Goal: Communication & Community: Answer question/provide support

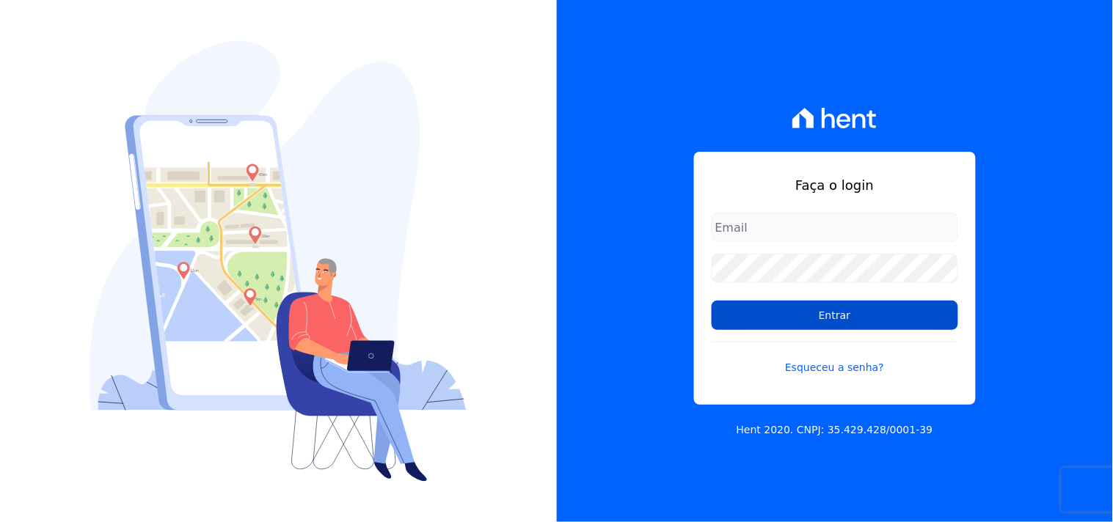
type input "[EMAIL_ADDRESS][DOMAIN_NAME]"
click at [863, 306] on input "Entrar" at bounding box center [835, 315] width 246 height 29
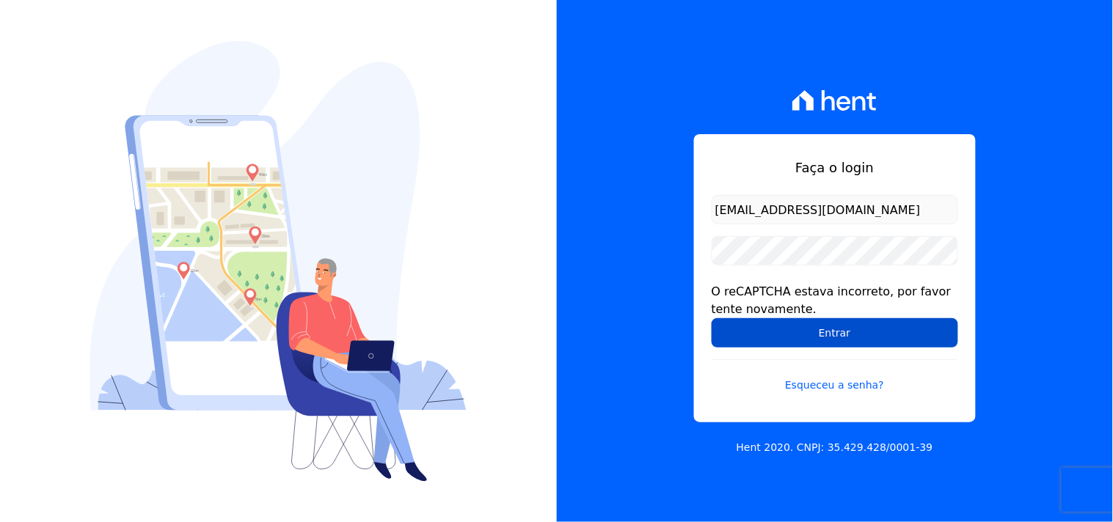
drag, startPoint x: 825, startPoint y: 325, endPoint x: 809, endPoint y: 326, distance: 15.4
click at [825, 326] on input "Entrar" at bounding box center [835, 332] width 246 height 29
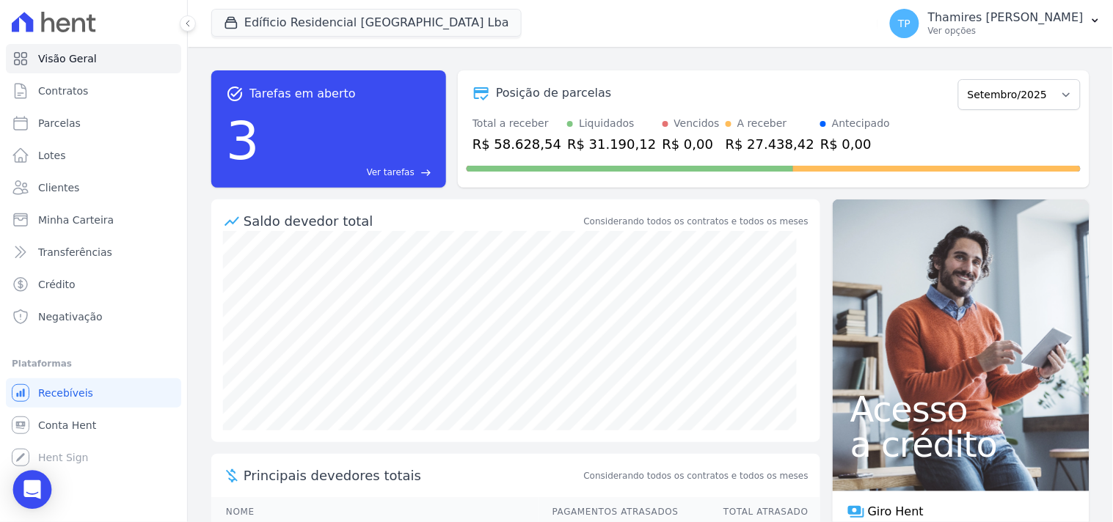
click at [38, 486] on icon "Open Intercom Messenger" at bounding box center [31, 490] width 17 height 19
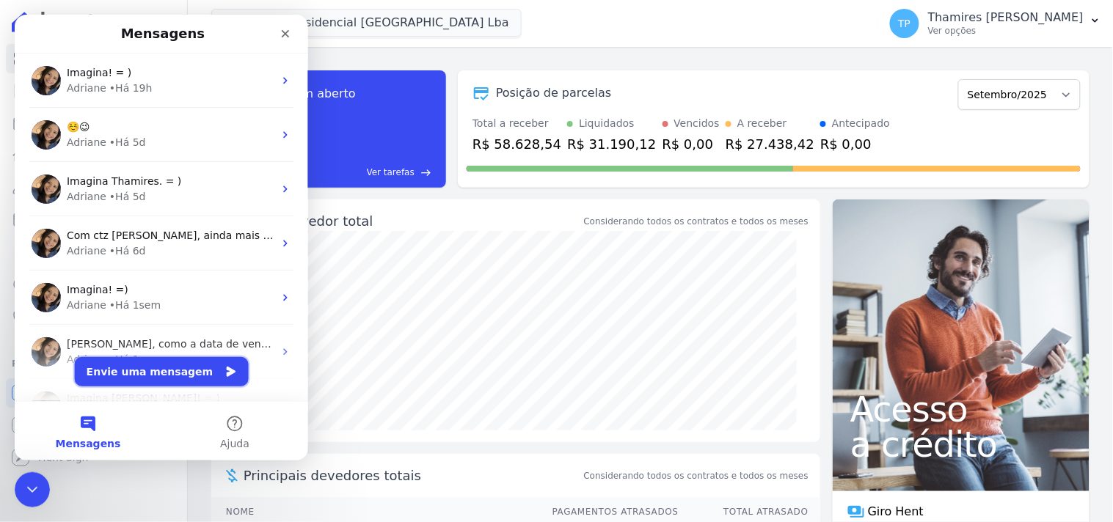
click at [180, 367] on button "Envie uma mensagem" at bounding box center [161, 371] width 174 height 29
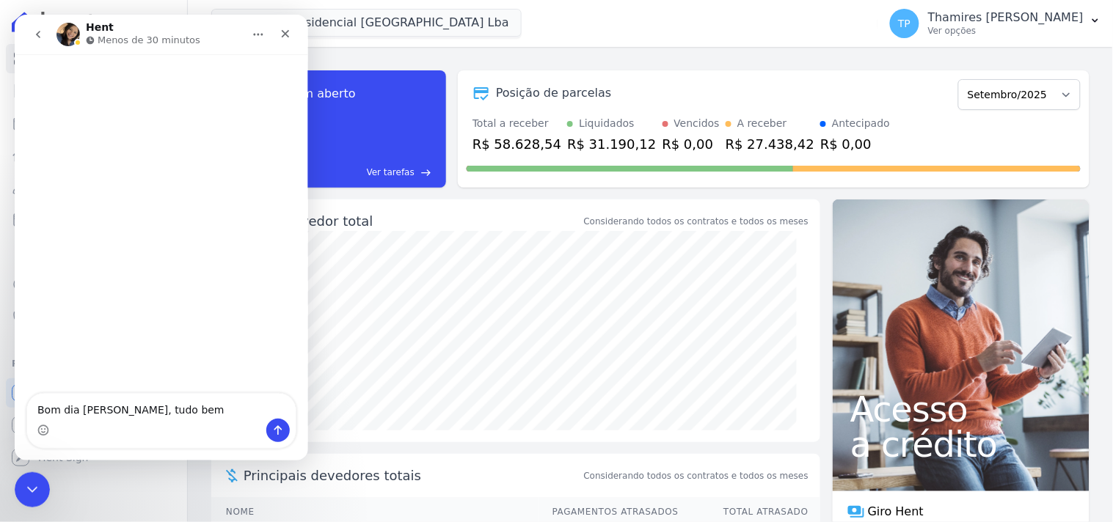
type textarea "Bom dia [PERSON_NAME], tudo bem?"
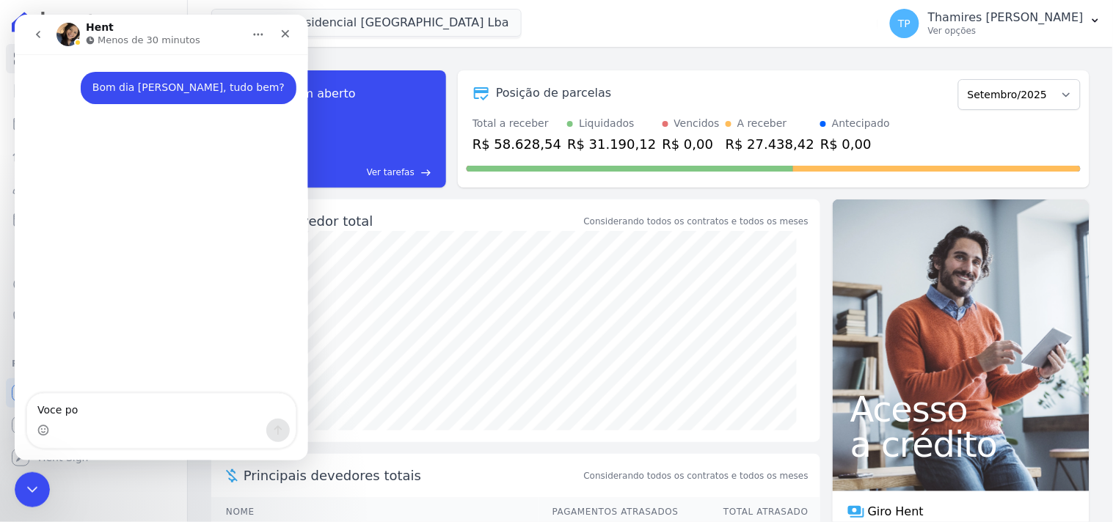
type textarea "Voce po"
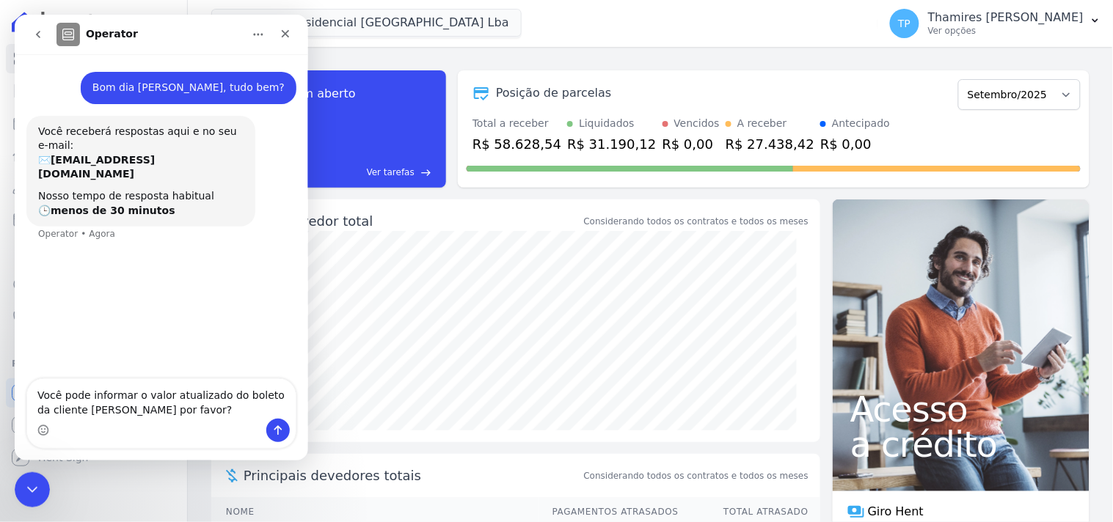
click at [198, 404] on textarea "Você pode informar o valor atualizado do boleto da cliente Carla por favor?" at bounding box center [160, 399] width 269 height 40
type textarea "Você pode informar o valor atualizado do boleto da cliente [PERSON_NAME] por fa…"
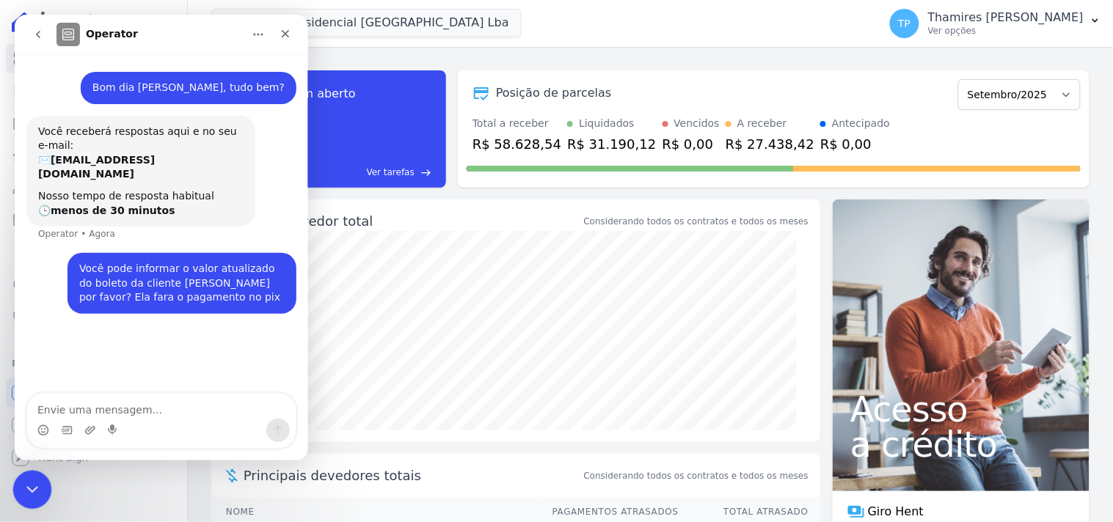
drag, startPoint x: 34, startPoint y: 478, endPoint x: 244, endPoint y: 649, distance: 270.1
click at [35, 476] on div "Encerramento do Messenger da Intercom" at bounding box center [29, 487] width 35 height 35
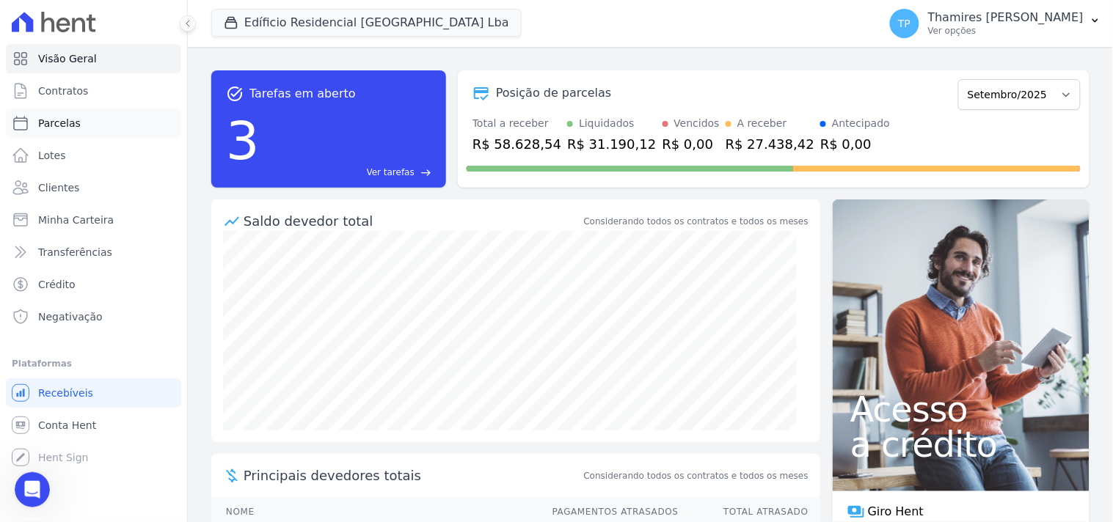
click at [90, 115] on link "Parcelas" at bounding box center [93, 123] width 175 height 29
select select
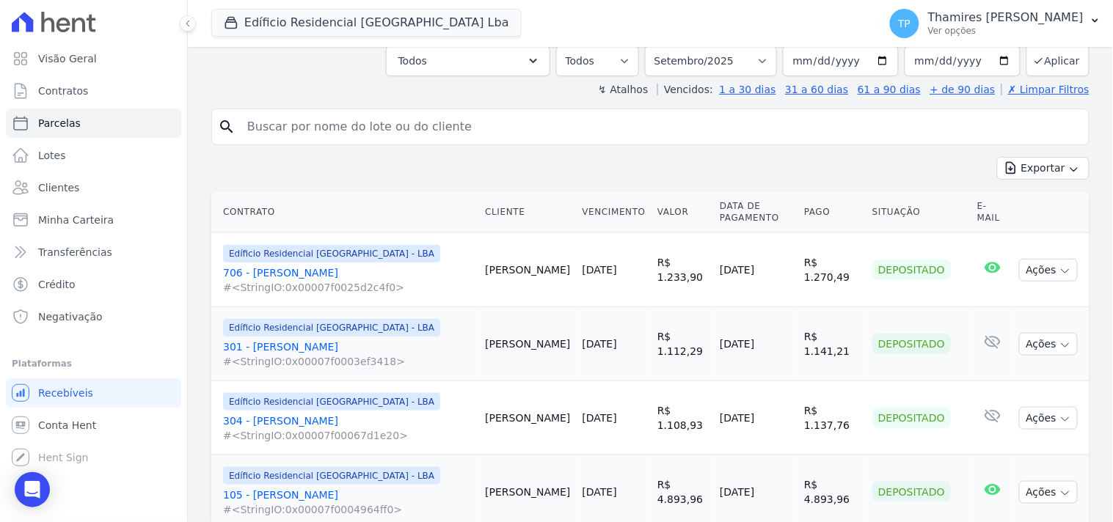
scroll to position [244, 0]
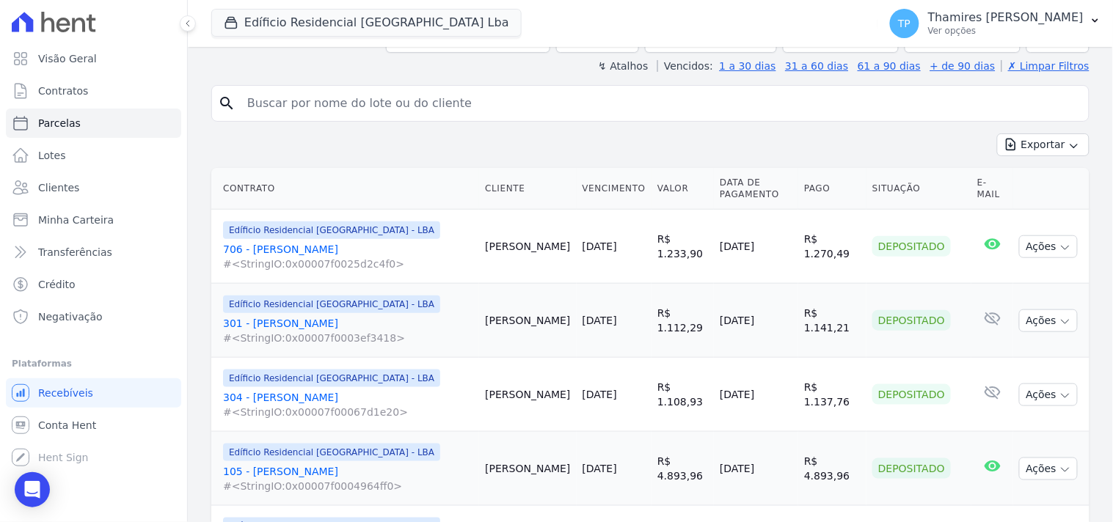
click at [294, 316] on link "301 - Carla Moreira #<StringIO:0x00007f0003ef3418>" at bounding box center [348, 330] width 250 height 29
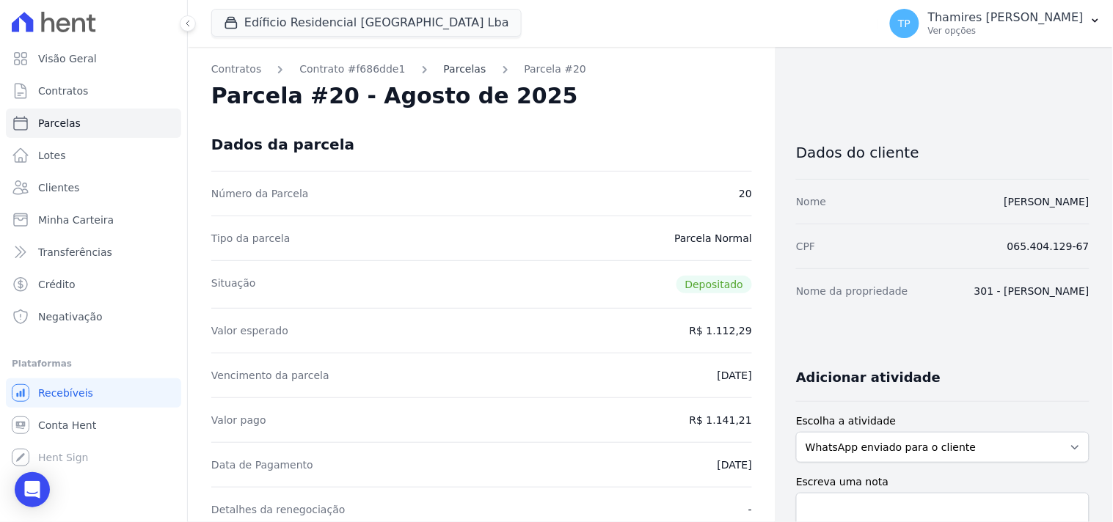
click at [444, 70] on link "Parcelas" at bounding box center [465, 69] width 43 height 15
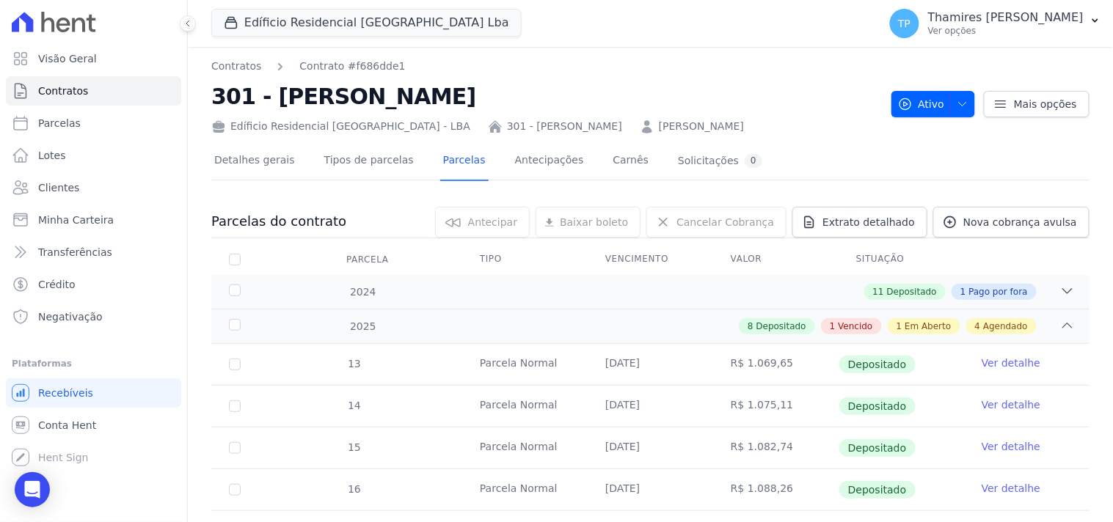
drag, startPoint x: 211, startPoint y: 101, endPoint x: 479, endPoint y: 101, distance: 267.8
click at [479, 101] on h2 "301 - [PERSON_NAME]" at bounding box center [545, 96] width 668 height 33
copy h2 "301 - [PERSON_NAME]"
click at [4, 490] on div "Visão Geral Contratos Parcelas Lotes Clientes Minha Carteira Transferências Cré…" at bounding box center [93, 261] width 187 height 522
click at [22, 484] on div "Open Intercom Messenger" at bounding box center [32, 490] width 39 height 39
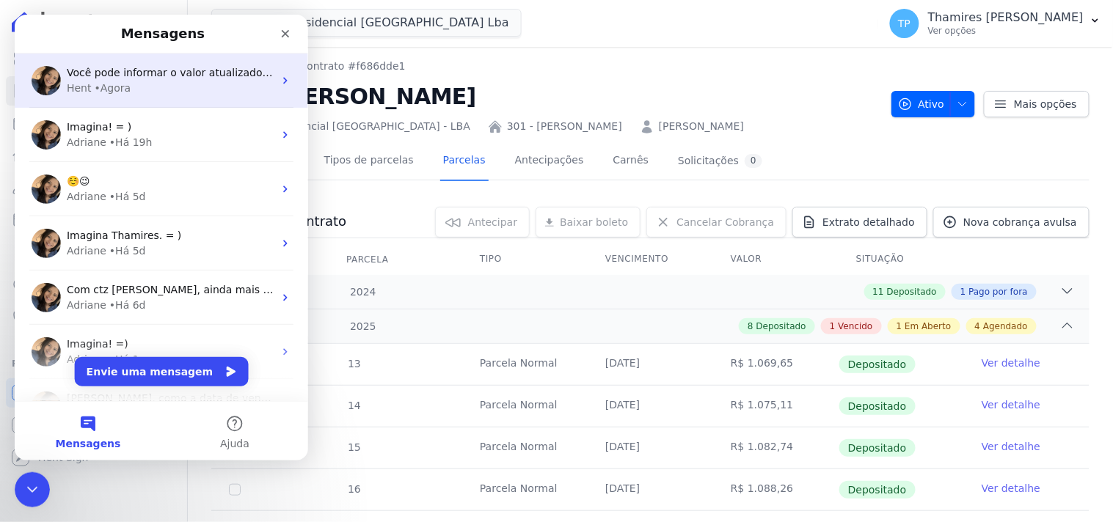
click at [130, 76] on span "Você pode informar o valor atualizado do boleto da cliente [PERSON_NAME] por fa…" at bounding box center [363, 72] width 594 height 12
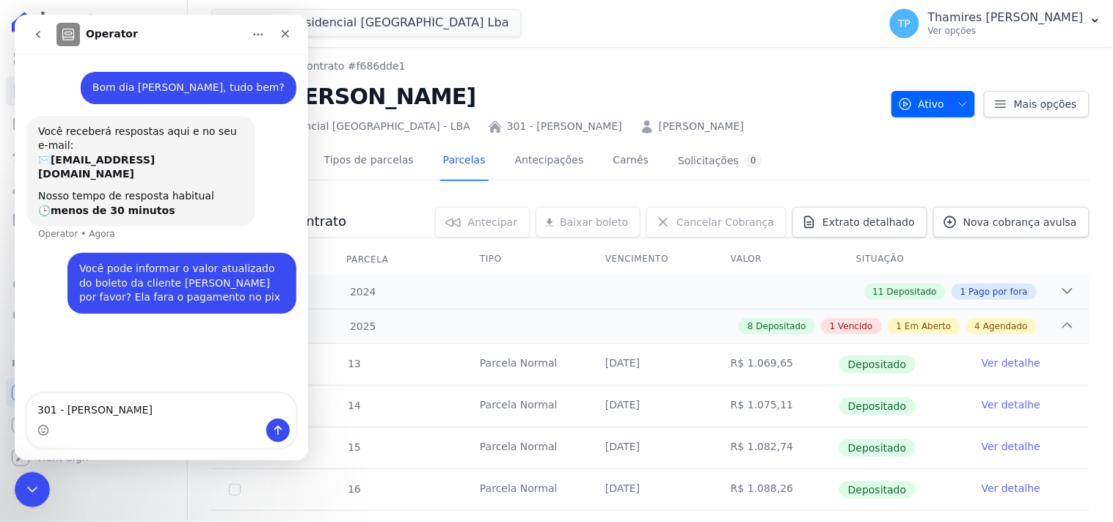
type textarea "301 - [PERSON_NAME]"
click at [277, 421] on button "Enviar uma mensagem" at bounding box center [277, 429] width 23 height 23
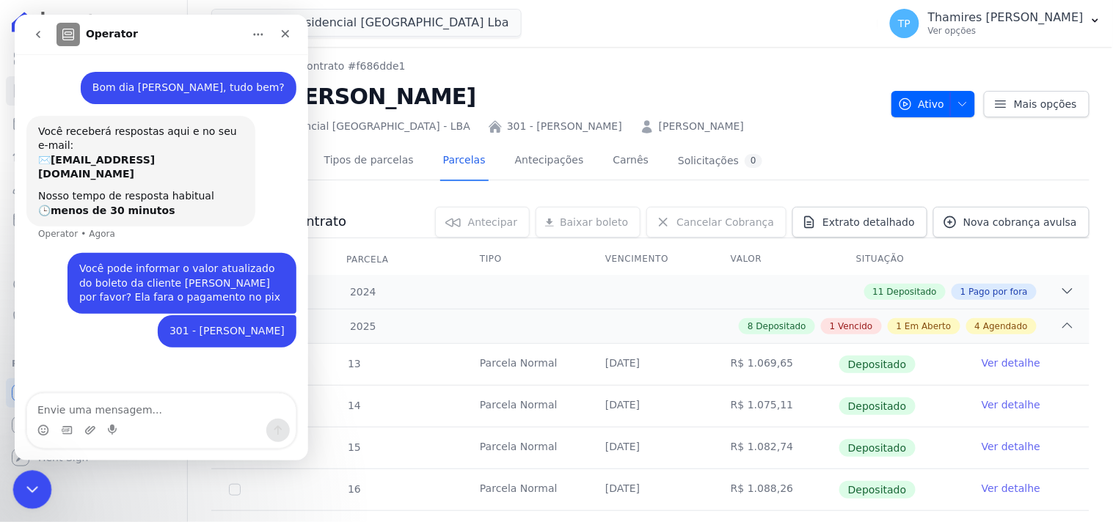
click at [21, 488] on icon "Encerramento do Messenger da Intercom" at bounding box center [30, 488] width 18 height 18
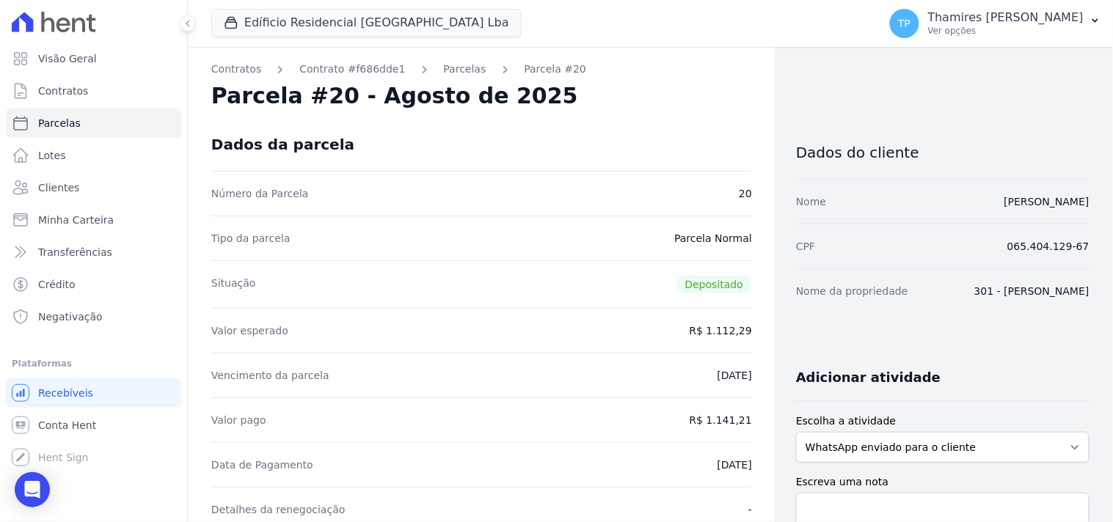
select select
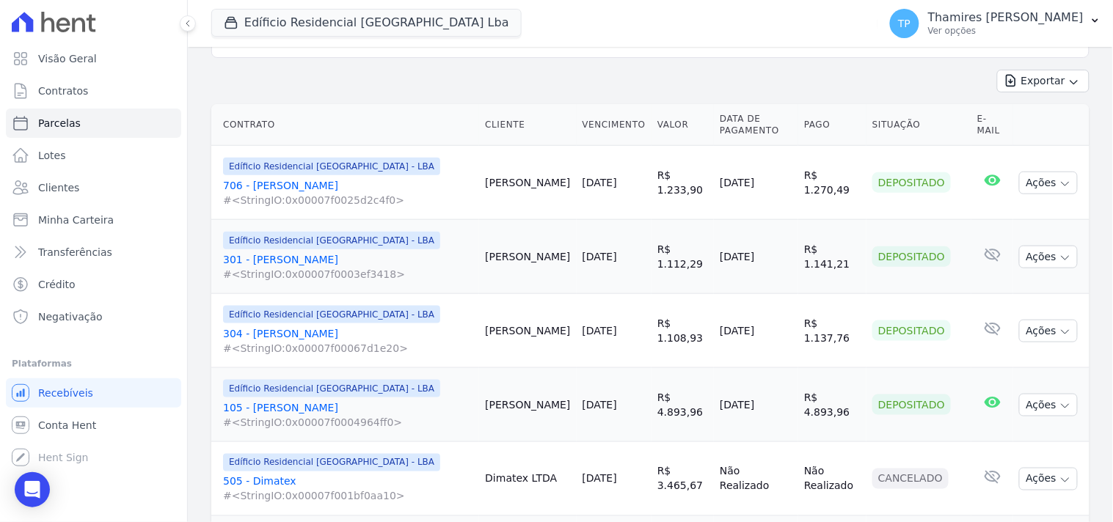
scroll to position [326, 0]
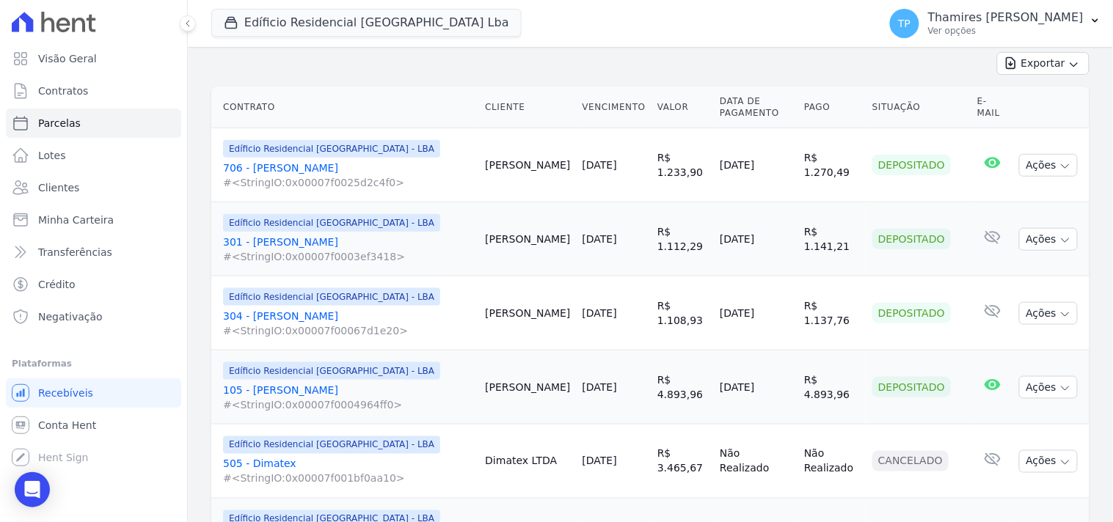
click at [301, 313] on link "304 - Carla Moreira #<StringIO:0x00007f00067d1e20>" at bounding box center [348, 323] width 250 height 29
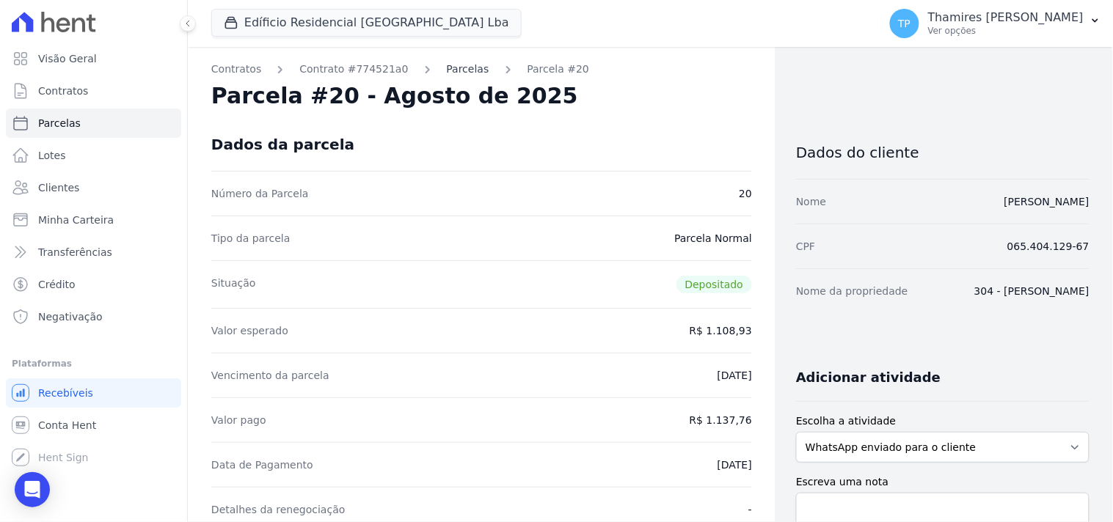
click at [448, 67] on link "Parcelas" at bounding box center [468, 69] width 43 height 15
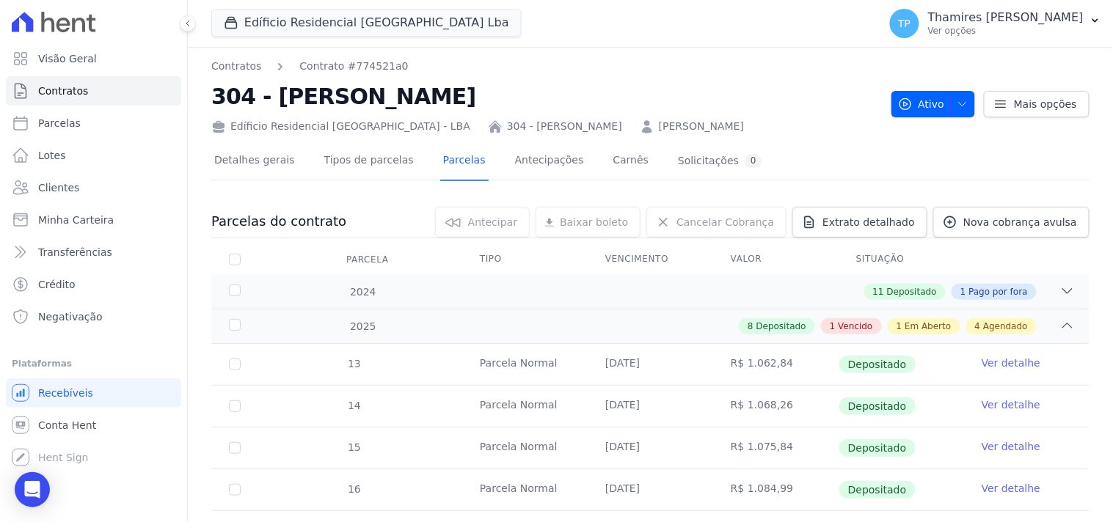
drag, startPoint x: 210, startPoint y: 94, endPoint x: 445, endPoint y: 110, distance: 236.0
copy h2 "304 - [PERSON_NAME]"
click at [43, 481] on div "Open Intercom Messenger" at bounding box center [32, 490] width 39 height 39
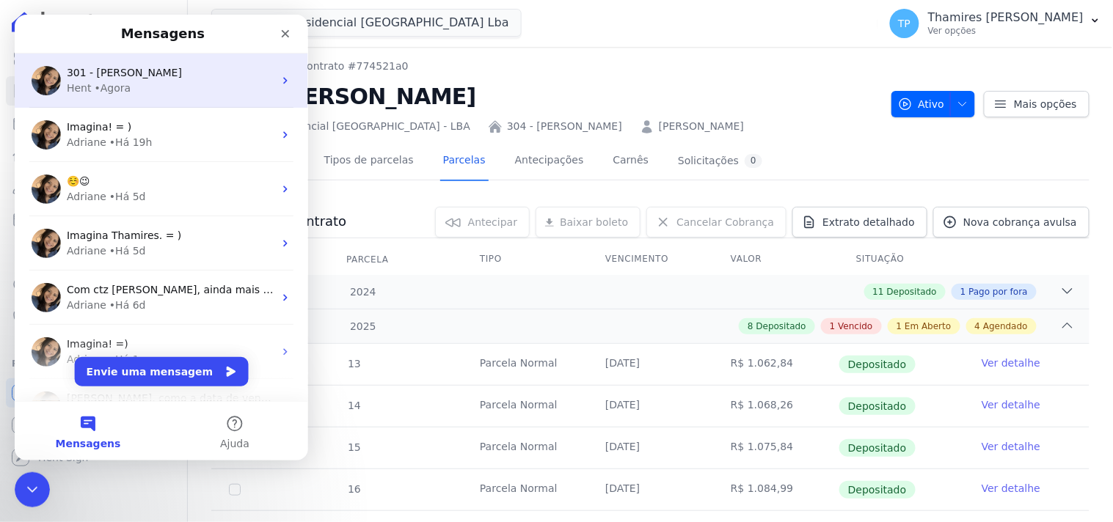
click at [167, 81] on div "Hent • Agora" at bounding box center [169, 87] width 207 height 15
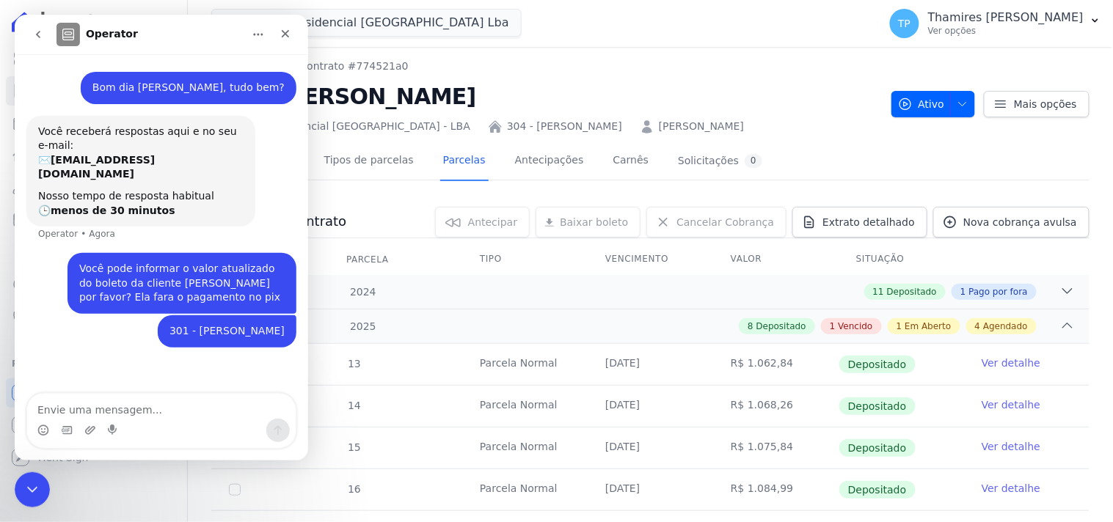
type textarea "304 - [PERSON_NAME]"
click at [36, 481] on icon "Encerramento do Messenger da Intercom" at bounding box center [30, 488] width 18 height 18
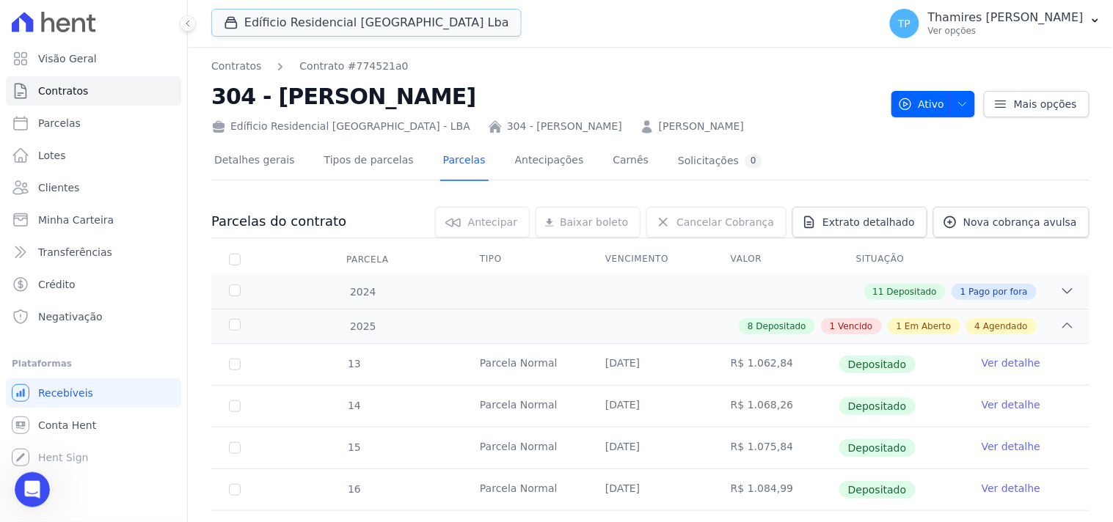
drag, startPoint x: 274, startPoint y: 19, endPoint x: 264, endPoint y: 81, distance: 62.4
click at [274, 19] on button "Edíficio Residencial Grevílea Park Lba" at bounding box center [366, 23] width 310 height 28
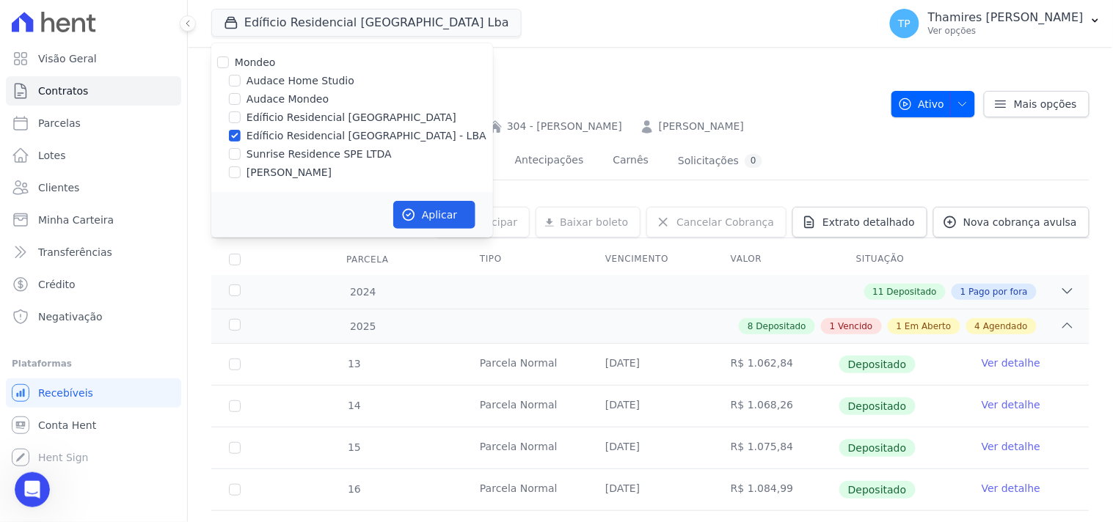
click at [258, 98] on label "Audace Mondeo" at bounding box center [287, 99] width 82 height 15
click at [241, 98] on input "Audace Mondeo" at bounding box center [235, 99] width 12 height 12
checkbox input "true"
click at [301, 142] on label "Edíficio Residencial [GEOGRAPHIC_DATA] - LBA" at bounding box center [366, 135] width 240 height 15
click at [241, 142] on input "Edíficio Residencial [GEOGRAPHIC_DATA] - LBA" at bounding box center [235, 136] width 12 height 12
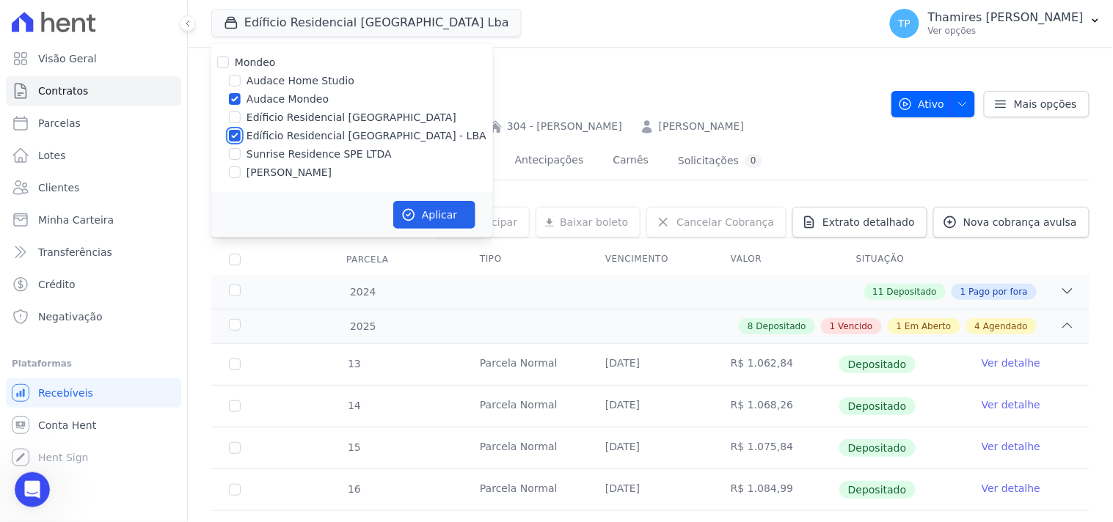
checkbox input "false"
click at [438, 211] on button "Aplicar" at bounding box center [434, 215] width 82 height 28
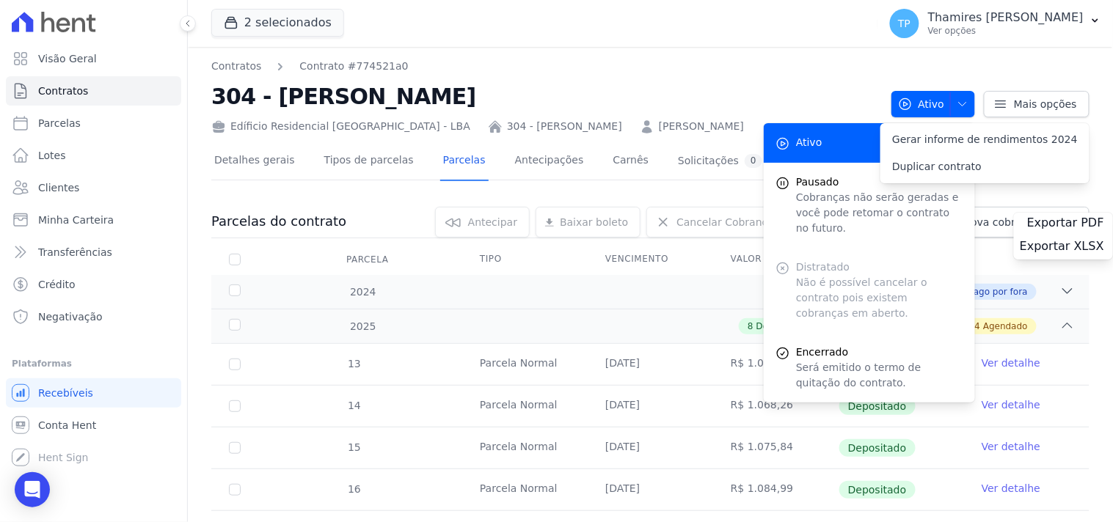
click at [94, 128] on link "Parcelas" at bounding box center [93, 123] width 175 height 29
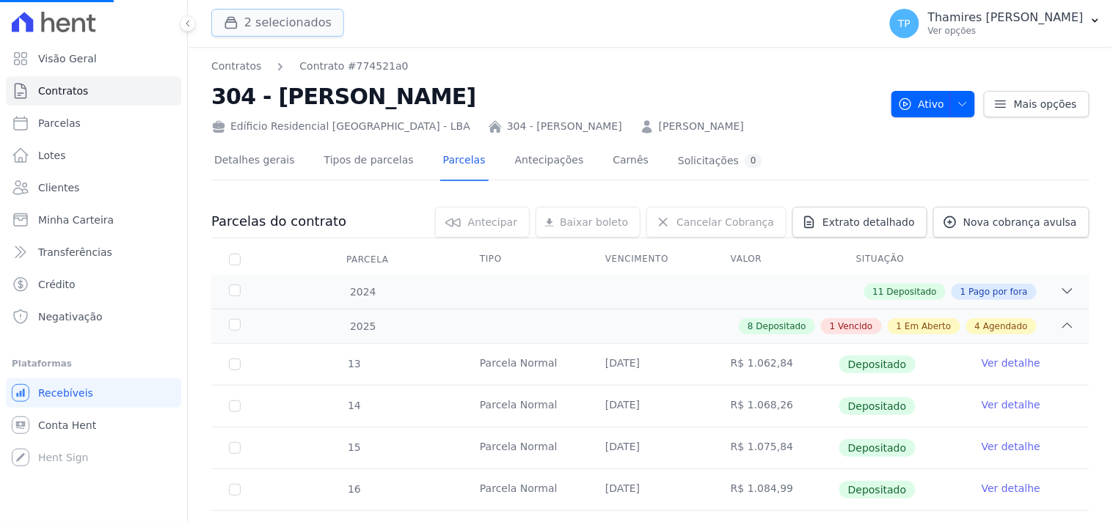
click at [255, 34] on button "2 selecionados" at bounding box center [277, 23] width 133 height 28
select select
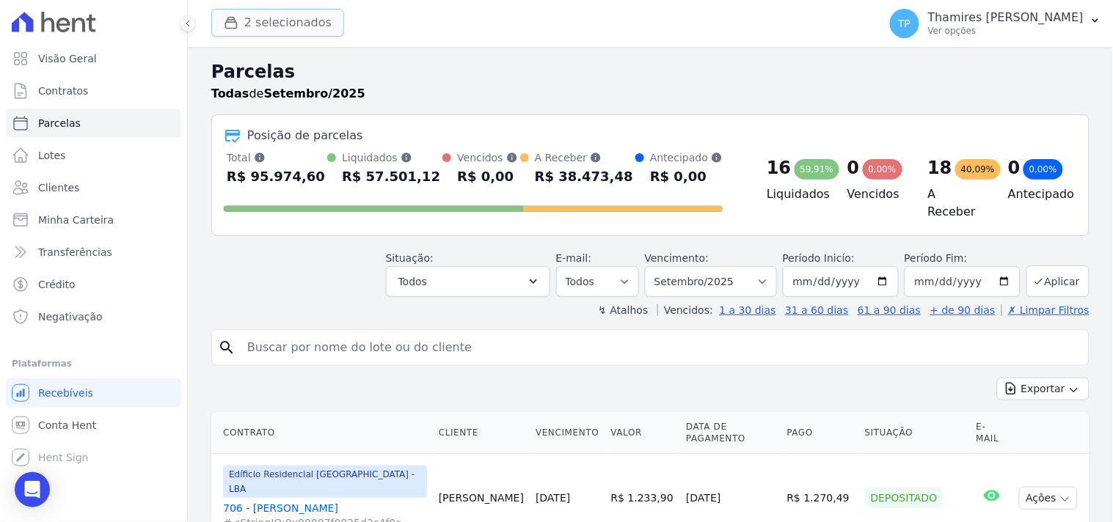
click at [303, 11] on button "2 selecionados" at bounding box center [277, 23] width 133 height 28
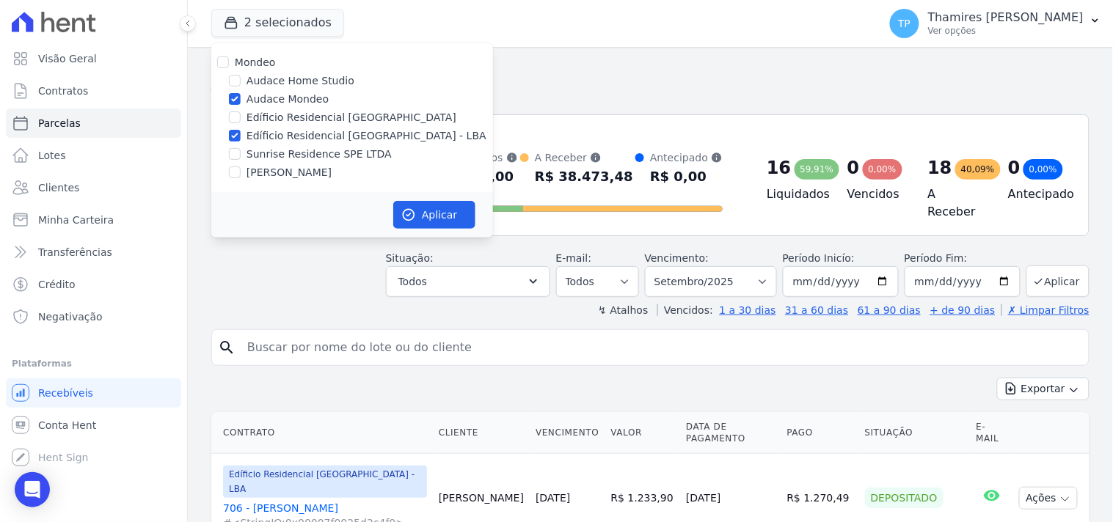
click at [294, 129] on label "Edíficio Residencial [GEOGRAPHIC_DATA] - LBA" at bounding box center [366, 135] width 240 height 15
click at [241, 130] on input "Edíficio Residencial [GEOGRAPHIC_DATA] - LBA" at bounding box center [235, 136] width 12 height 12
checkbox input "false"
click at [420, 202] on button "Aplicar" at bounding box center [434, 215] width 82 height 28
select select
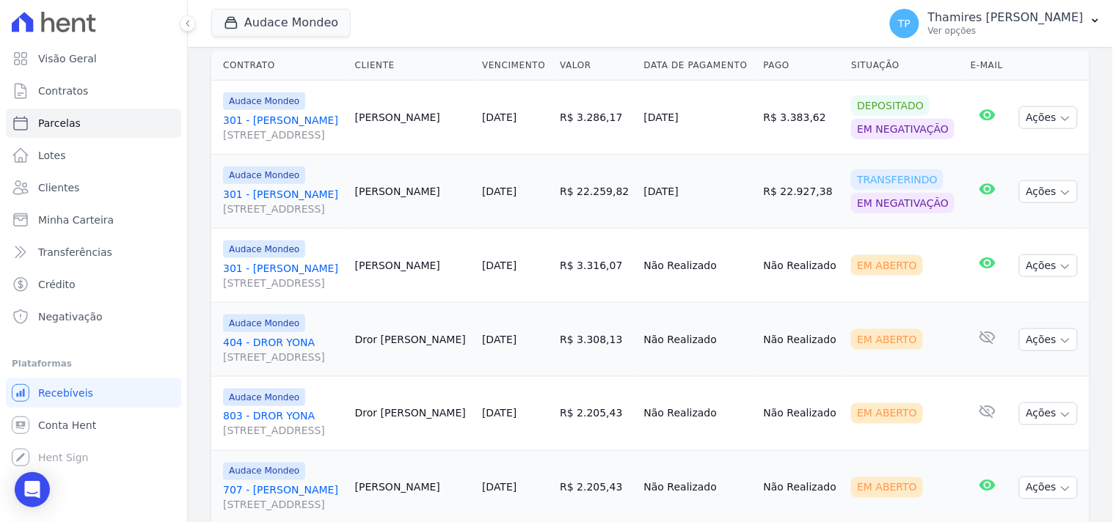
scroll to position [323, 0]
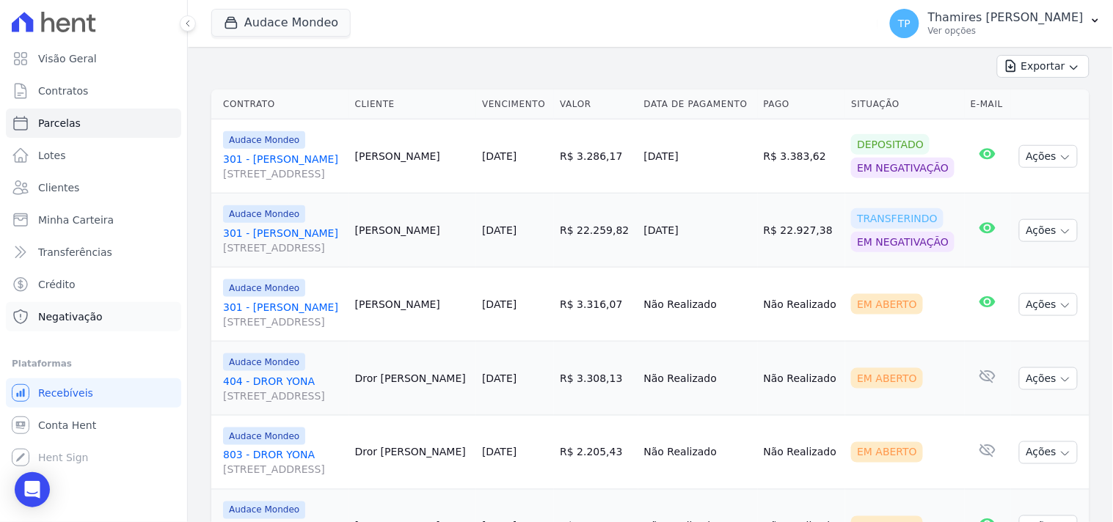
click at [90, 321] on span "Negativação" at bounding box center [70, 317] width 65 height 15
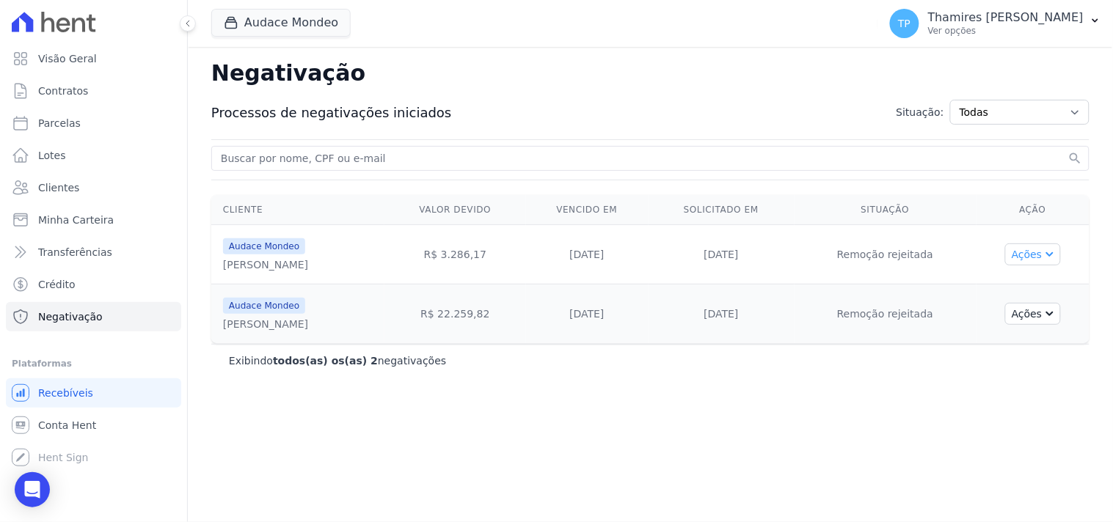
click at [1038, 261] on button "Ações" at bounding box center [1033, 255] width 56 height 22
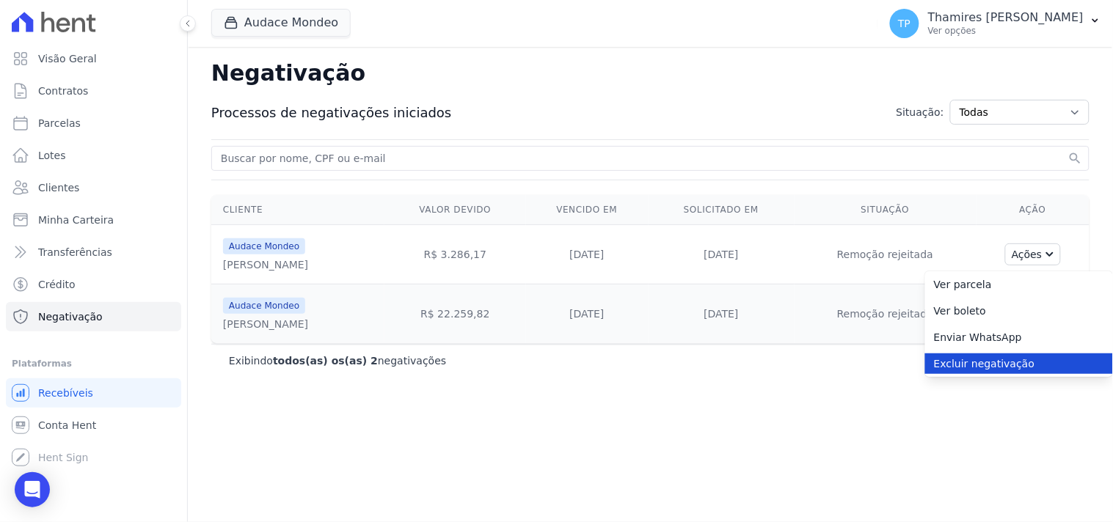
click at [1020, 368] on link "Excluir negativação" at bounding box center [1019, 364] width 188 height 21
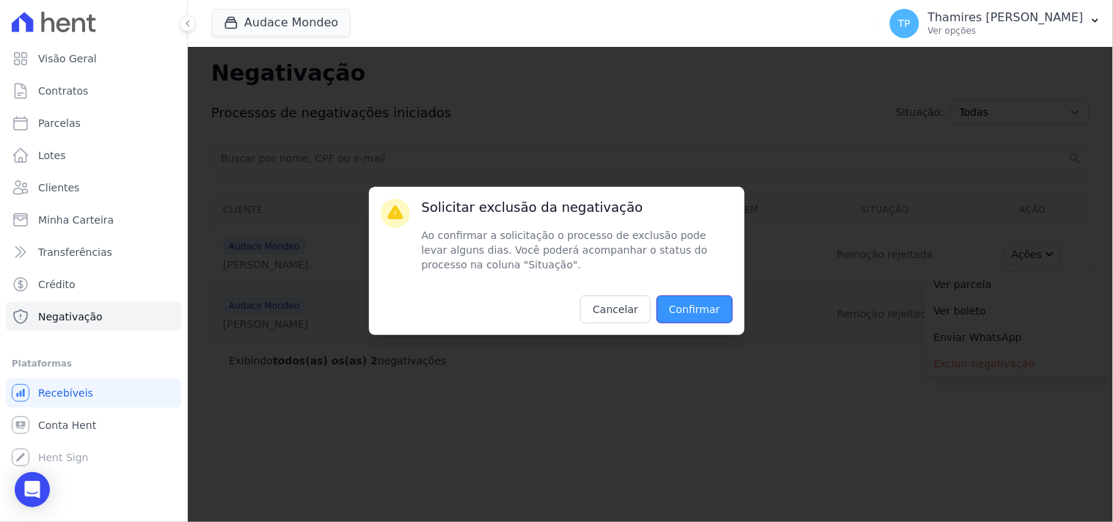
click at [701, 310] on input "Confirmar" at bounding box center [695, 310] width 76 height 28
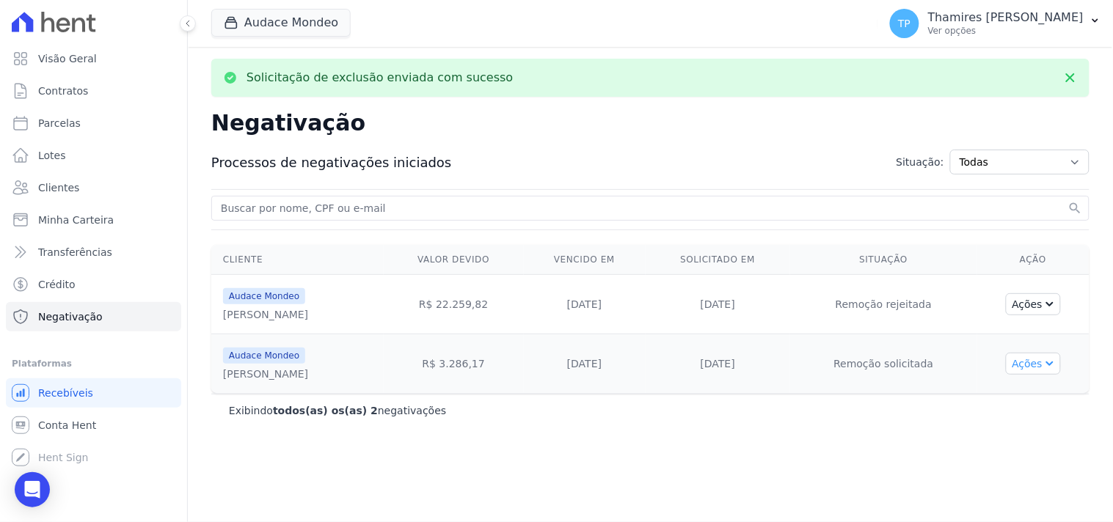
click at [1029, 370] on button "Ações" at bounding box center [1034, 364] width 56 height 22
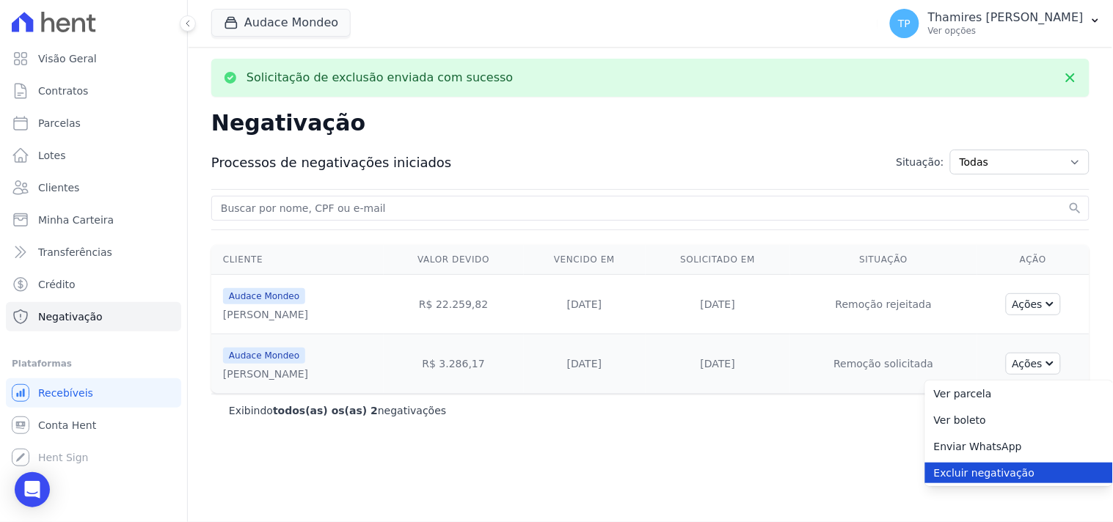
click at [970, 478] on link "Excluir negativação" at bounding box center [1019, 473] width 188 height 21
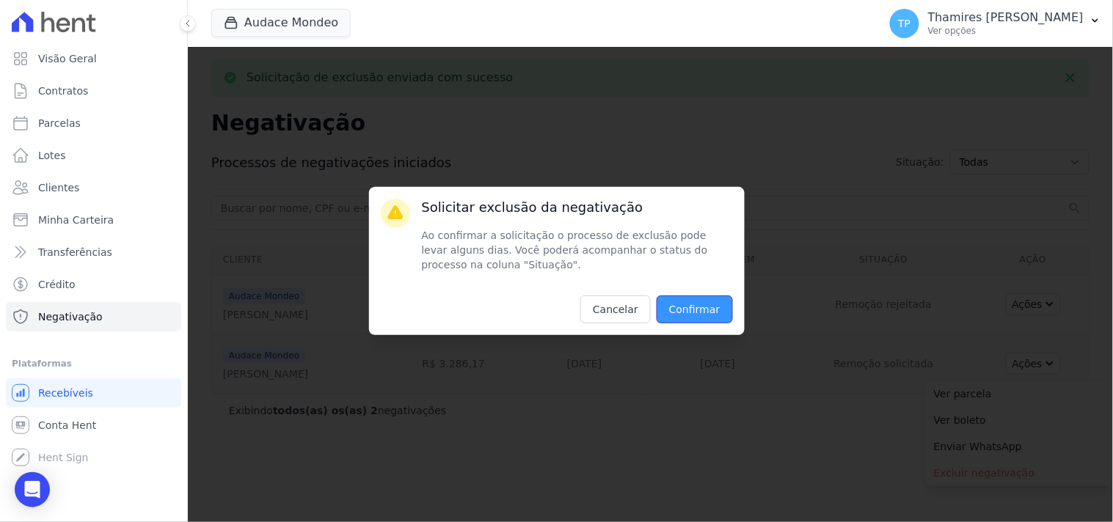
click at [705, 317] on input "Confirmar" at bounding box center [695, 310] width 76 height 28
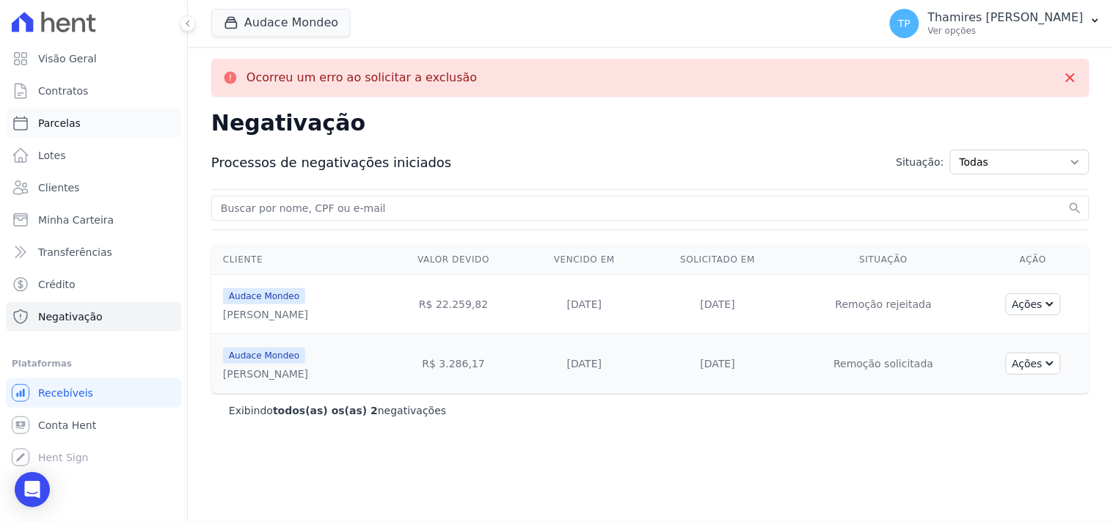
click at [59, 120] on span "Parcelas" at bounding box center [59, 123] width 43 height 15
select select
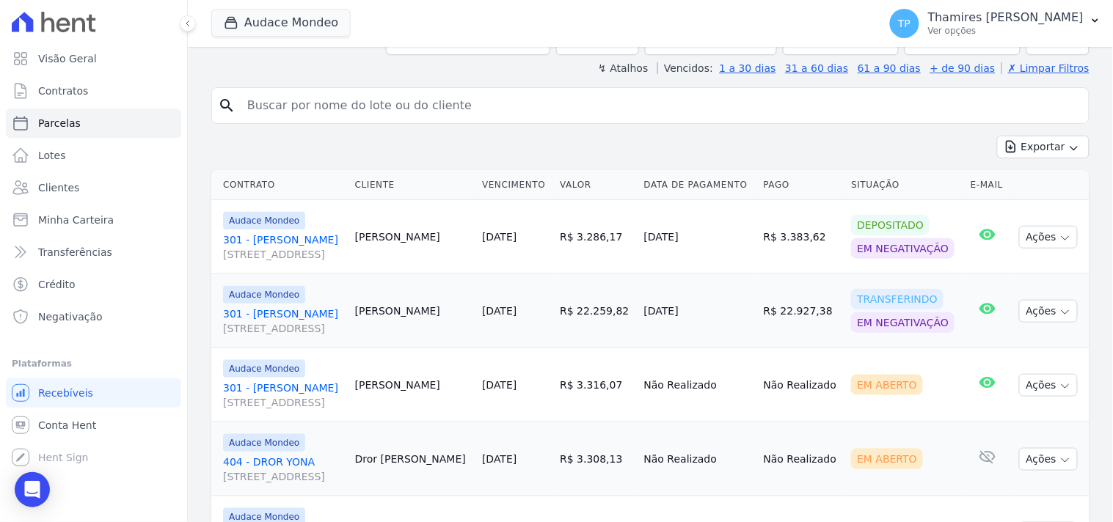
scroll to position [241, 0]
click at [271, 25] on button "Audace Mondeo" at bounding box center [280, 23] width 139 height 28
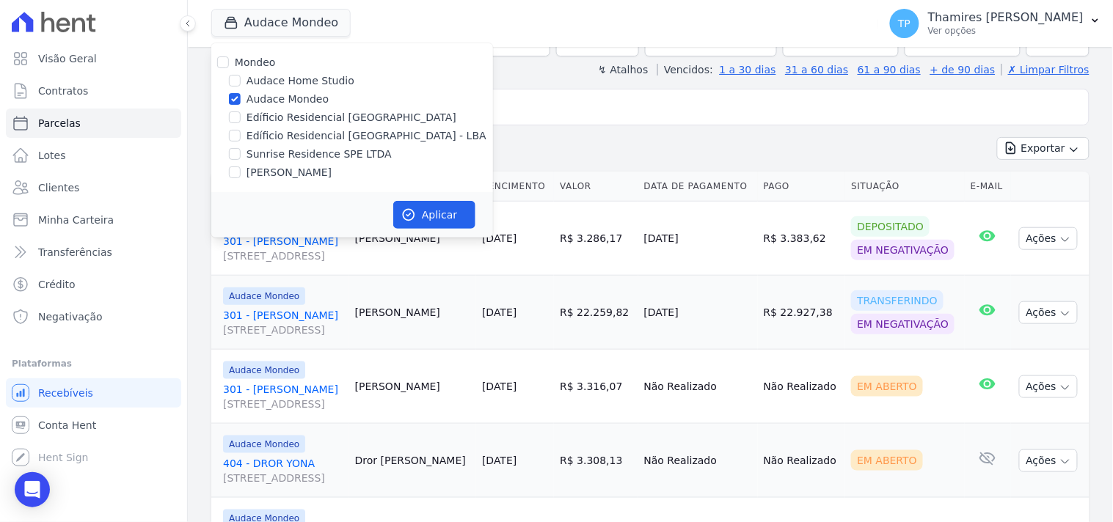
click at [284, 171] on label "[PERSON_NAME]" at bounding box center [288, 172] width 85 height 15
click at [241, 171] on input "[PERSON_NAME]" at bounding box center [235, 173] width 12 height 12
checkbox input "true"
click at [290, 90] on div "Mondeo Audace Home Studio Audace Mondeo Edíficio Residencial Grevílea Park Edíf…" at bounding box center [352, 117] width 282 height 149
click at [291, 97] on label "Audace Mondeo" at bounding box center [287, 99] width 82 height 15
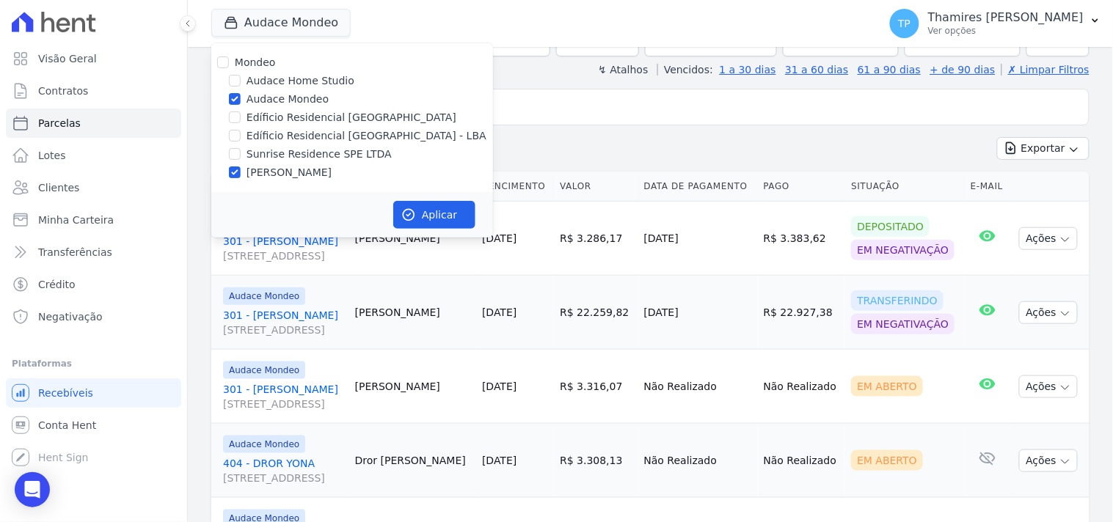
click at [241, 97] on input "Audace Mondeo" at bounding box center [235, 99] width 12 height 12
checkbox input "false"
click at [420, 216] on button "Aplicar" at bounding box center [434, 215] width 82 height 28
select select
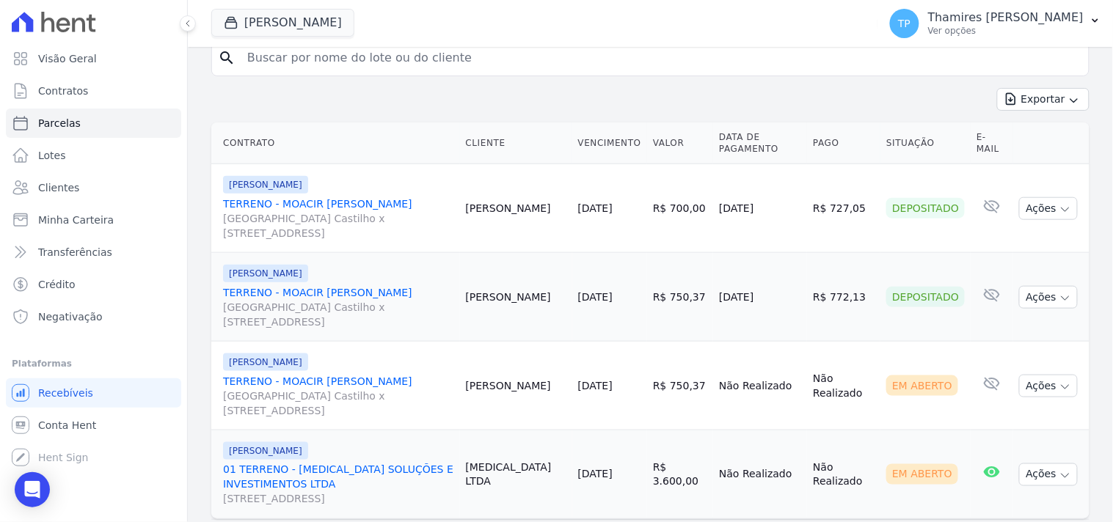
scroll to position [326, 0]
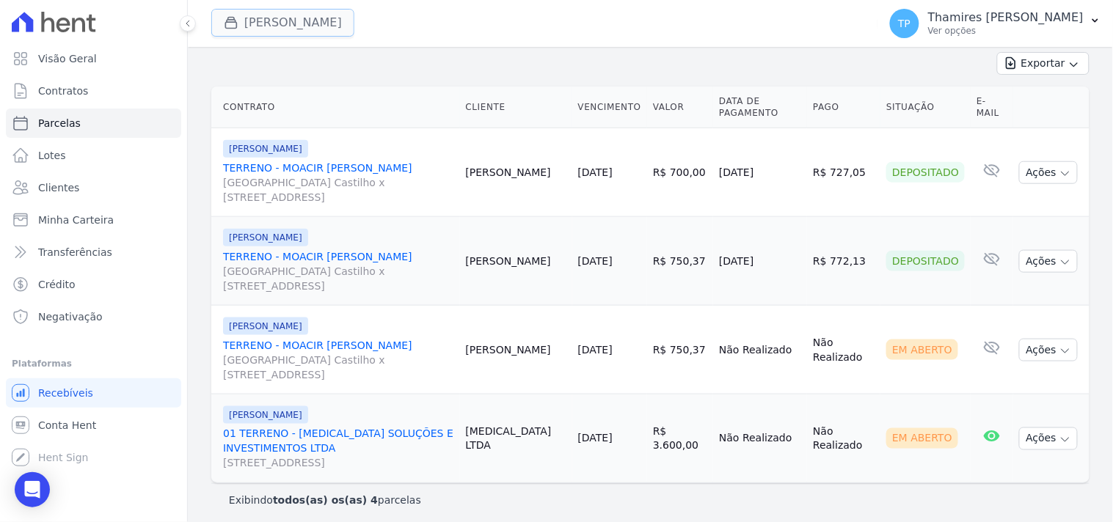
click at [304, 20] on button "Terreno De Goioerê" at bounding box center [282, 23] width 143 height 28
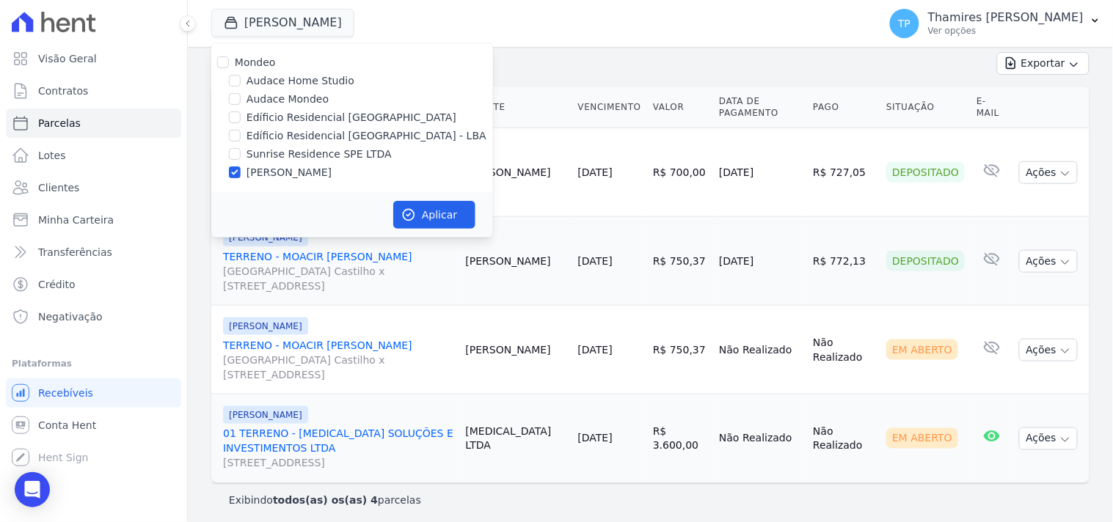
click at [326, 136] on label "Edíficio Residencial [GEOGRAPHIC_DATA] - LBA" at bounding box center [366, 135] width 240 height 15
click at [241, 136] on input "Edíficio Residencial [GEOGRAPHIC_DATA] - LBA" at bounding box center [235, 136] width 12 height 12
checkbox input "true"
click at [313, 170] on label "[PERSON_NAME]" at bounding box center [288, 172] width 85 height 15
click at [241, 170] on input "[PERSON_NAME]" at bounding box center [235, 173] width 12 height 12
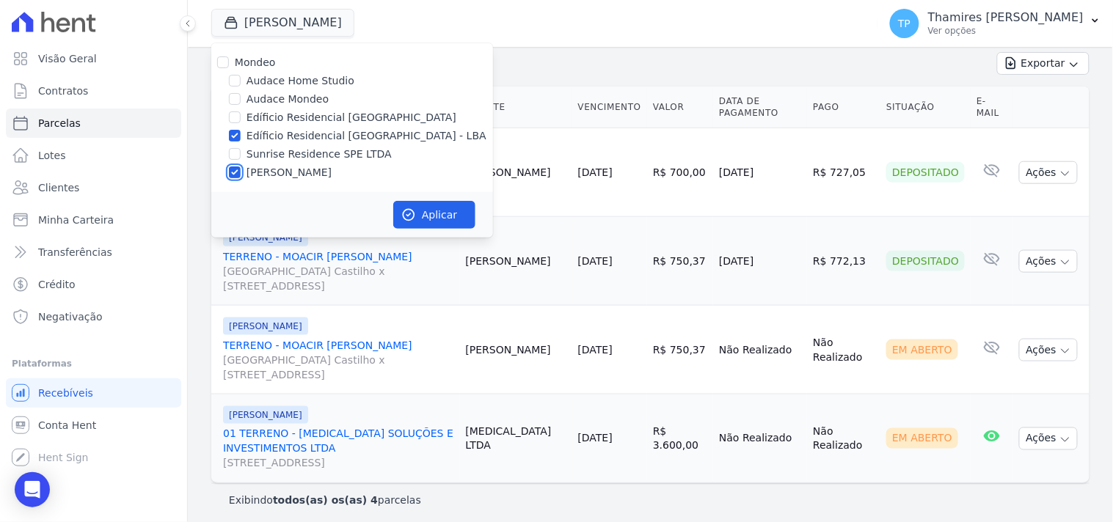
checkbox input "false"
click at [463, 222] on button "Aplicar" at bounding box center [434, 215] width 82 height 28
select select
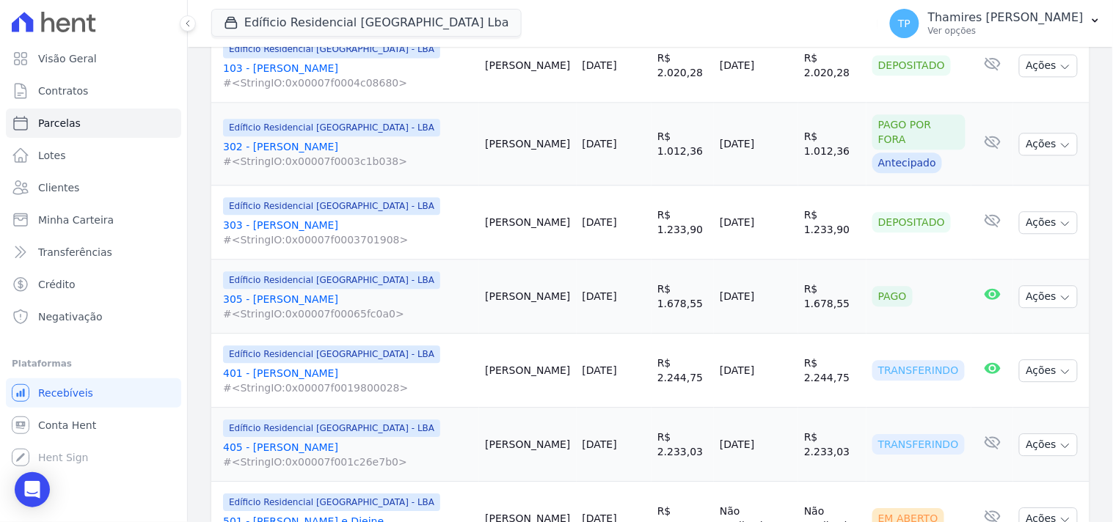
scroll to position [896, 0]
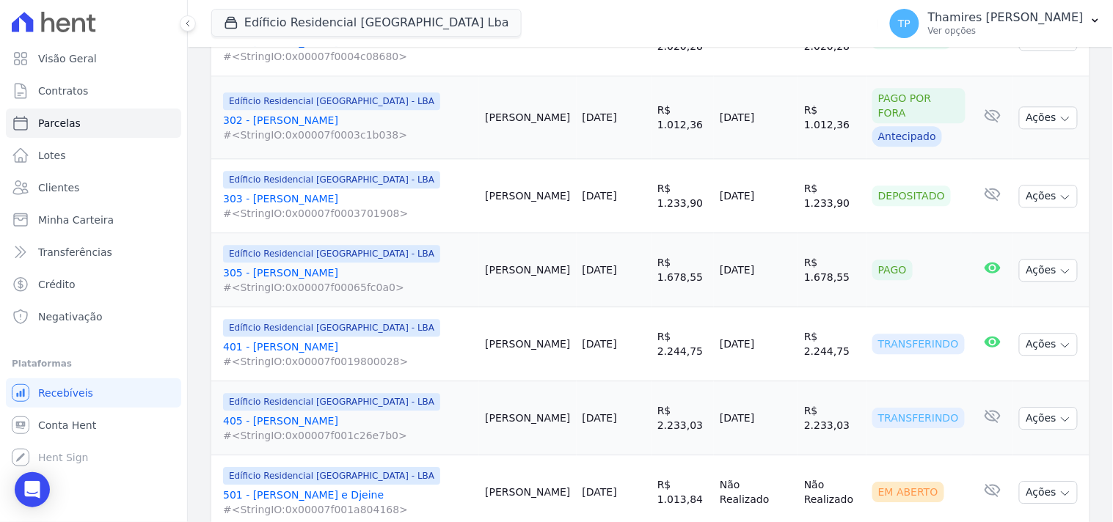
drag, startPoint x: 703, startPoint y: 268, endPoint x: 789, endPoint y: 271, distance: 86.6
click at [789, 271] on tr "Edíficio Residencial Grevílea Park - LBA 305 - Elvis de Oliveira Alves #<String…" at bounding box center [650, 270] width 878 height 74
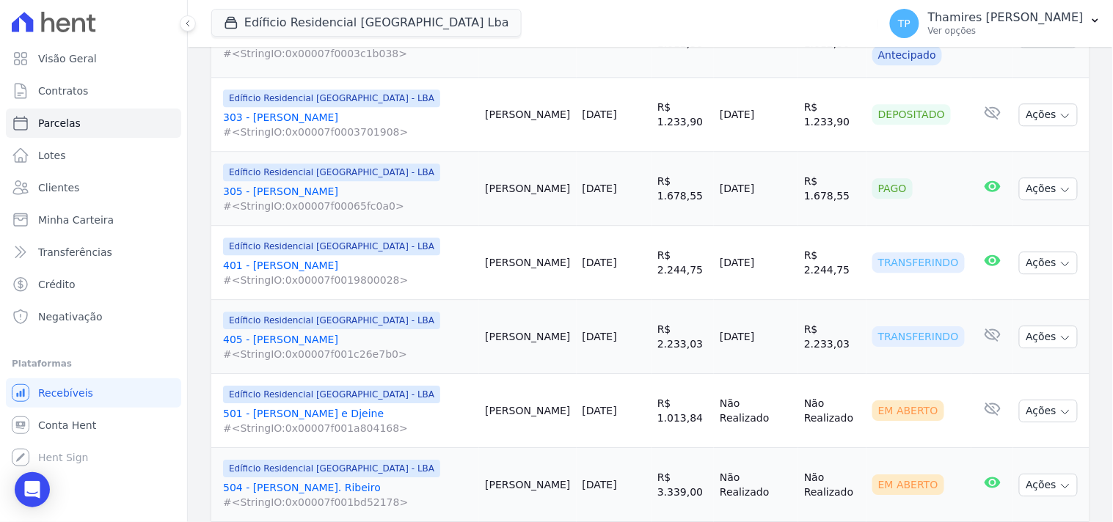
drag, startPoint x: 706, startPoint y: 265, endPoint x: 789, endPoint y: 259, distance: 83.1
click at [789, 259] on td "10/09/2025" at bounding box center [756, 263] width 84 height 74
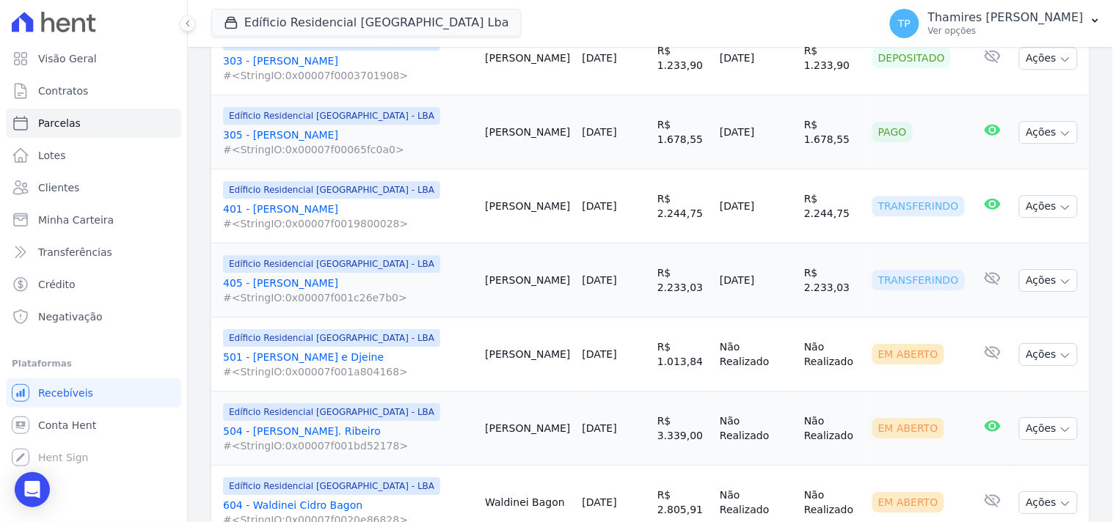
scroll to position [1059, 0]
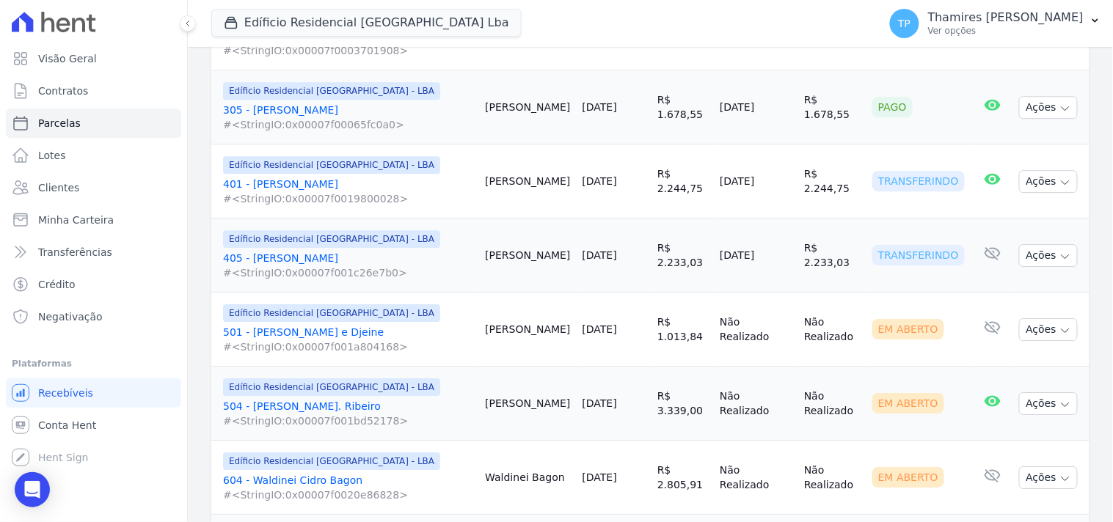
drag, startPoint x: 707, startPoint y: 248, endPoint x: 778, endPoint y: 243, distance: 70.6
click at [778, 243] on td "10/09/2025" at bounding box center [756, 256] width 84 height 74
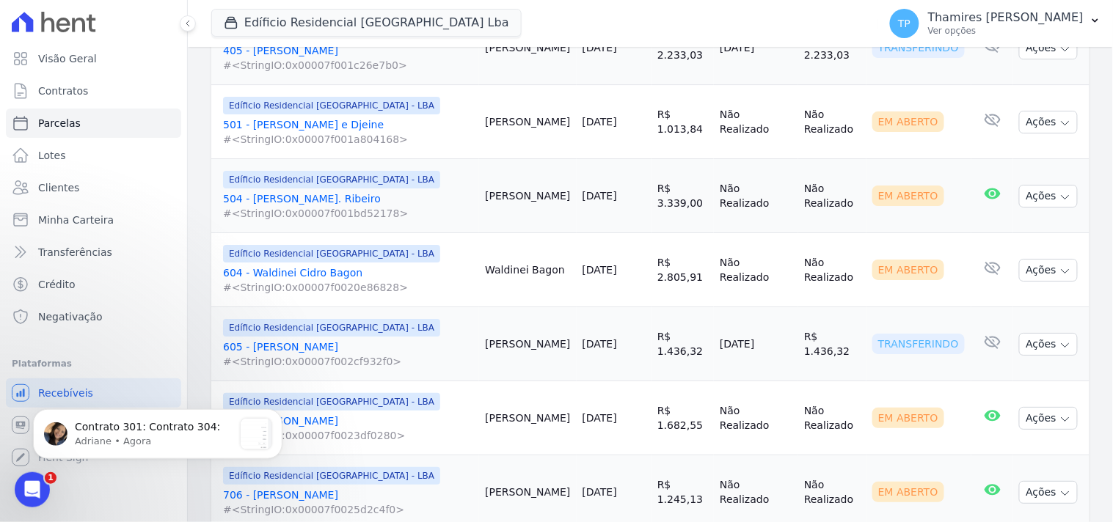
scroll to position [1304, 0]
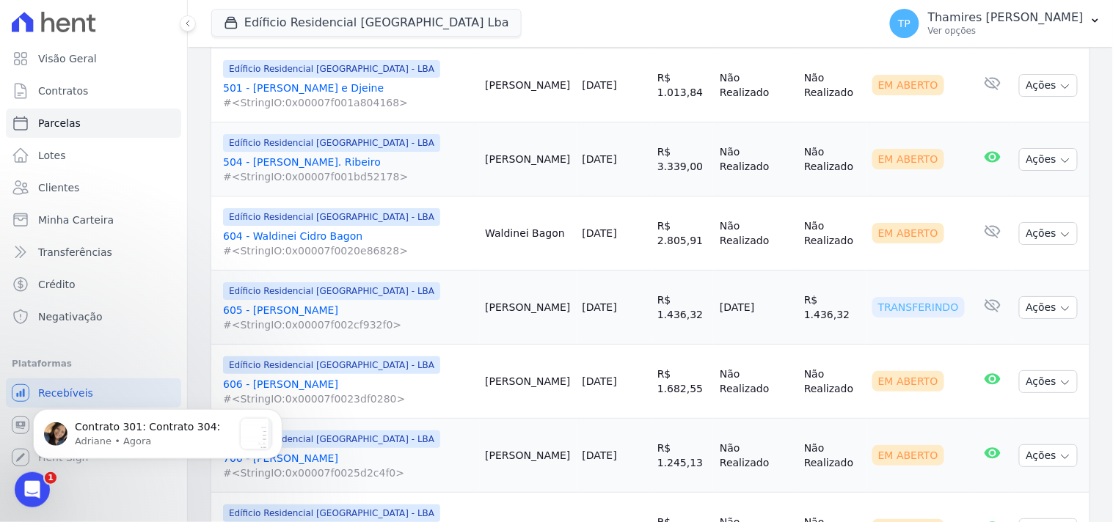
drag, startPoint x: 786, startPoint y: 297, endPoint x: 801, endPoint y: 294, distance: 15.0
click at [801, 294] on tr "Edíficio Residencial Grevílea Park - LBA 605 - Roberto Yamasita #<StringIO:0x00…" at bounding box center [650, 308] width 878 height 74
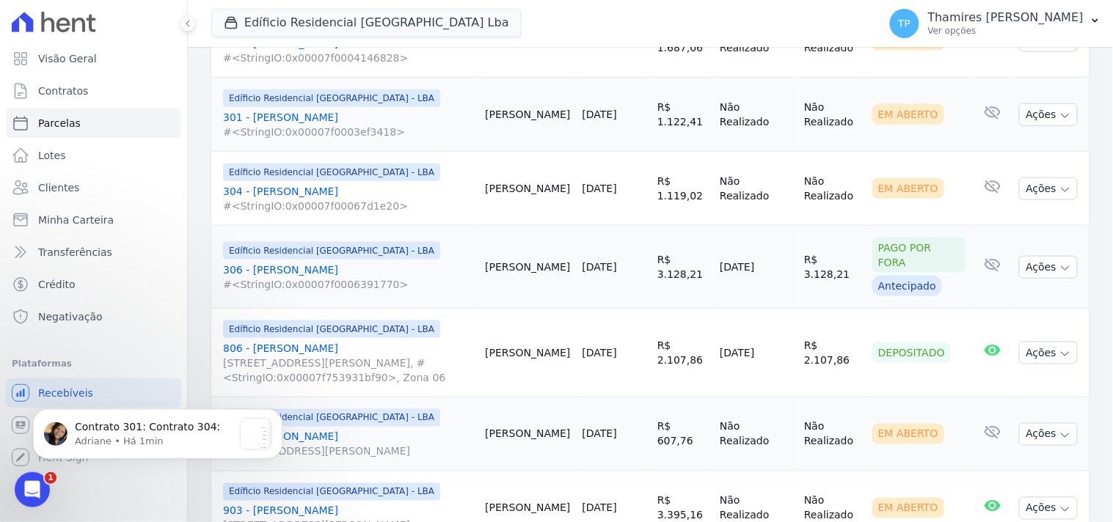
scroll to position [1876, 0]
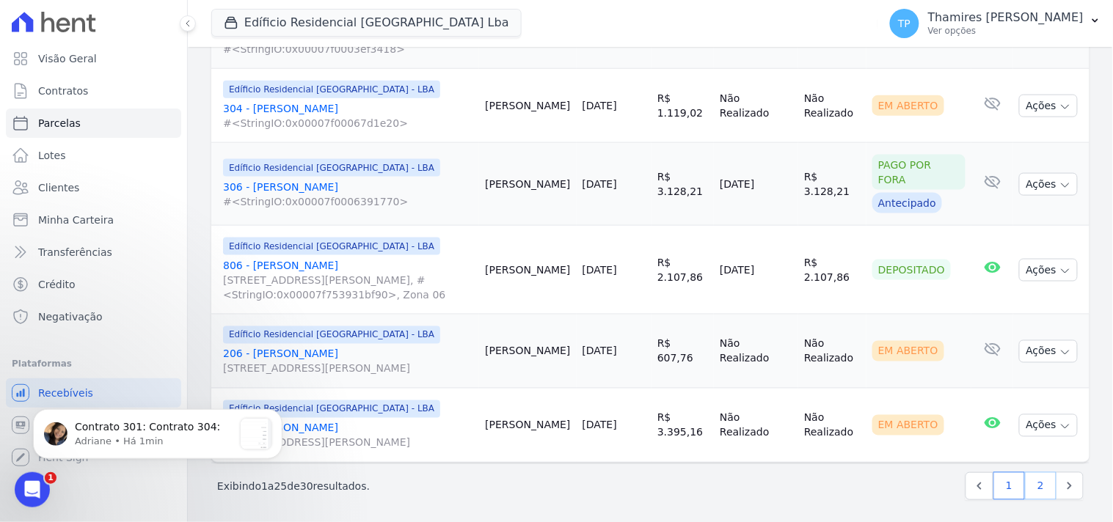
click at [1025, 479] on link "2" at bounding box center [1041, 486] width 32 height 28
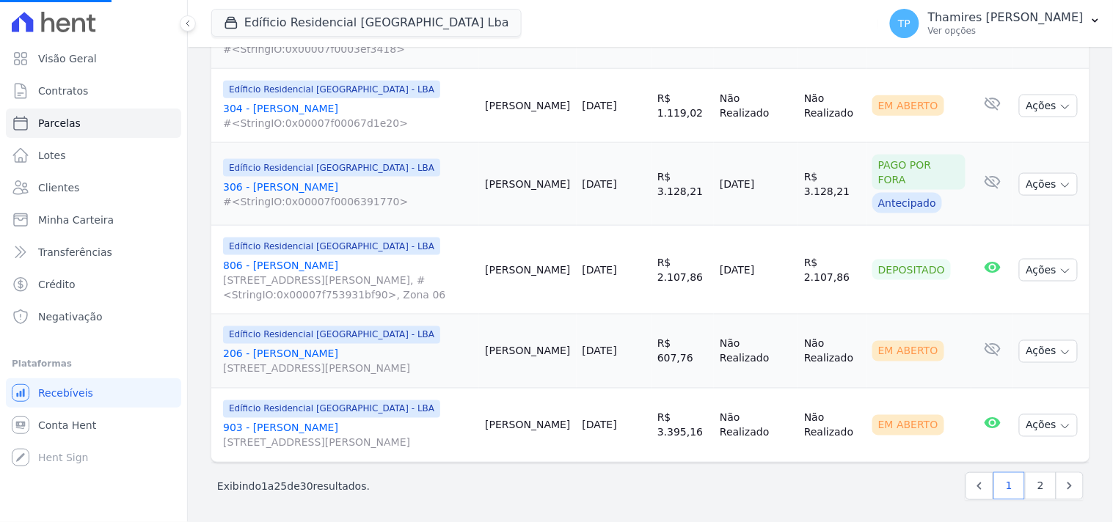
select select
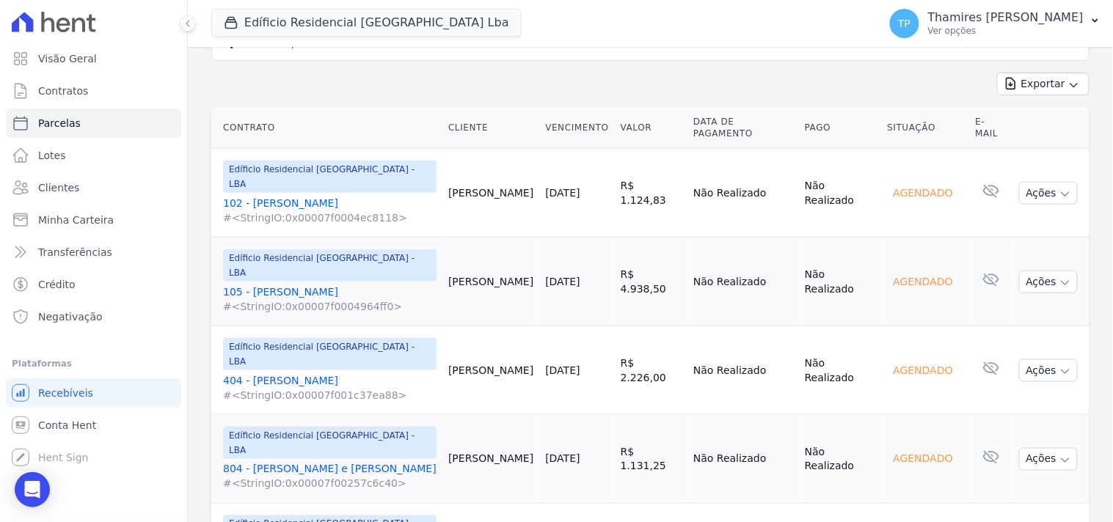
scroll to position [376, 0]
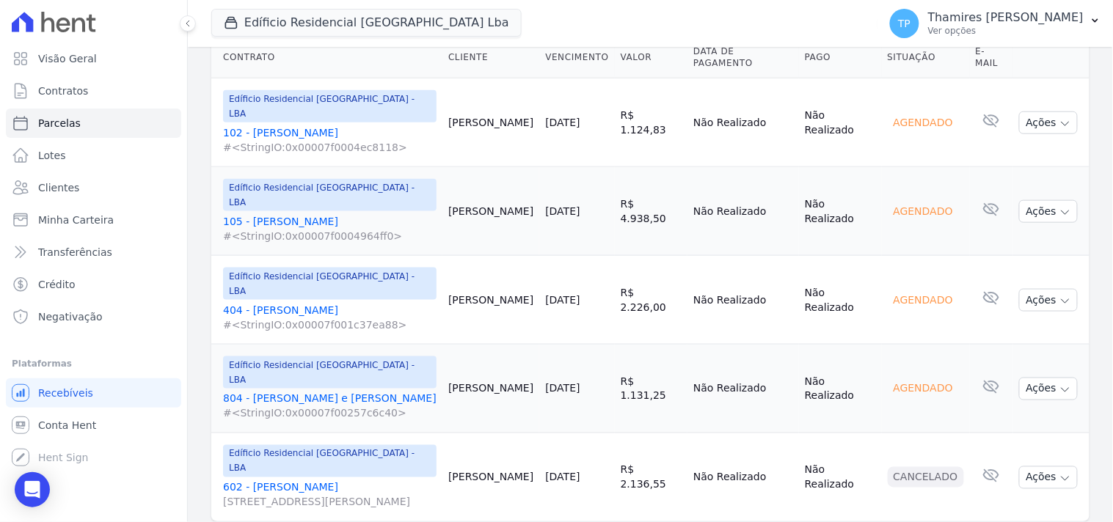
select select
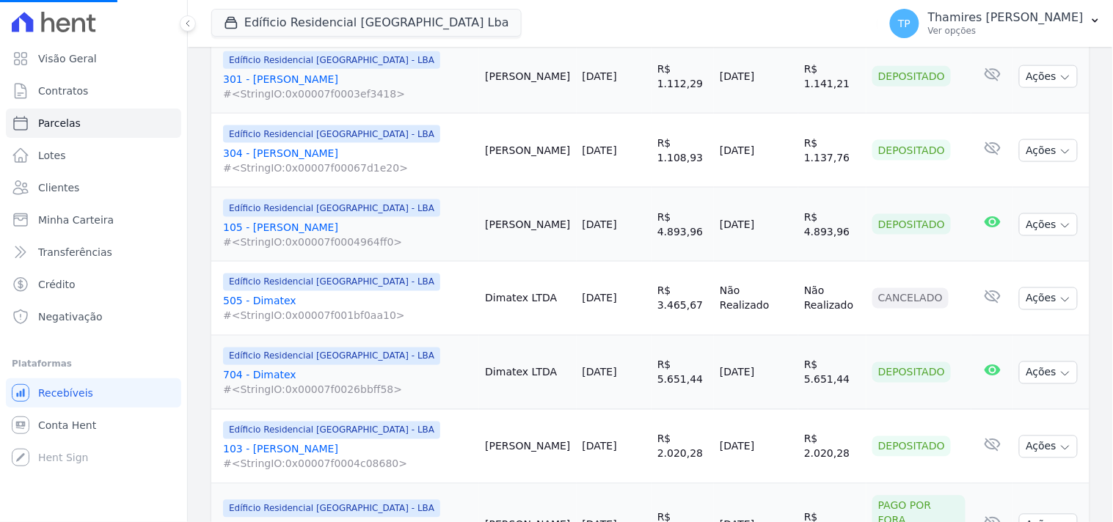
scroll to position [1059, 0]
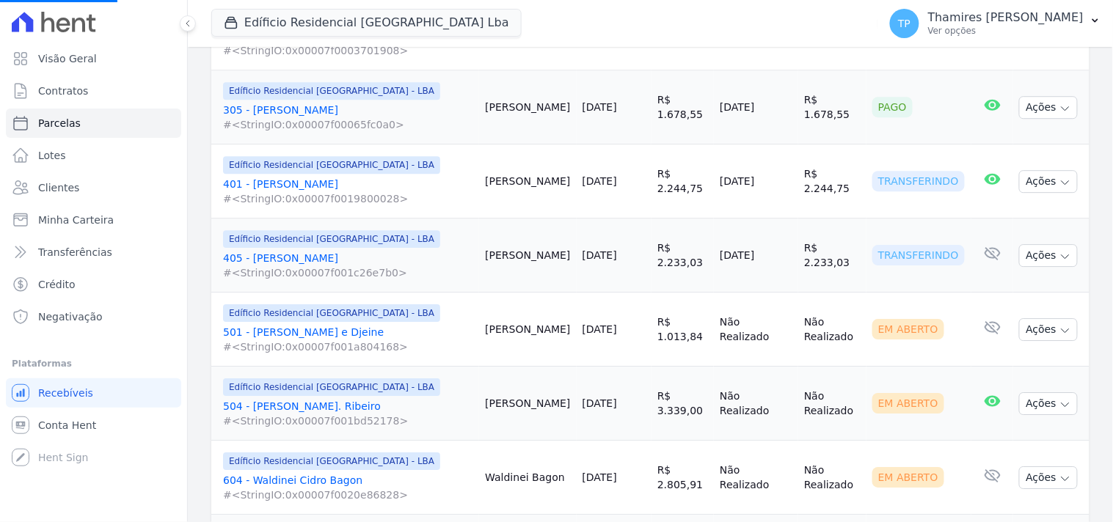
select select
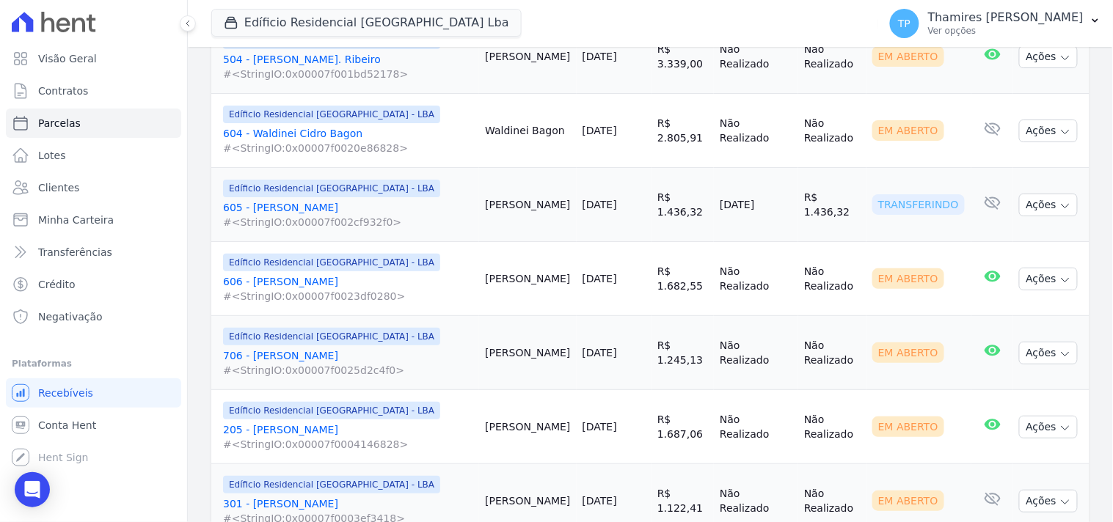
scroll to position [1385, 0]
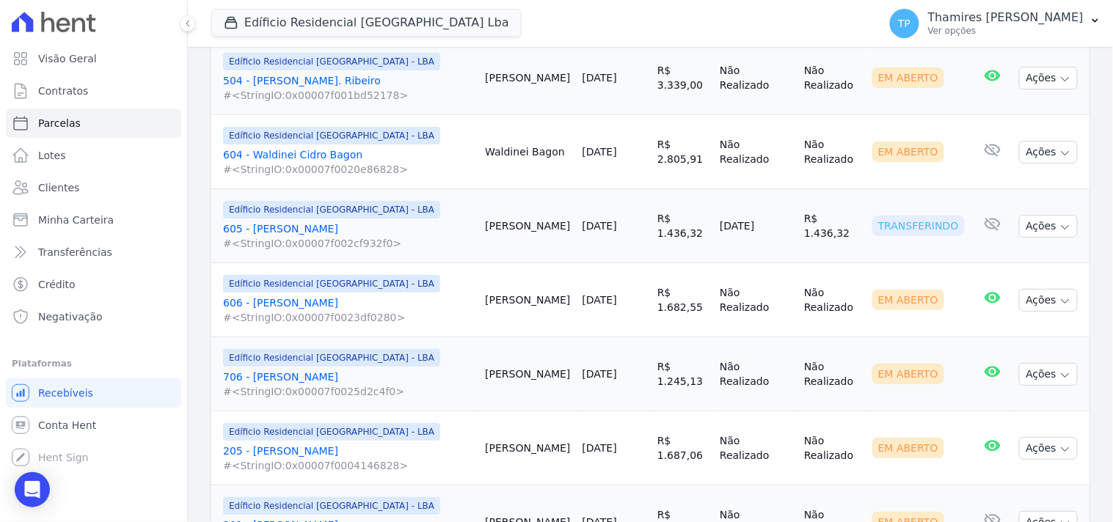
click at [312, 222] on link "605 - Roberto Yamasita #<StringIO:0x00007f002cf932f0>" at bounding box center [348, 236] width 250 height 29
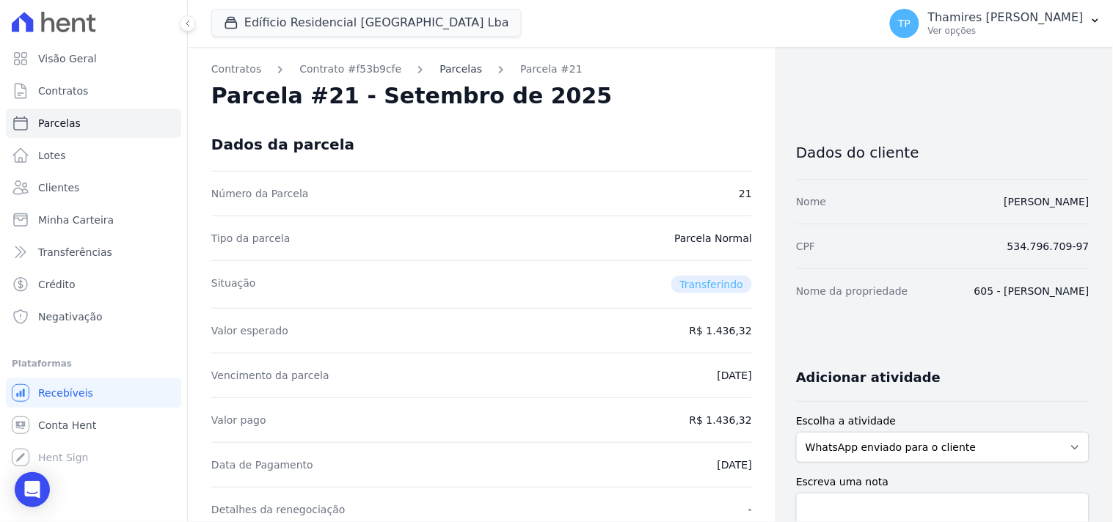
click at [445, 66] on link "Parcelas" at bounding box center [460, 69] width 43 height 15
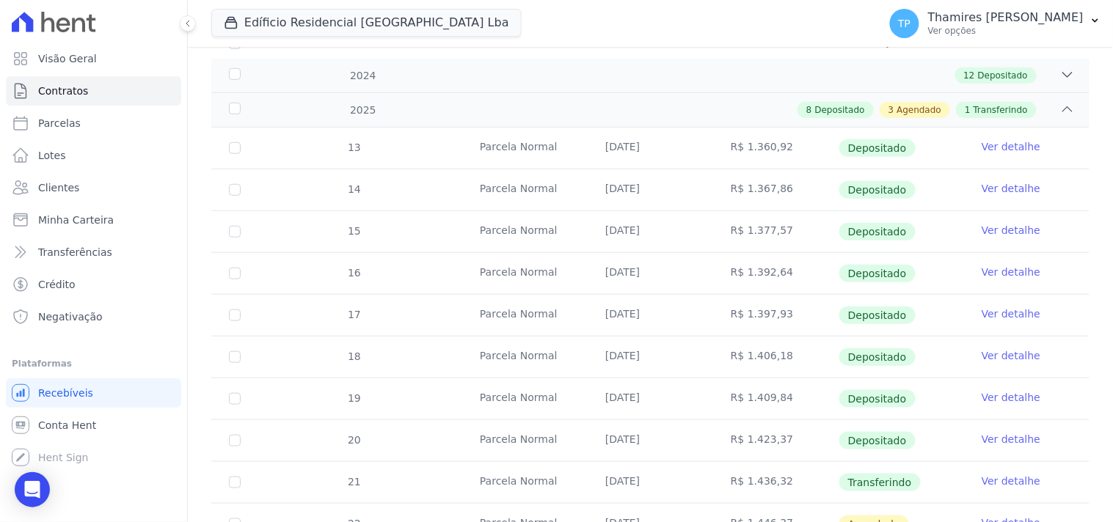
scroll to position [191, 0]
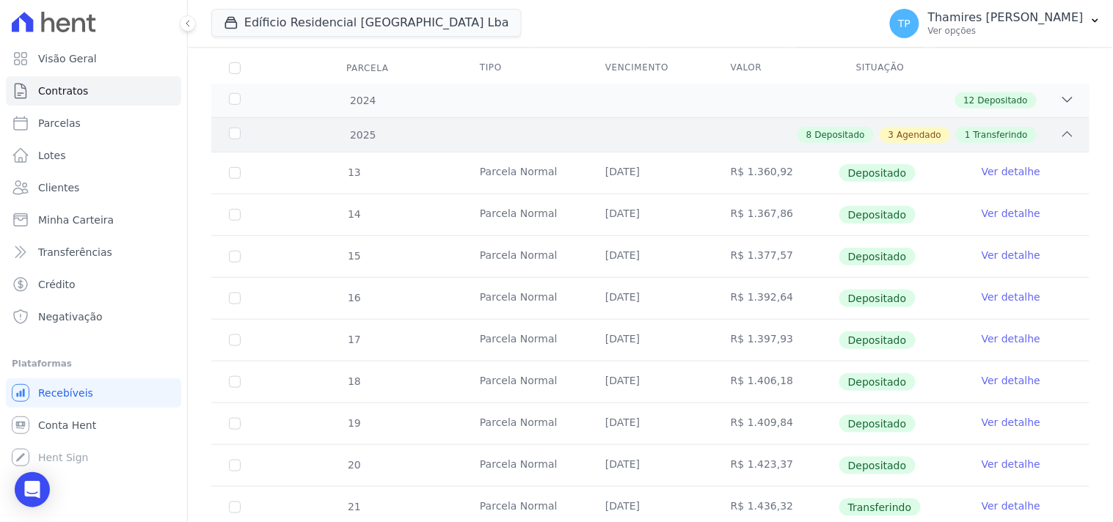
click at [761, 127] on div "8 Depositado 3 Agendado 1 Transferindo" at bounding box center [693, 135] width 763 height 16
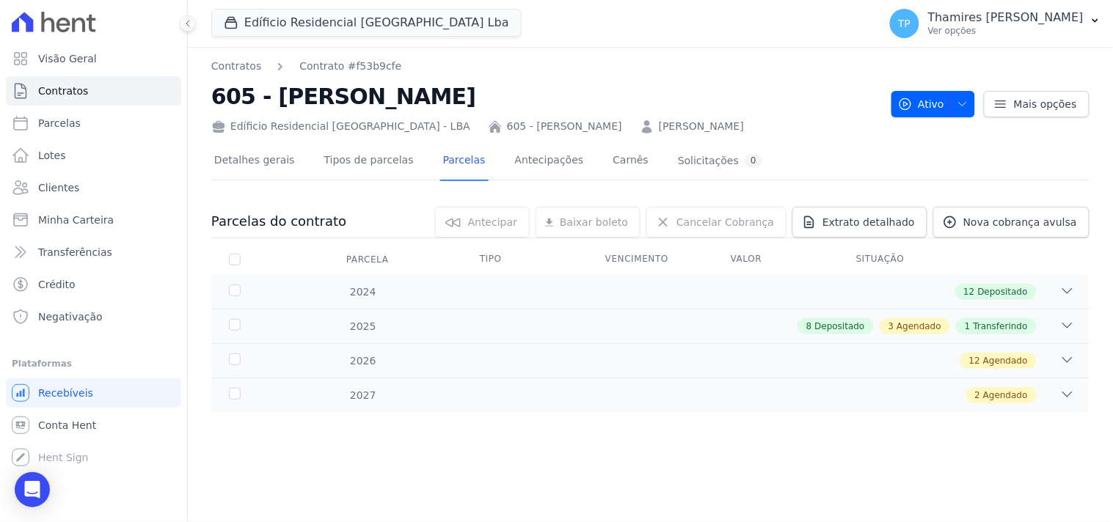
scroll to position [0, 0]
click at [737, 295] on div "12 Depositado" at bounding box center [693, 292] width 763 height 16
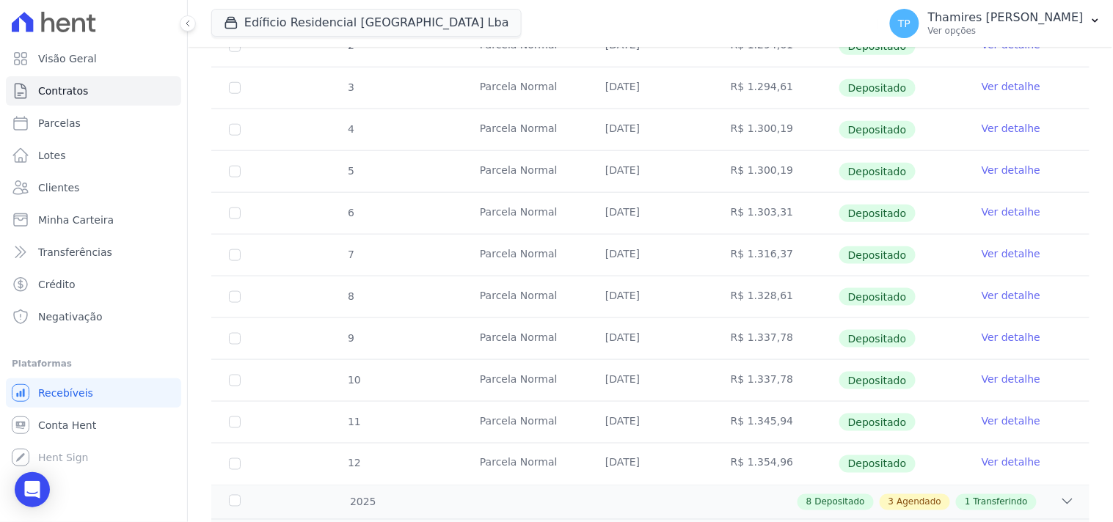
scroll to position [407, 0]
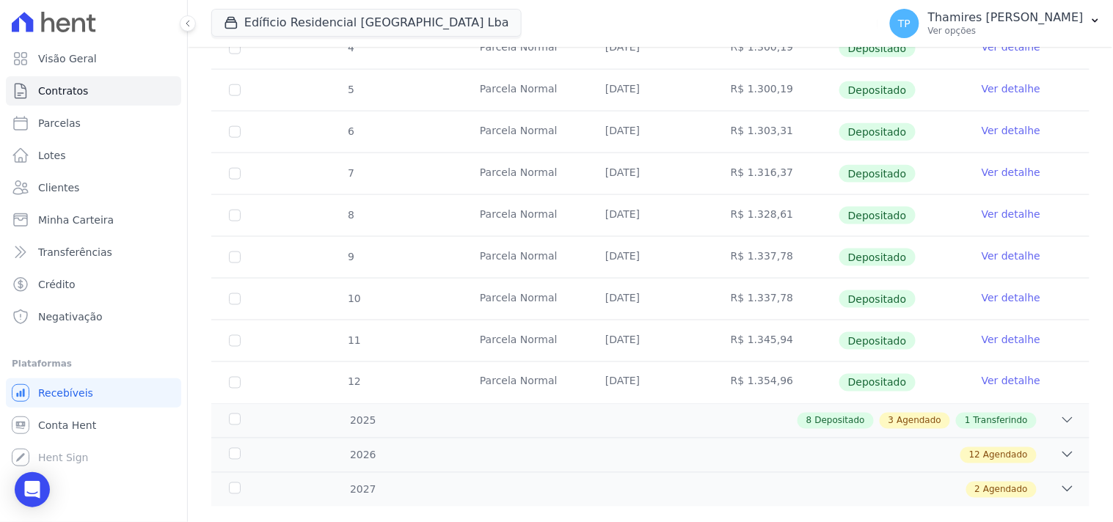
drag, startPoint x: 610, startPoint y: 387, endPoint x: 671, endPoint y: 390, distance: 60.2
click at [671, 390] on td "10/12/2024" at bounding box center [650, 382] width 125 height 41
click at [528, 423] on div "8 Depositado 3 Agendado 1 Transferindo" at bounding box center [693, 421] width 763 height 16
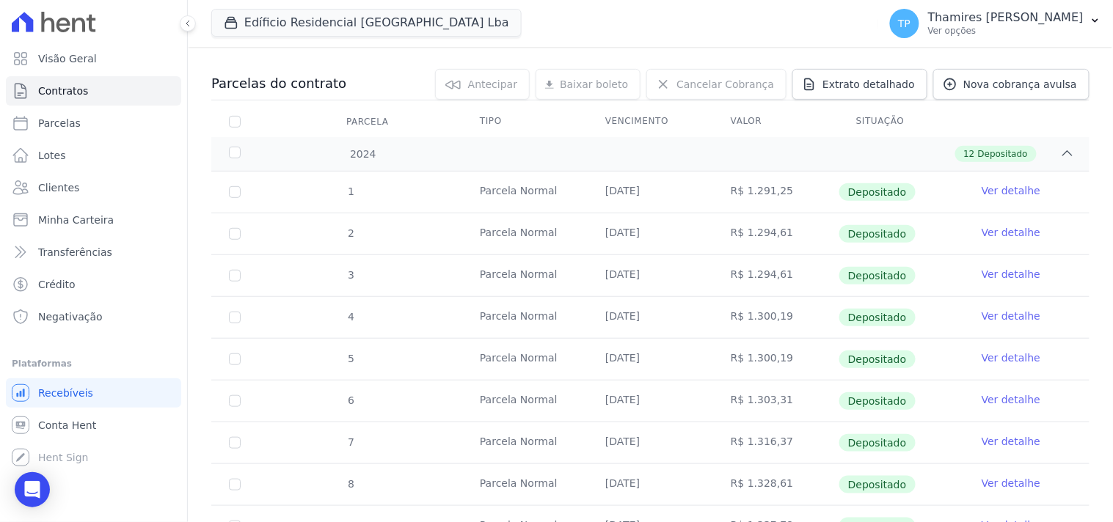
scroll to position [0, 0]
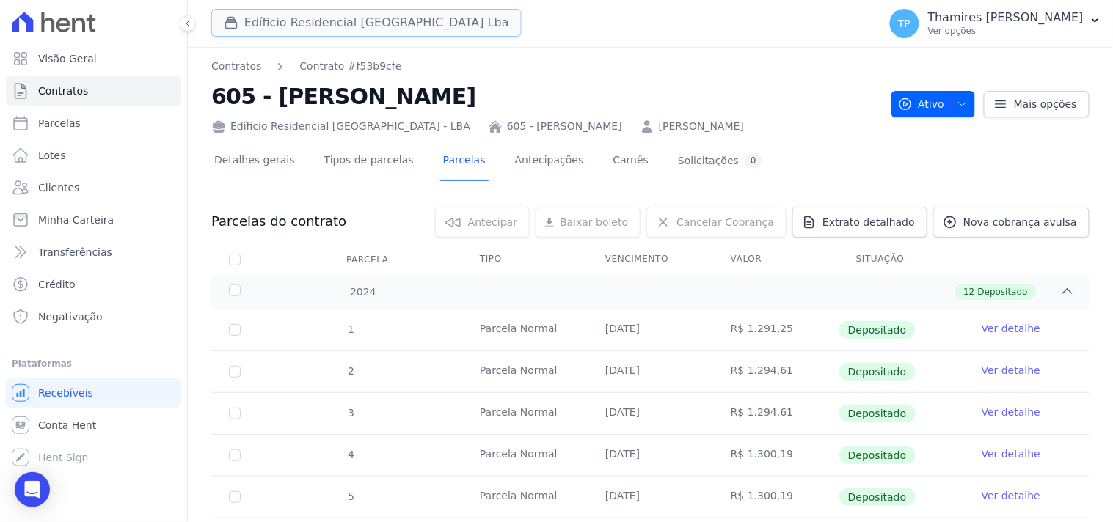
click at [405, 27] on button "Edíficio Residencial Grevílea Park Lba" at bounding box center [366, 23] width 310 height 28
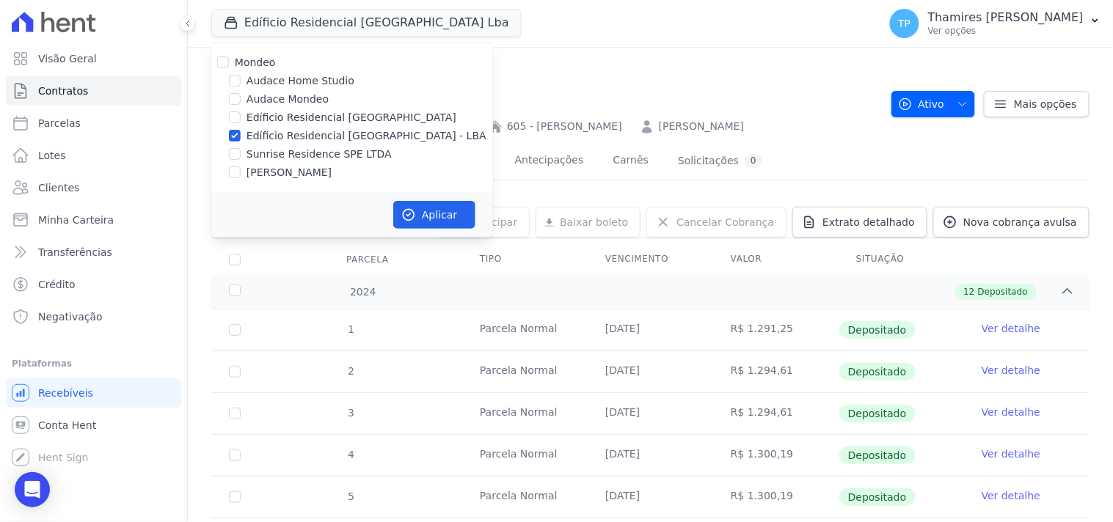
click at [326, 145] on div "Mondeo Audace Home Studio Audace Mondeo Edíficio Residencial Grevílea Park Edíf…" at bounding box center [352, 117] width 282 height 149
click at [330, 148] on label "Sunrise Residence SPE LTDA" at bounding box center [318, 154] width 145 height 15
click at [241, 148] on input "Sunrise Residence SPE LTDA" at bounding box center [235, 154] width 12 height 12
checkbox input "true"
drag, startPoint x: 343, startPoint y: 140, endPoint x: 355, endPoint y: 145, distance: 12.5
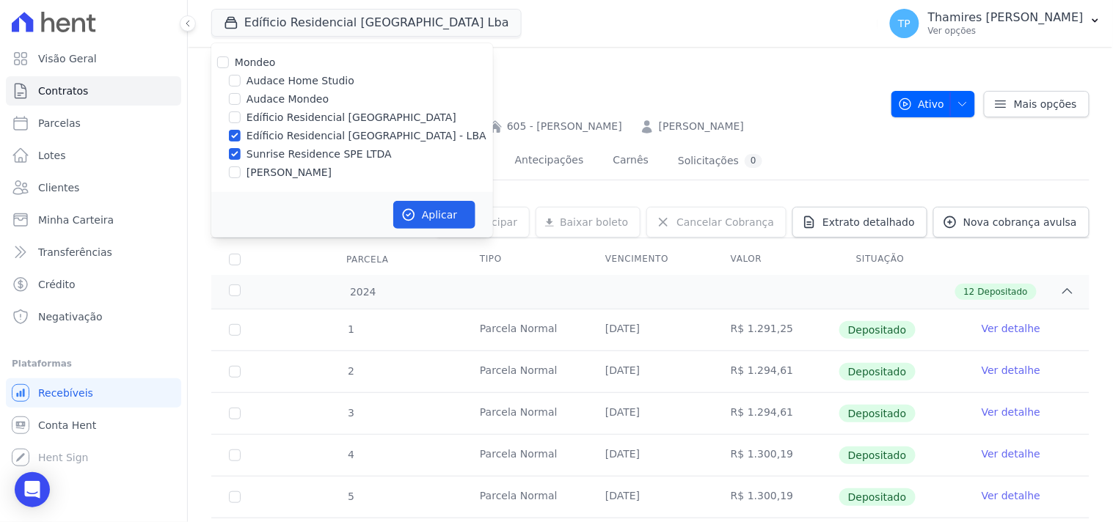
click at [345, 140] on label "Edíficio Residencial [GEOGRAPHIC_DATA] - LBA" at bounding box center [366, 135] width 240 height 15
click at [241, 140] on input "Edíficio Residencial [GEOGRAPHIC_DATA] - LBA" at bounding box center [235, 136] width 12 height 12
checkbox input "false"
click at [417, 210] on button "Aplicar" at bounding box center [434, 215] width 82 height 28
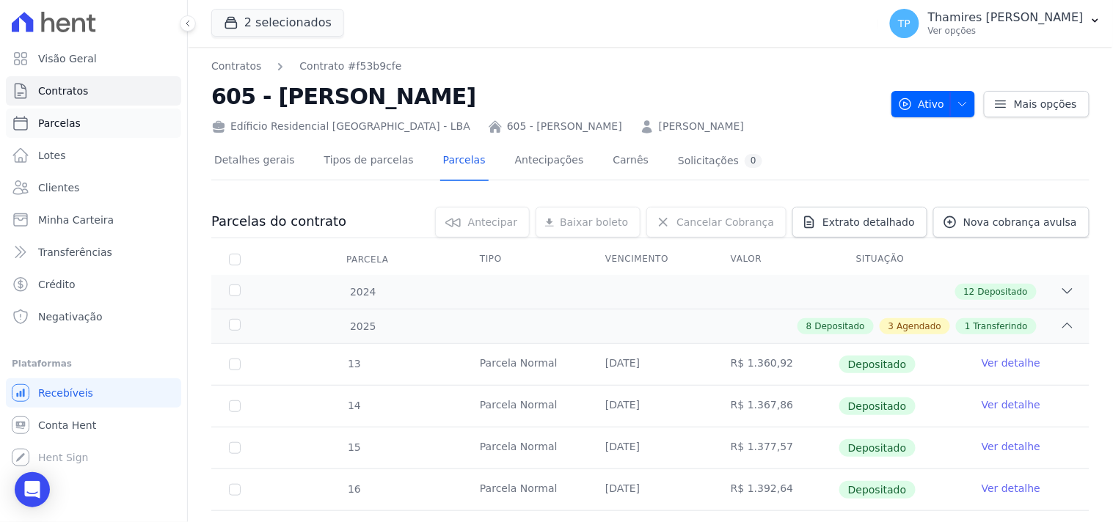
click at [122, 123] on link "Parcelas" at bounding box center [93, 123] width 175 height 29
select select
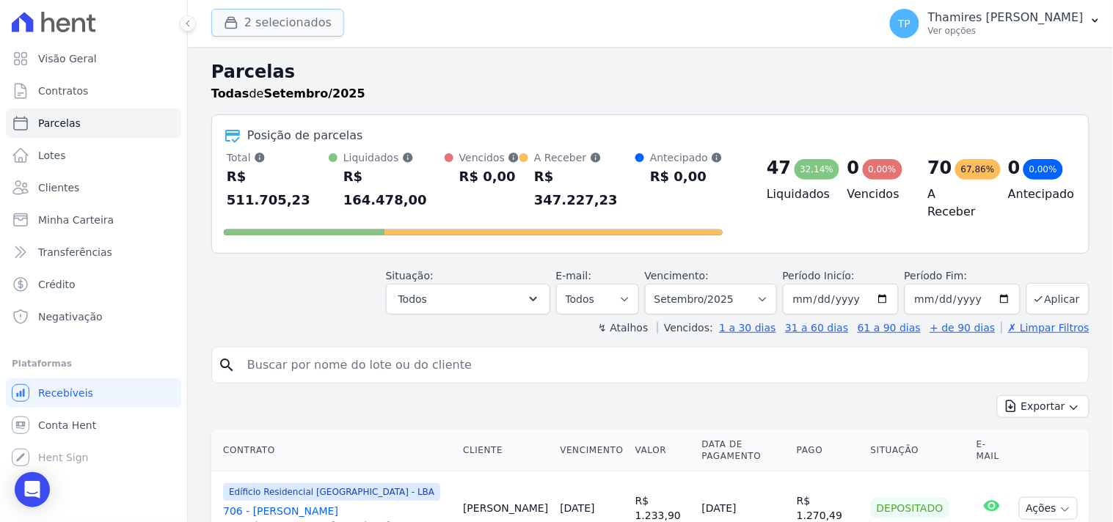
drag, startPoint x: 276, startPoint y: 19, endPoint x: 289, endPoint y: 52, distance: 35.6
click at [277, 18] on button "2 selecionados" at bounding box center [277, 23] width 133 height 28
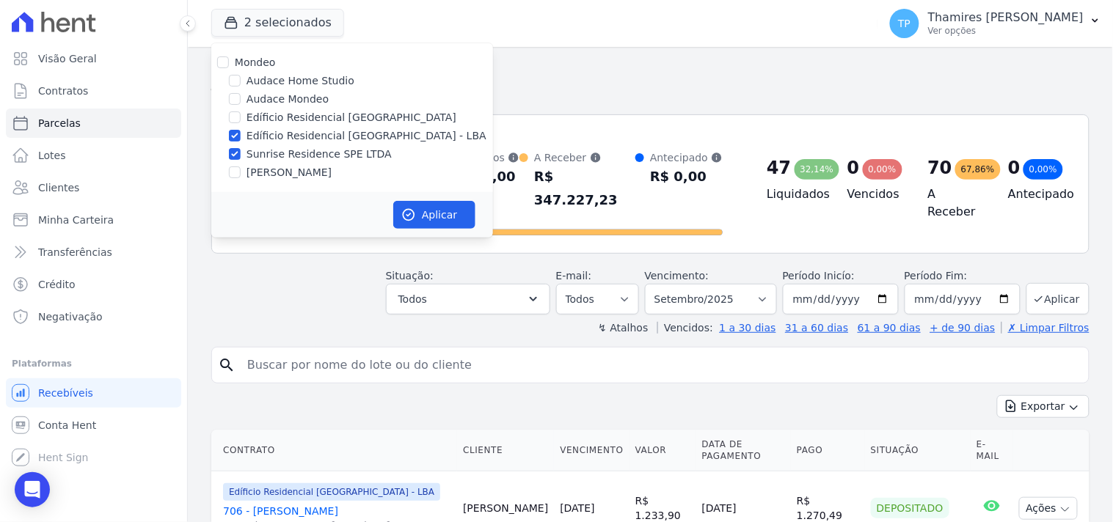
click at [289, 152] on label "Sunrise Residence SPE LTDA" at bounding box center [318, 154] width 145 height 15
click at [241, 152] on input "Sunrise Residence SPE LTDA" at bounding box center [235, 154] width 12 height 12
checkbox input "false"
drag, startPoint x: 296, startPoint y: 138, endPoint x: 299, endPoint y: 155, distance: 17.0
click at [297, 137] on label "Edíficio Residencial [GEOGRAPHIC_DATA] - LBA" at bounding box center [366, 135] width 240 height 15
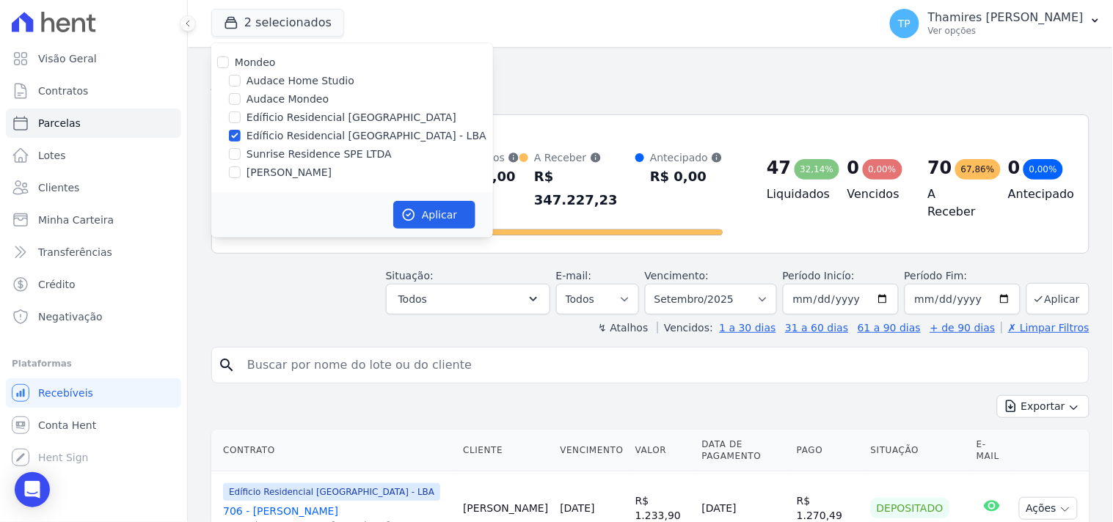
click at [241, 137] on input "Edíficio Residencial [GEOGRAPHIC_DATA] - LBA" at bounding box center [235, 136] width 12 height 12
checkbox input "false"
drag, startPoint x: 299, startPoint y: 157, endPoint x: 321, endPoint y: 169, distance: 25.3
click at [301, 157] on label "Sunrise Residence SPE LTDA" at bounding box center [318, 154] width 145 height 15
click at [241, 157] on input "Sunrise Residence SPE LTDA" at bounding box center [235, 154] width 12 height 12
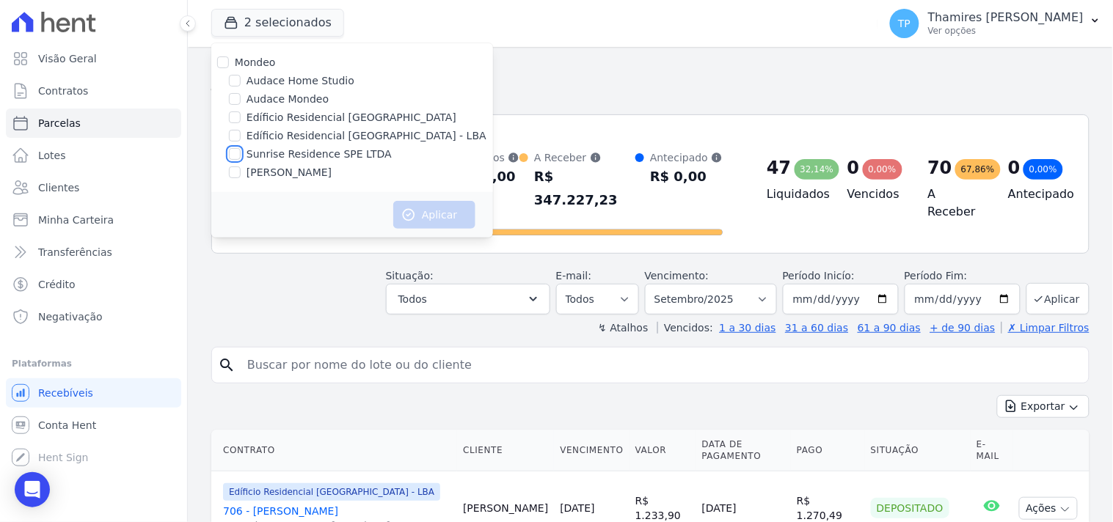
checkbox input "true"
click at [417, 208] on button "Aplicar" at bounding box center [434, 215] width 82 height 28
select select
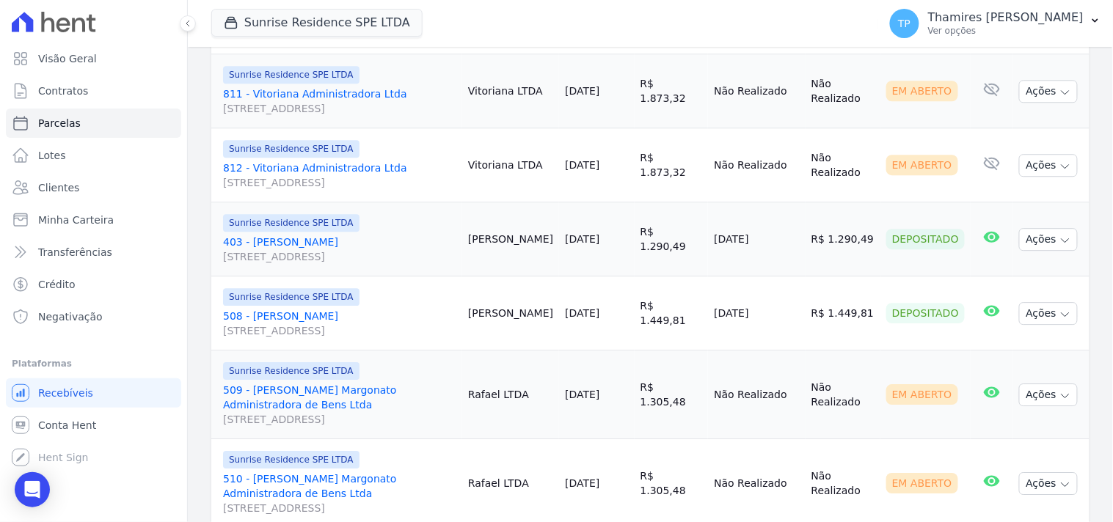
scroll to position [1059, 0]
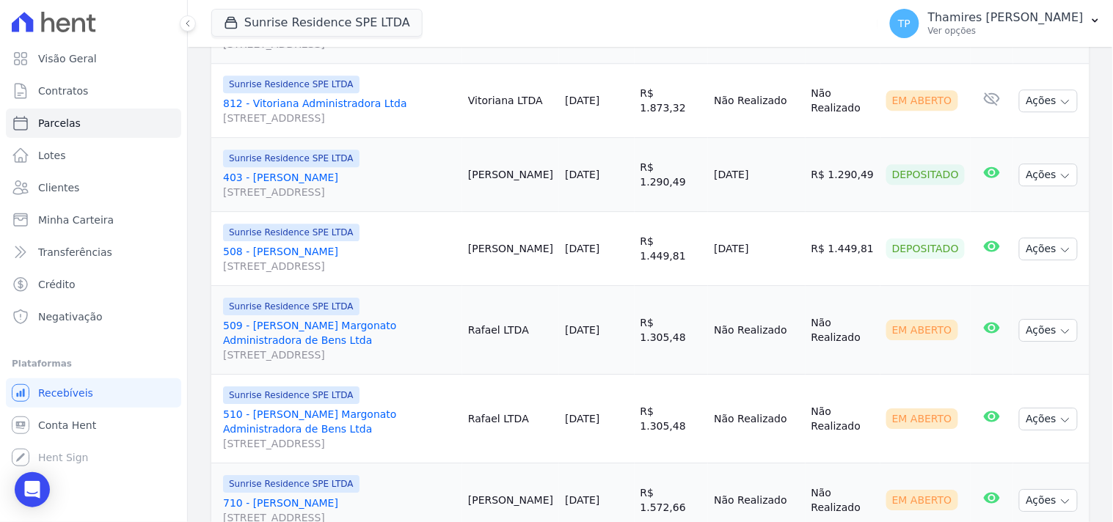
drag, startPoint x: 710, startPoint y: 160, endPoint x: 795, endPoint y: 160, distance: 85.1
click at [795, 160] on td "09/09/2025" at bounding box center [756, 175] width 97 height 74
drag, startPoint x: 730, startPoint y: 229, endPoint x: 789, endPoint y: 224, distance: 59.6
click at [789, 224] on td "09/09/2025" at bounding box center [756, 249] width 97 height 74
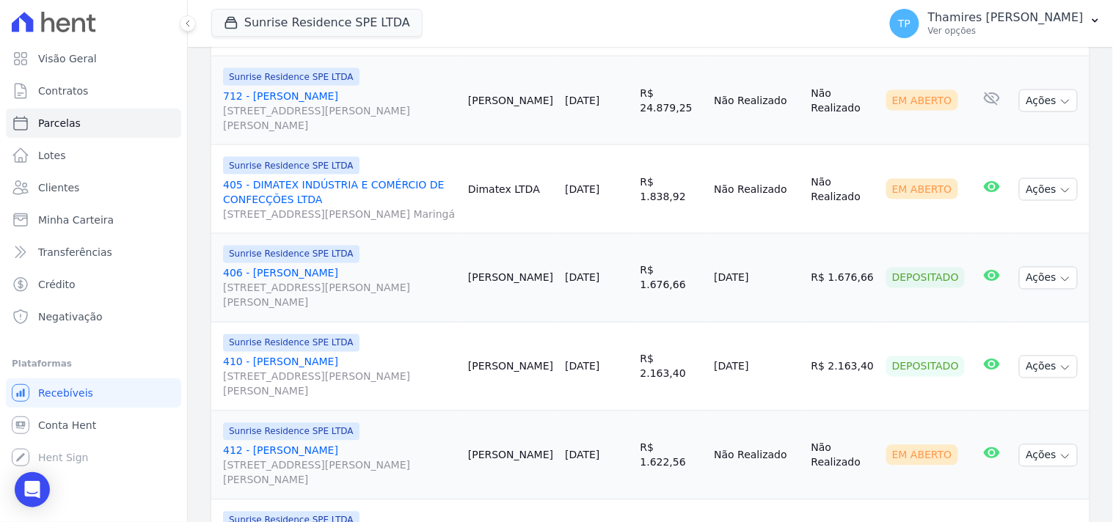
scroll to position [1956, 0]
drag, startPoint x: 708, startPoint y: 276, endPoint x: 798, endPoint y: 277, distance: 90.2
click at [798, 277] on tr "Sunrise Residence SPE LTDA 406 - Antônio Marcos Mendes dos Reis Rua Anacleto Lu…" at bounding box center [650, 277] width 878 height 89
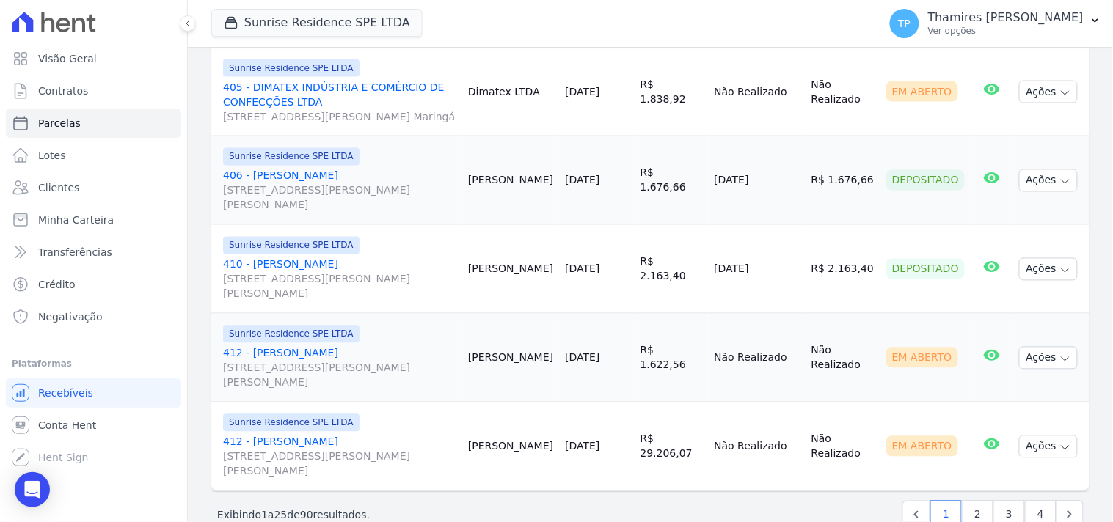
scroll to position [2078, 0]
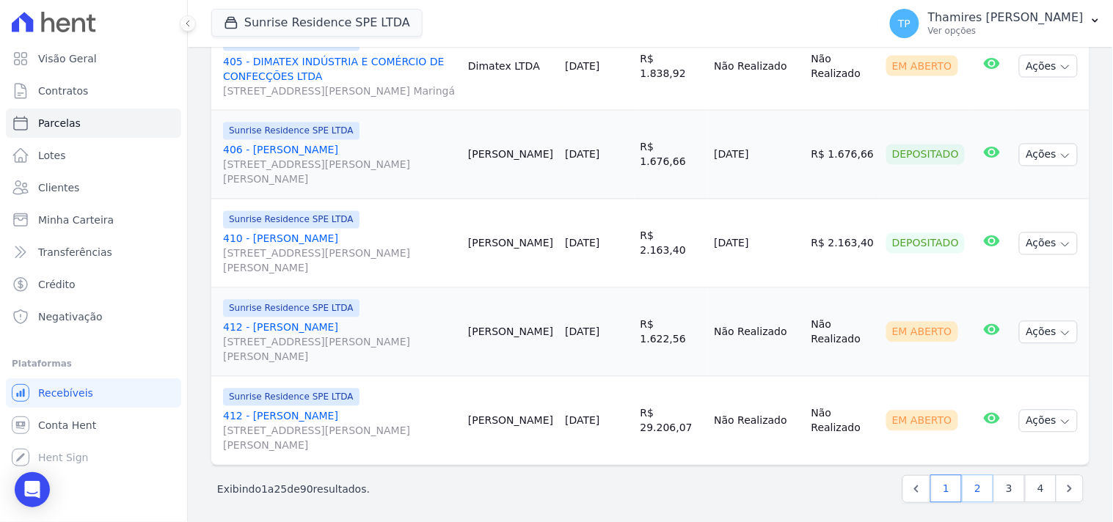
click at [972, 486] on link "2" at bounding box center [978, 489] width 32 height 28
select select
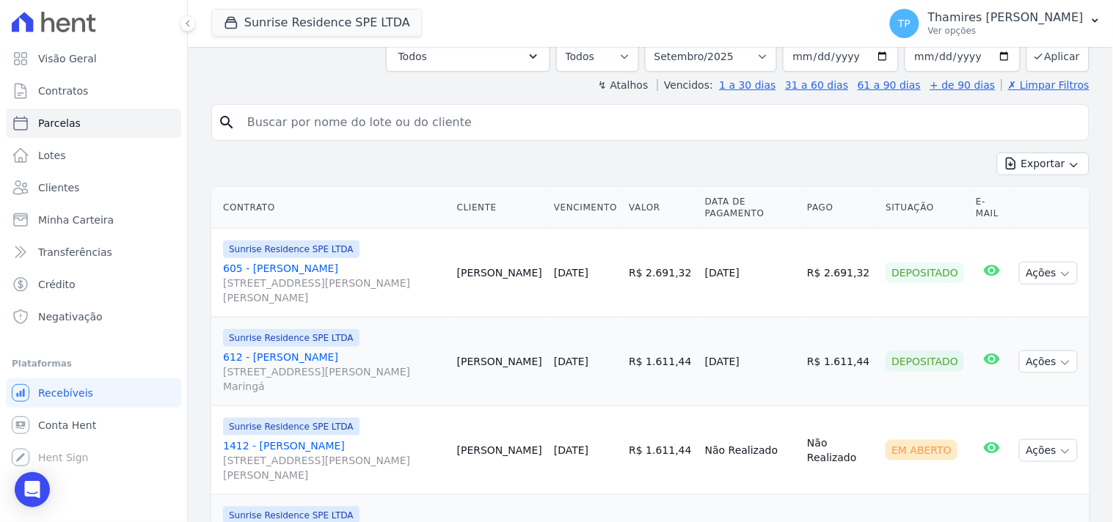
scroll to position [244, 0]
drag, startPoint x: 705, startPoint y: 257, endPoint x: 788, endPoint y: 255, distance: 82.9
click at [788, 255] on tr "Sunrise Residence SPE LTDA 605 - Eric Yassuhiro Oizume Rua Anacleto Luiz de Oli…" at bounding box center [650, 271] width 878 height 89
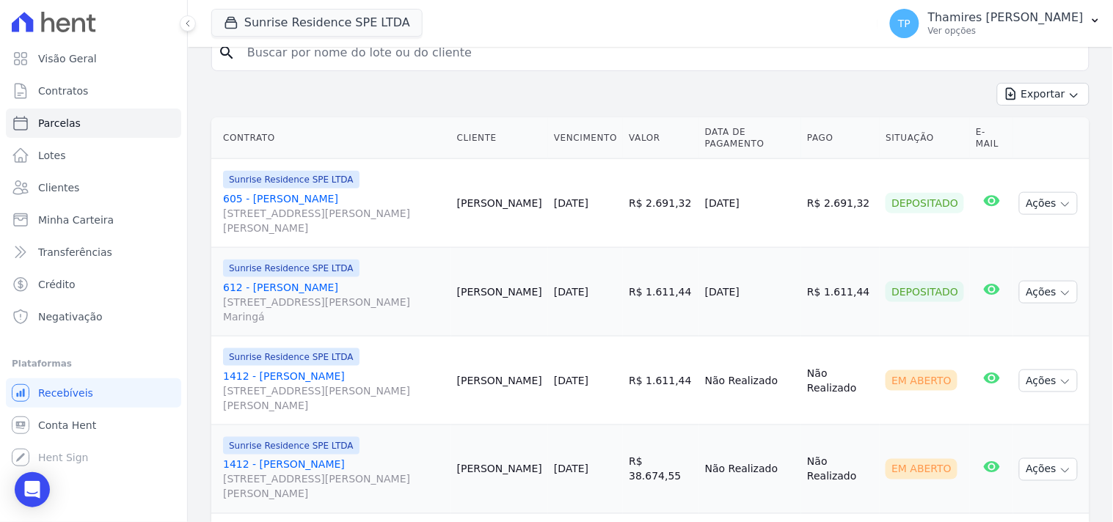
scroll to position [407, 0]
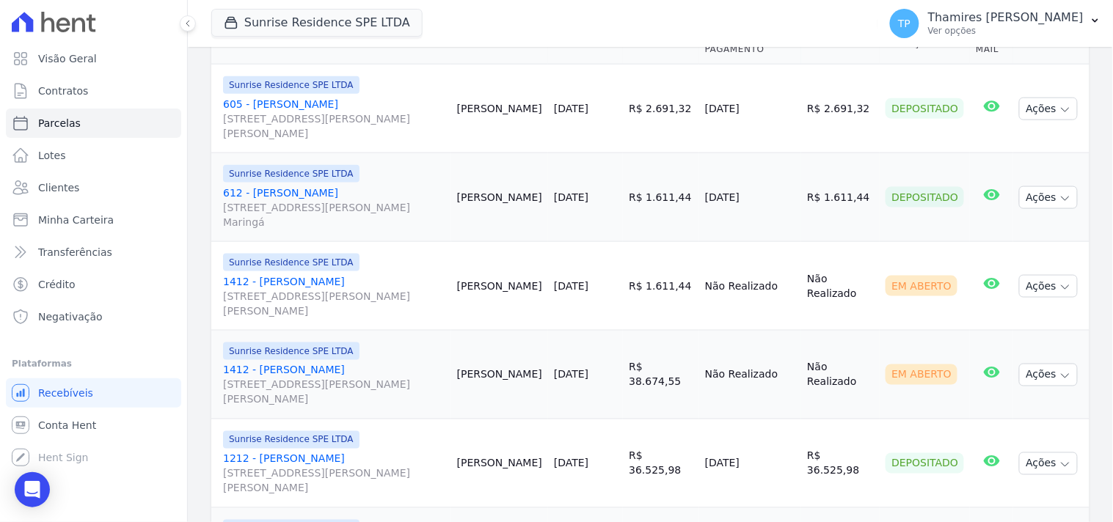
drag, startPoint x: 701, startPoint y: 186, endPoint x: 786, endPoint y: 184, distance: 85.1
click at [786, 184] on tr "Sunrise Residence SPE LTDA 612 - Jefferson André Siqueira Rua Anacleto Luiz de …" at bounding box center [650, 197] width 878 height 89
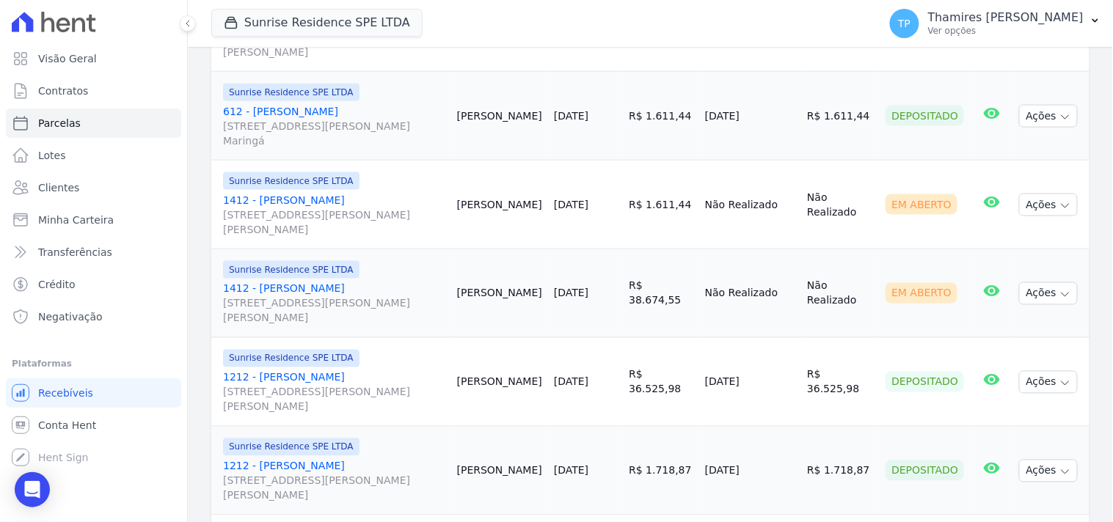
scroll to position [570, 0]
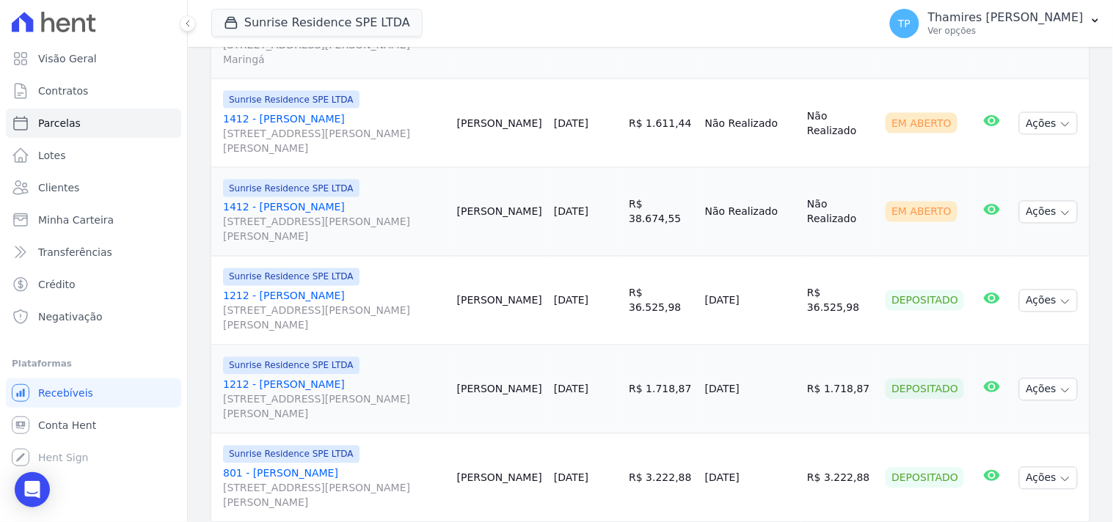
drag, startPoint x: 709, startPoint y: 280, endPoint x: 800, endPoint y: 279, distance: 90.2
click at [800, 279] on td "09/09/2025" at bounding box center [750, 301] width 102 height 89
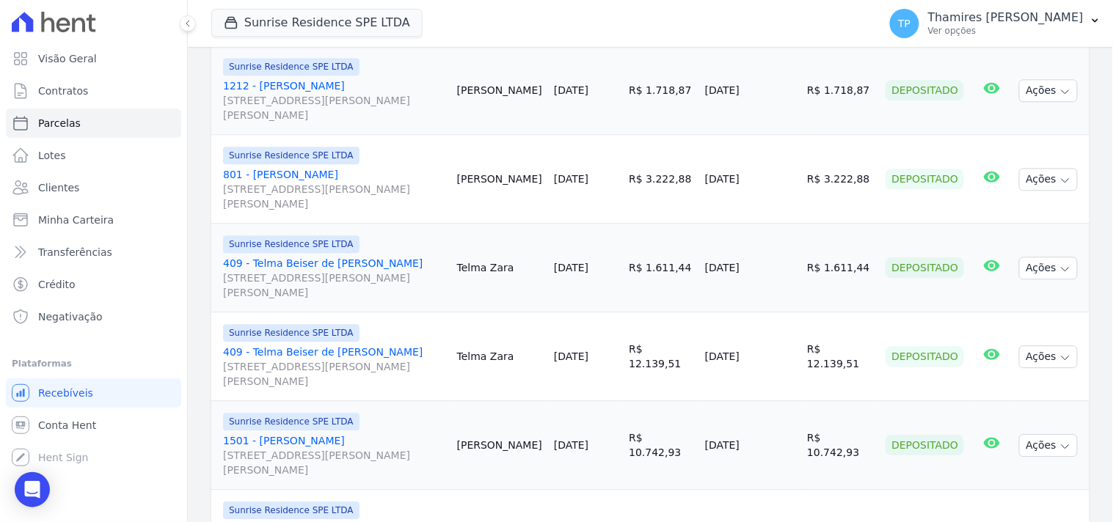
scroll to position [896, 0]
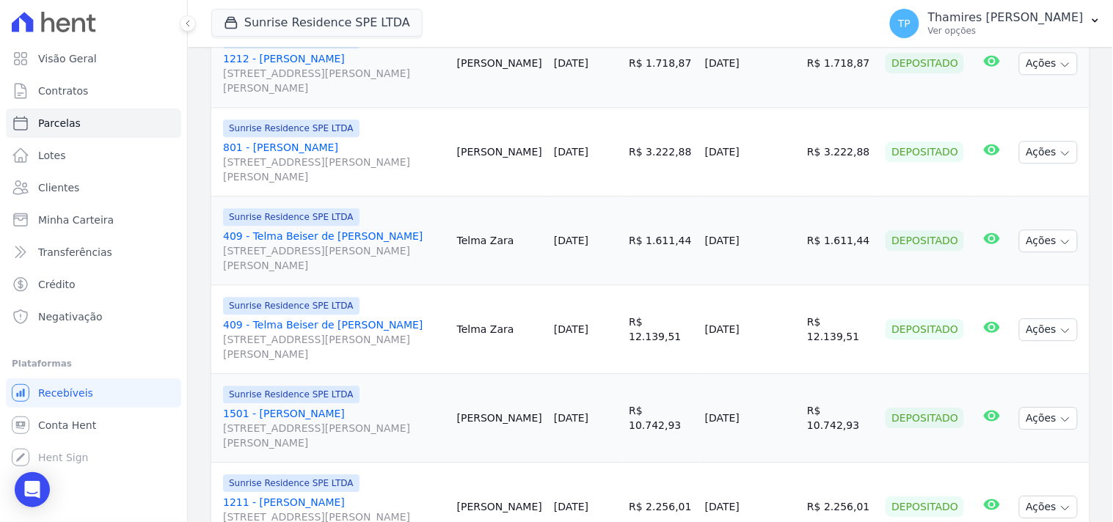
drag, startPoint x: 709, startPoint y: 140, endPoint x: 766, endPoint y: 139, distance: 56.5
click at [766, 139] on td "09/09/2025" at bounding box center [750, 152] width 102 height 89
drag, startPoint x: 709, startPoint y: 222, endPoint x: 775, endPoint y: 222, distance: 66.8
click at [775, 222] on td "05/09/2025" at bounding box center [750, 241] width 102 height 89
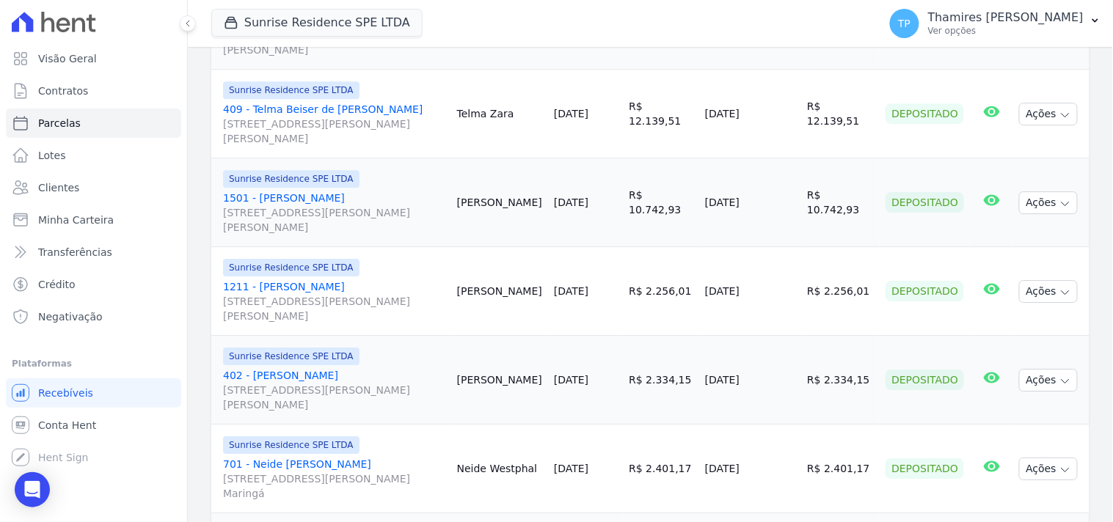
scroll to position [1141, 0]
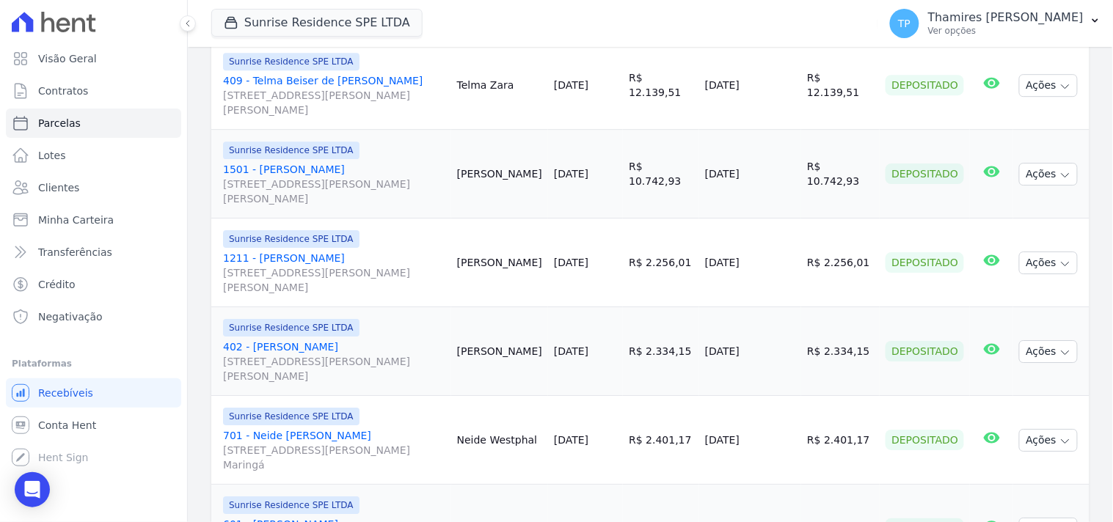
drag, startPoint x: 772, startPoint y: 156, endPoint x: 786, endPoint y: 155, distance: 14.0
click at [786, 155] on tr "Sunrise Residence SPE LTDA 1501 - Ana Paula Lorini Rua Anacleto Luiz de Oliveir…" at bounding box center [650, 174] width 878 height 89
drag, startPoint x: 702, startPoint y: 253, endPoint x: 781, endPoint y: 246, distance: 78.8
click at [781, 246] on tr "Sunrise Residence SPE LTDA 1211 - João Luiz Rodrigues Rua Anacleto Luiz de Oliv…" at bounding box center [650, 263] width 878 height 89
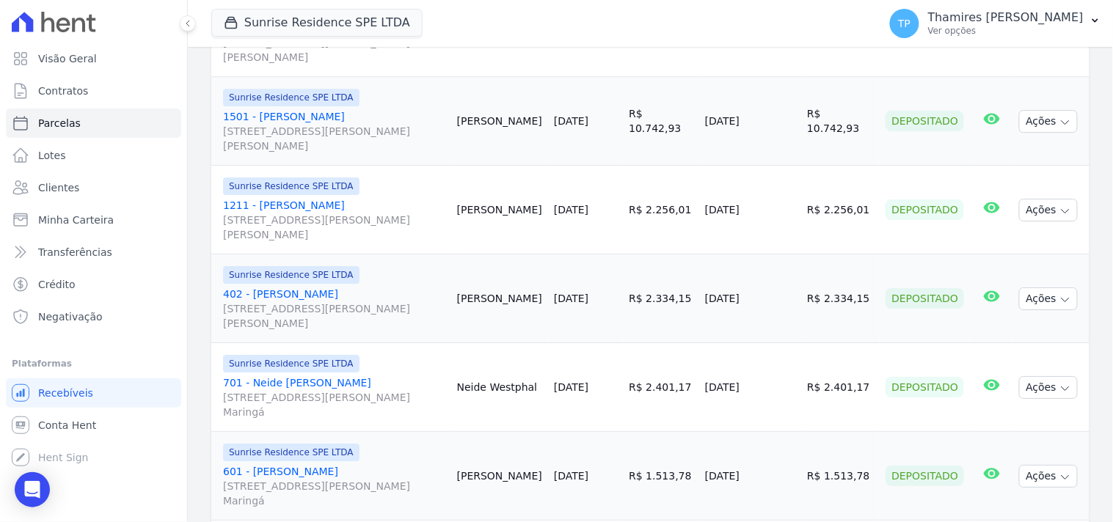
scroll to position [1222, 0]
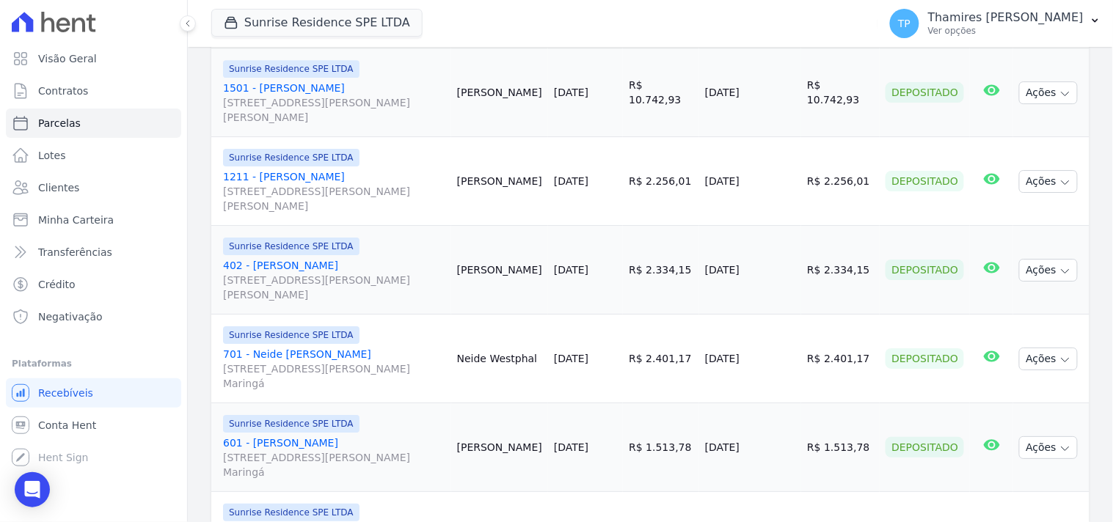
drag, startPoint x: 712, startPoint y: 255, endPoint x: 801, endPoint y: 255, distance: 88.8
click at [803, 255] on tr "Sunrise Residence SPE LTDA 402 - Fernando de Molla Rua Anacleto Luiz de Oliveir…" at bounding box center [650, 270] width 878 height 89
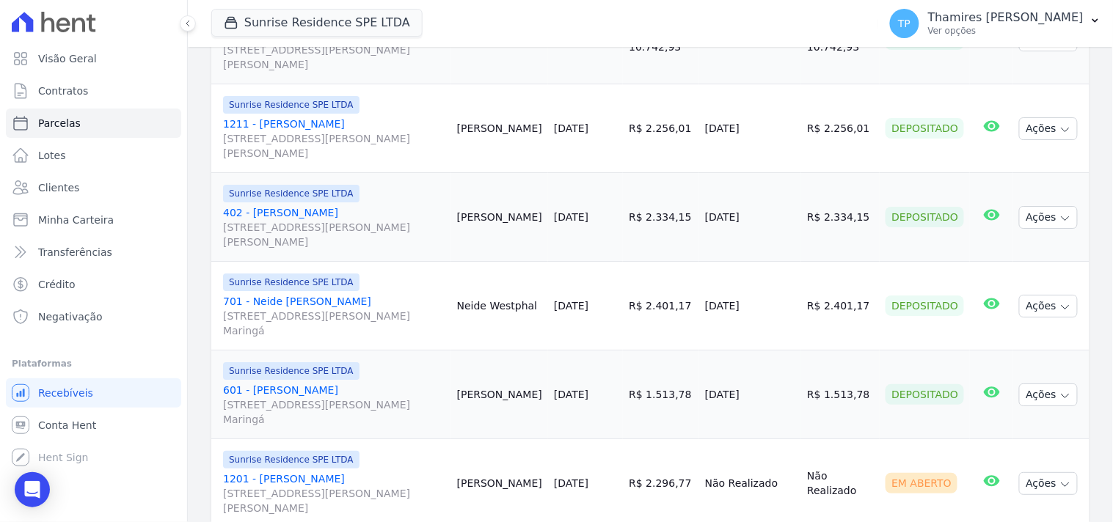
scroll to position [1304, 0]
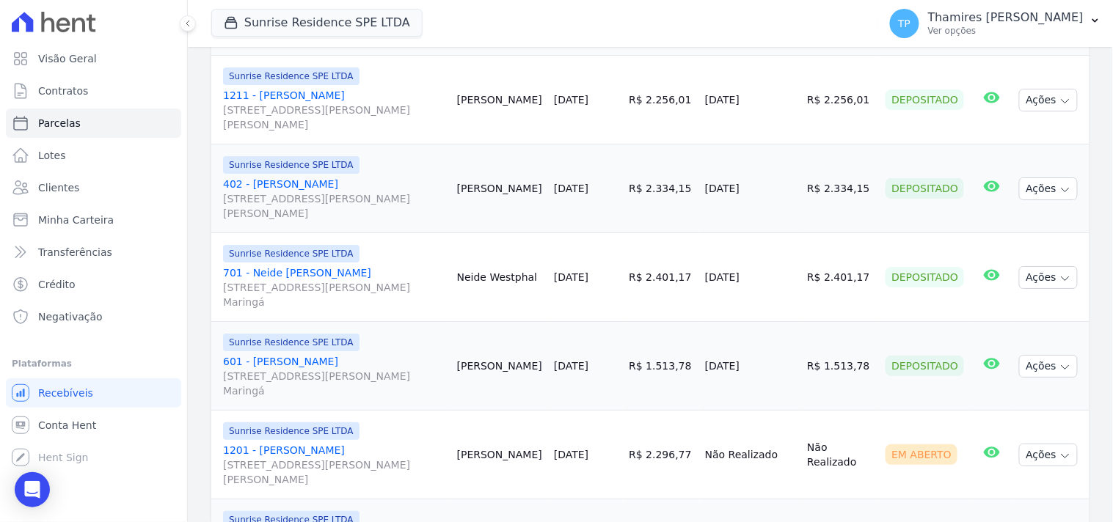
drag, startPoint x: 709, startPoint y: 263, endPoint x: 764, endPoint y: 258, distance: 54.5
click at [767, 257] on td "10/09/2025" at bounding box center [750, 277] width 102 height 89
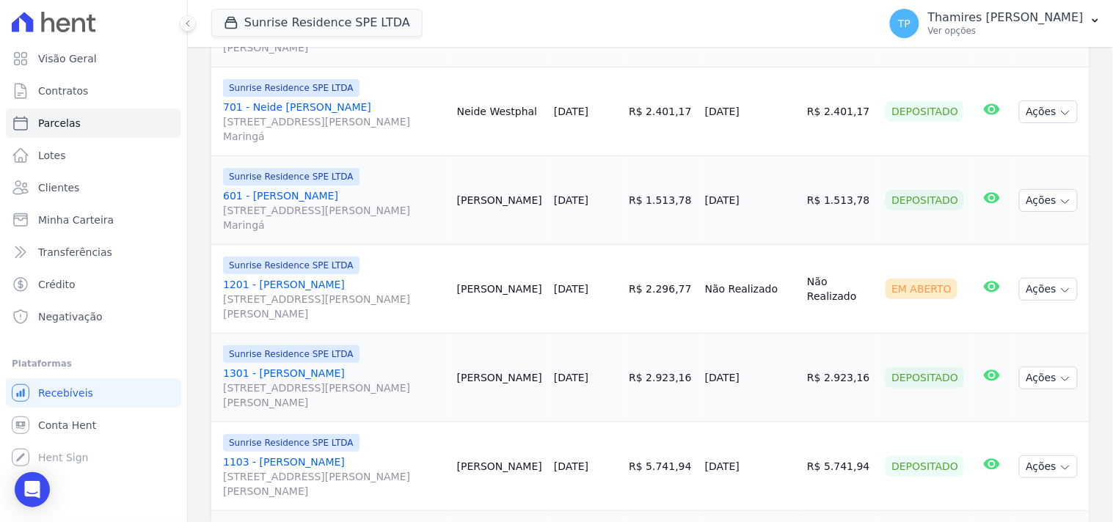
scroll to position [1549, 0]
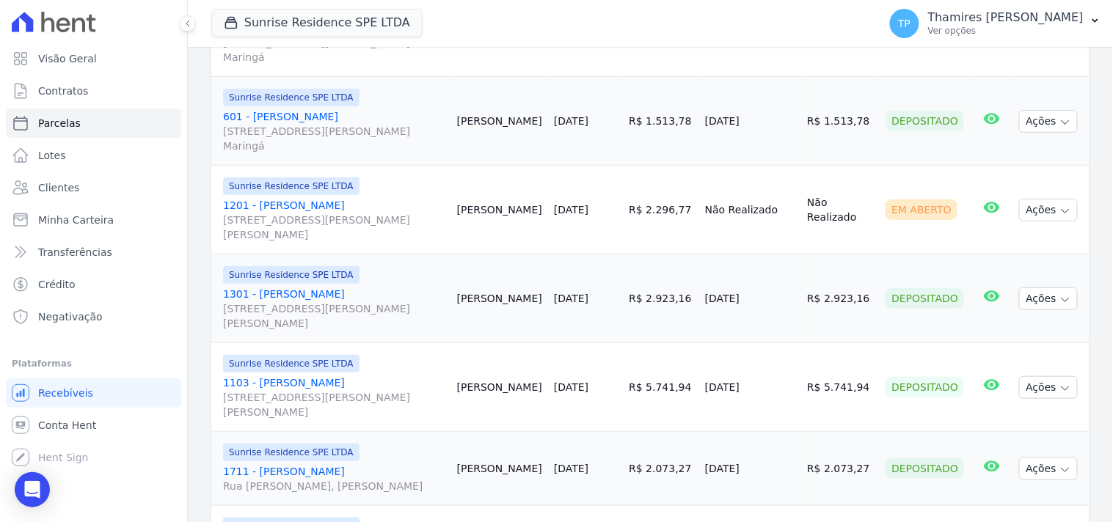
drag, startPoint x: 709, startPoint y: 274, endPoint x: 775, endPoint y: 270, distance: 66.2
click at [775, 270] on td "09/09/2025" at bounding box center [750, 299] width 102 height 89
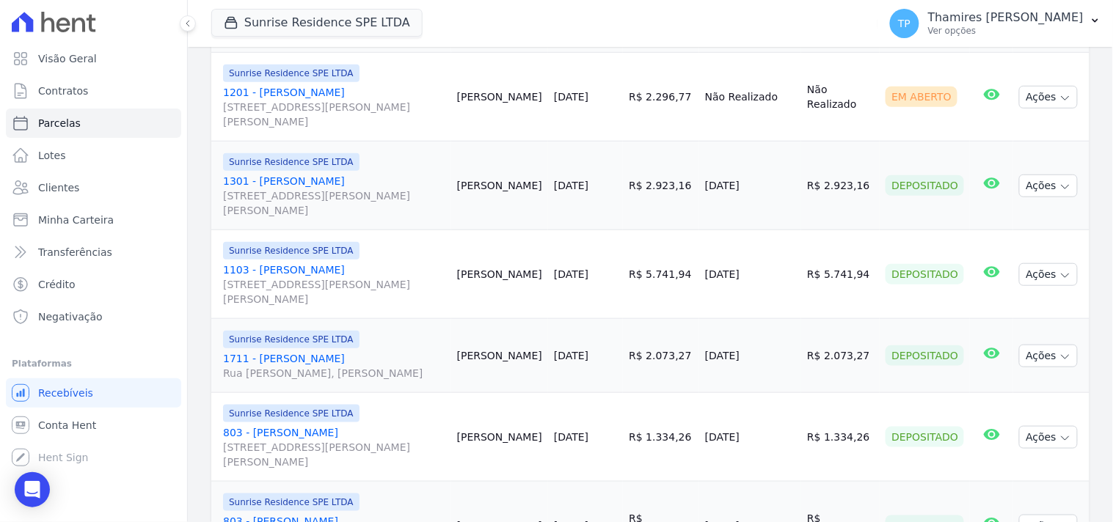
scroll to position [1712, 0]
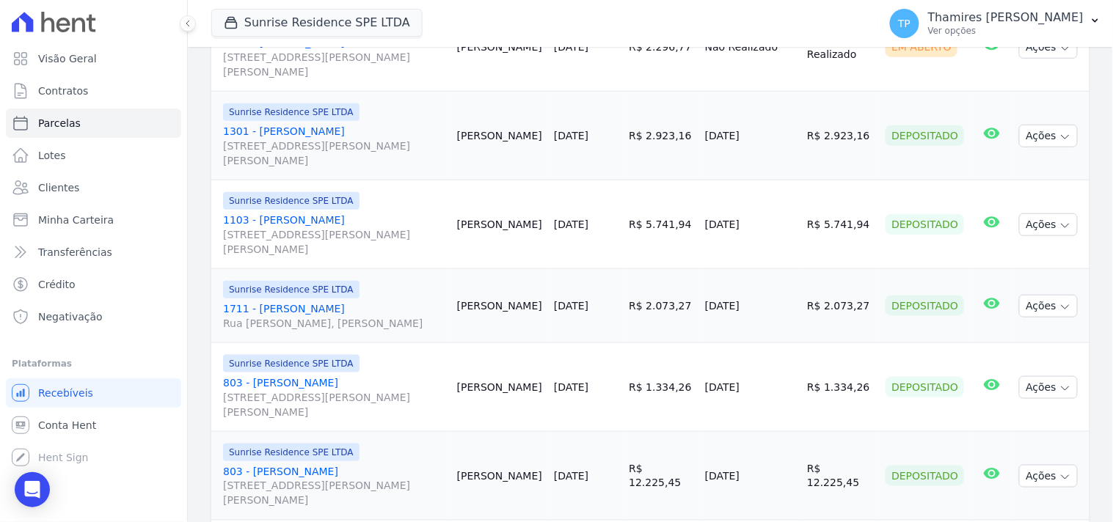
drag, startPoint x: 714, startPoint y: 214, endPoint x: 767, endPoint y: 206, distance: 54.2
click at [767, 206] on td "10/09/2025" at bounding box center [750, 224] width 102 height 89
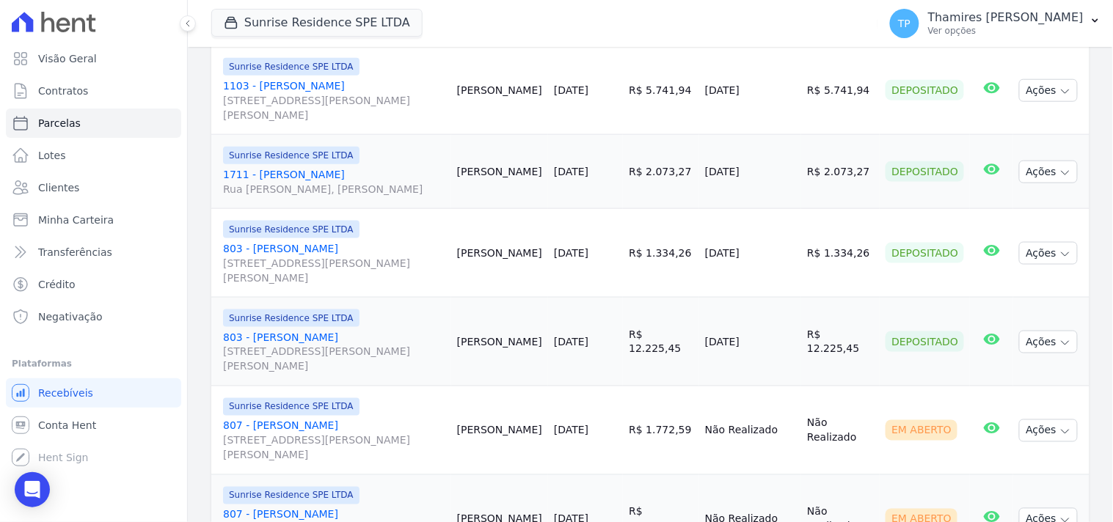
scroll to position [1874, 0]
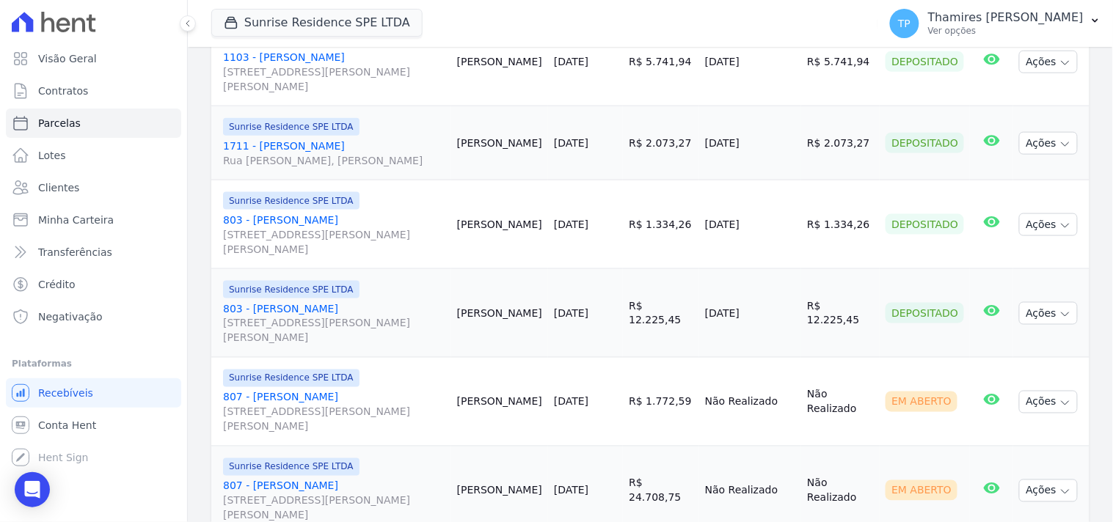
drag, startPoint x: 709, startPoint y: 133, endPoint x: 767, endPoint y: 133, distance: 58.0
click at [767, 133] on td "10/09/2025" at bounding box center [750, 143] width 102 height 74
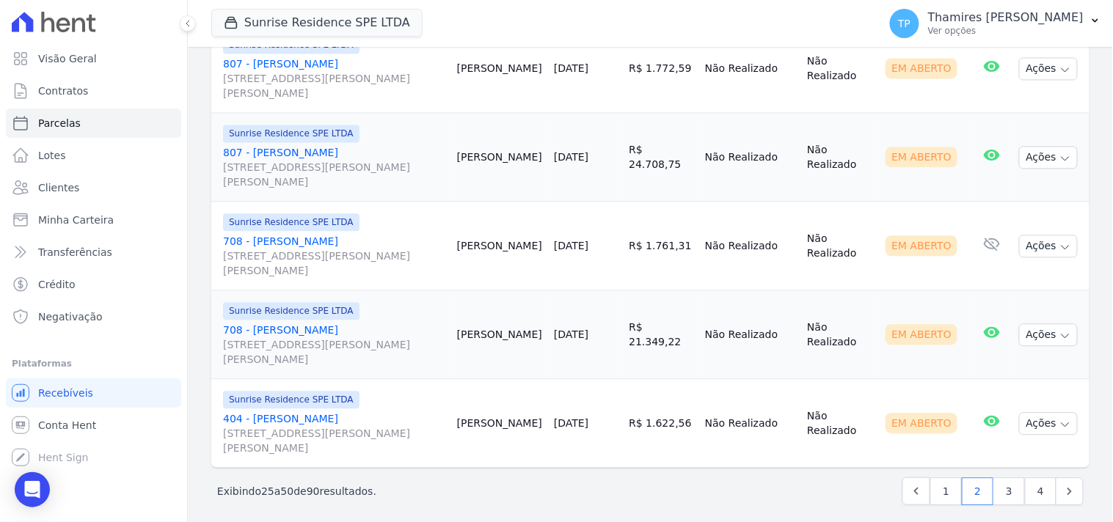
scroll to position [2210, 0]
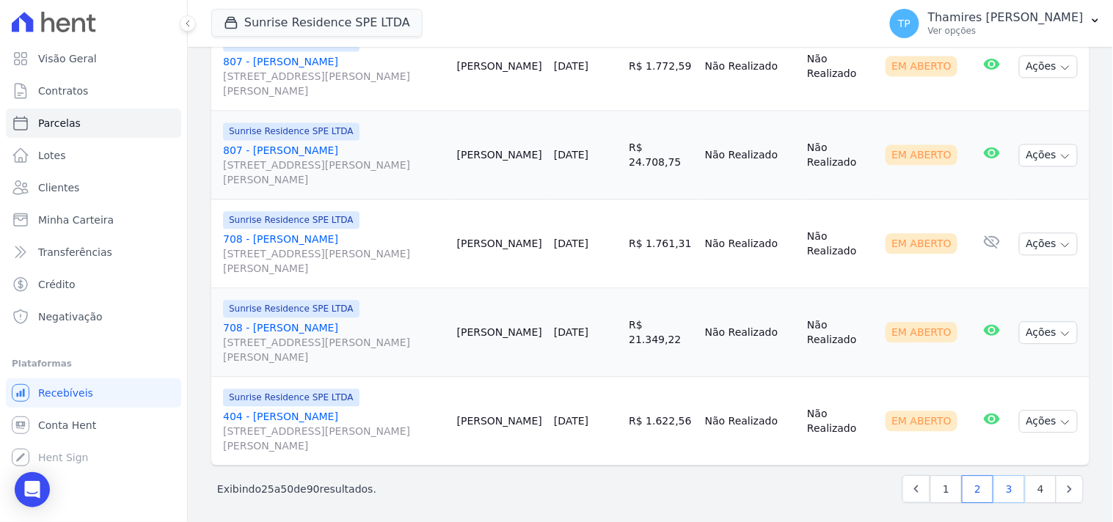
click at [1005, 483] on link "3" at bounding box center [1009, 489] width 32 height 28
select select
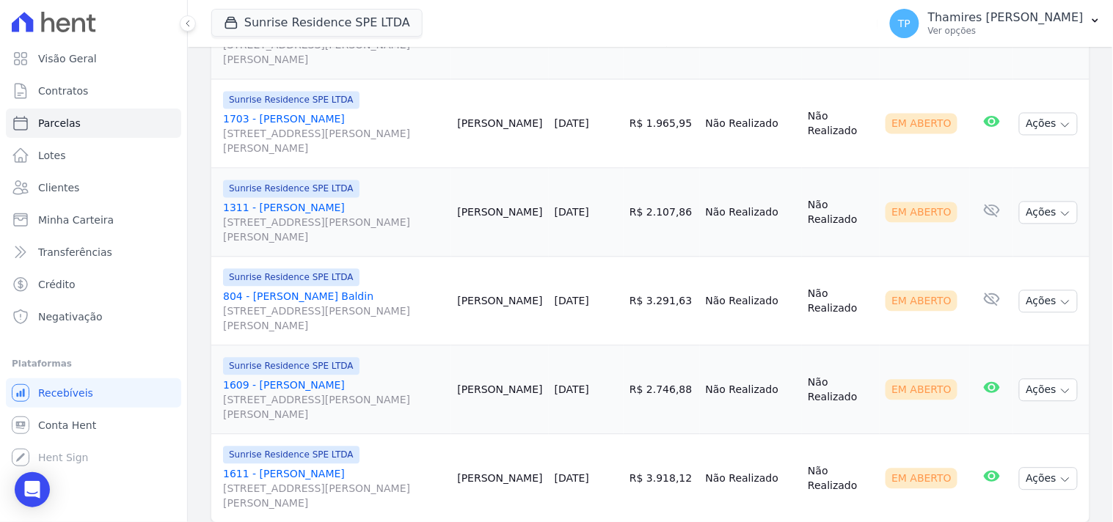
scroll to position [2210, 0]
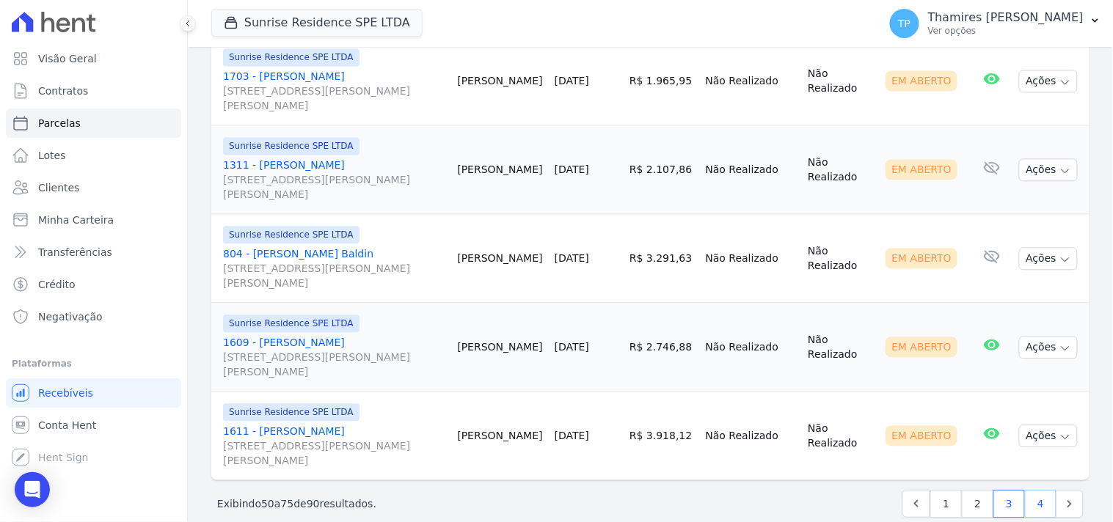
click at [1025, 490] on link "4" at bounding box center [1041, 504] width 32 height 28
select select
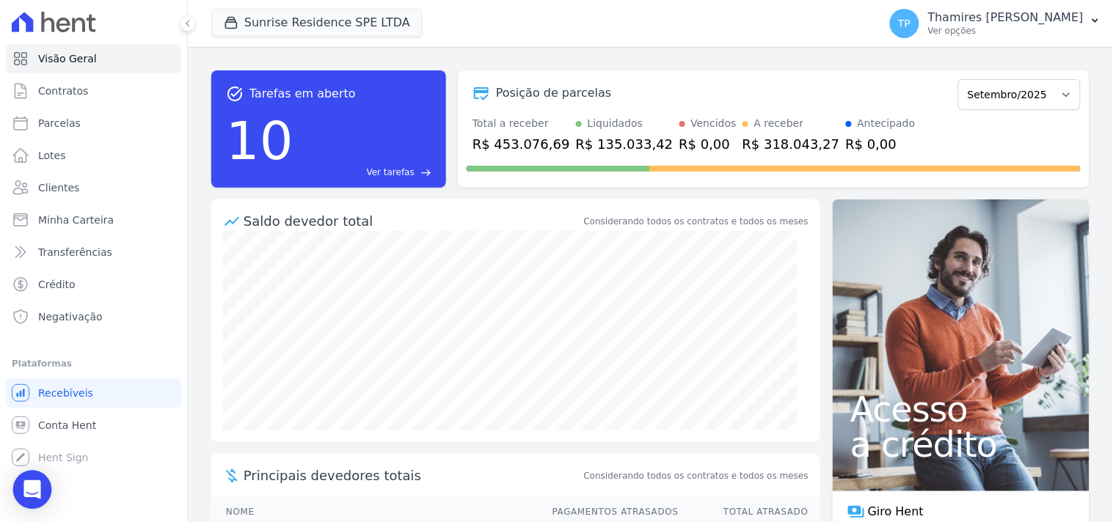
click at [32, 484] on icon "Open Intercom Messenger" at bounding box center [31, 490] width 17 height 19
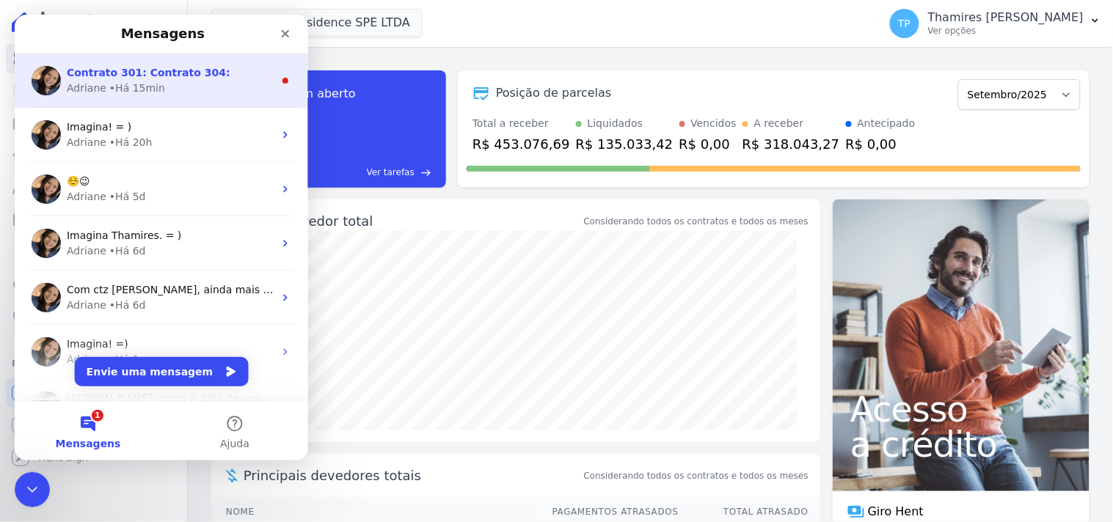
click at [164, 81] on div "[PERSON_NAME] • Há 15min" at bounding box center [169, 87] width 207 height 15
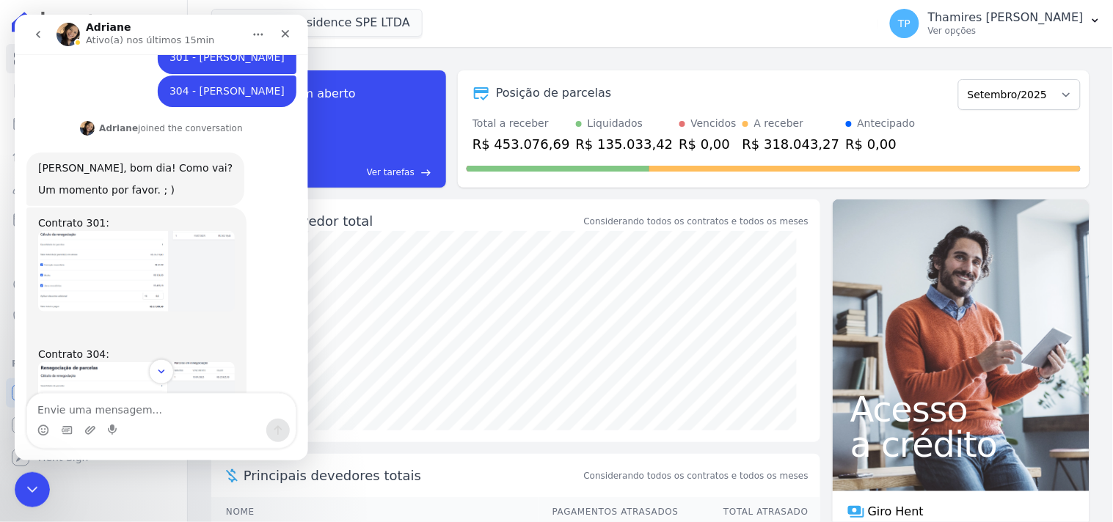
scroll to position [339, 0]
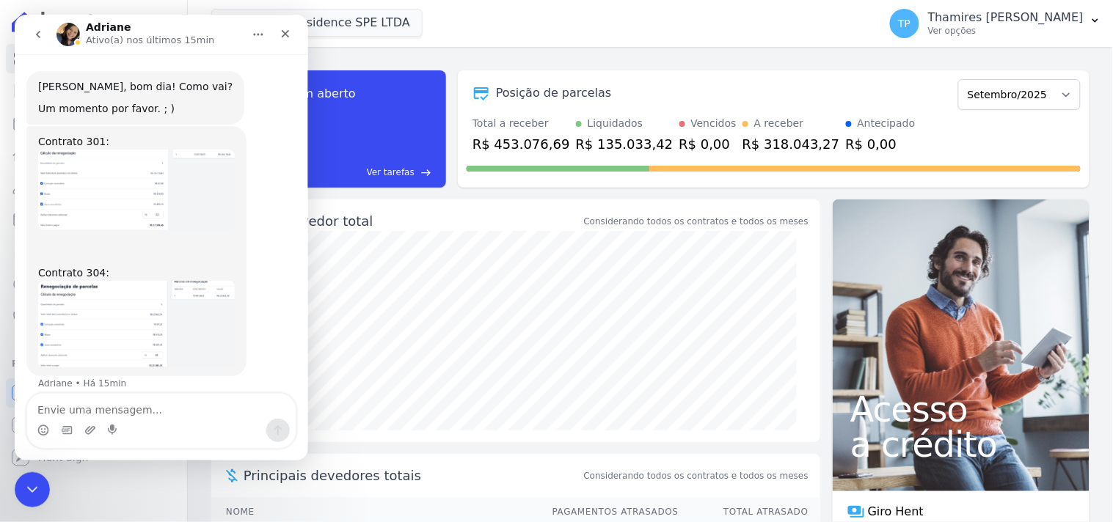
click at [132, 192] on img "Adriane diz…" at bounding box center [135, 189] width 197 height 81
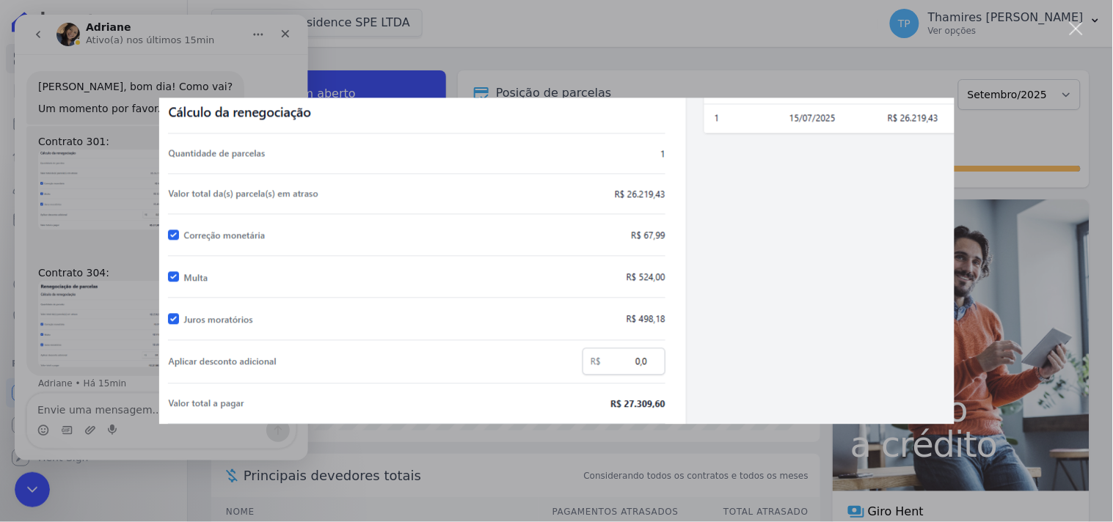
click at [1066, 351] on div "Messenger da Intercom" at bounding box center [556, 261] width 1113 height 522
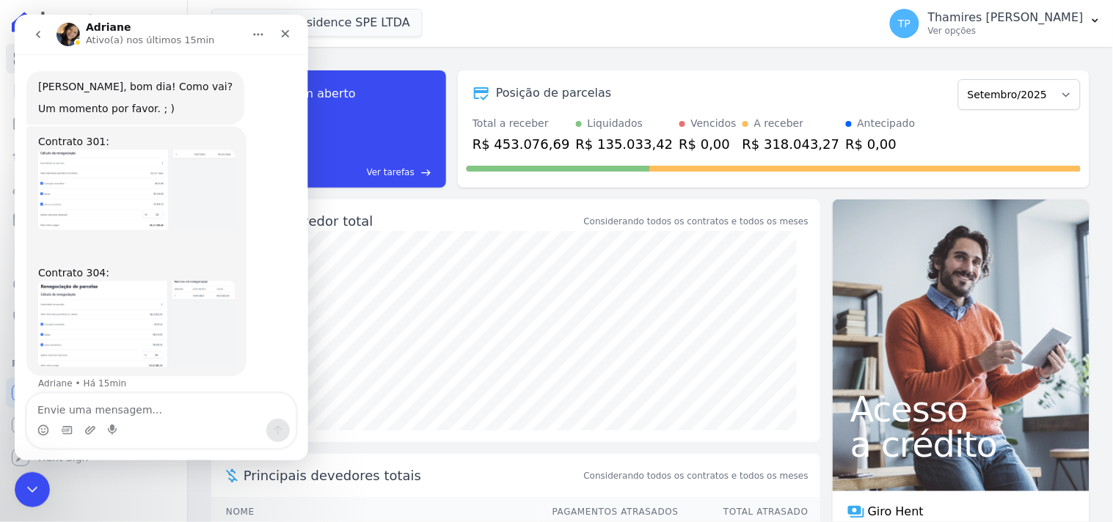
click at [156, 313] on img "Adriane diz…" at bounding box center [135, 323] width 197 height 87
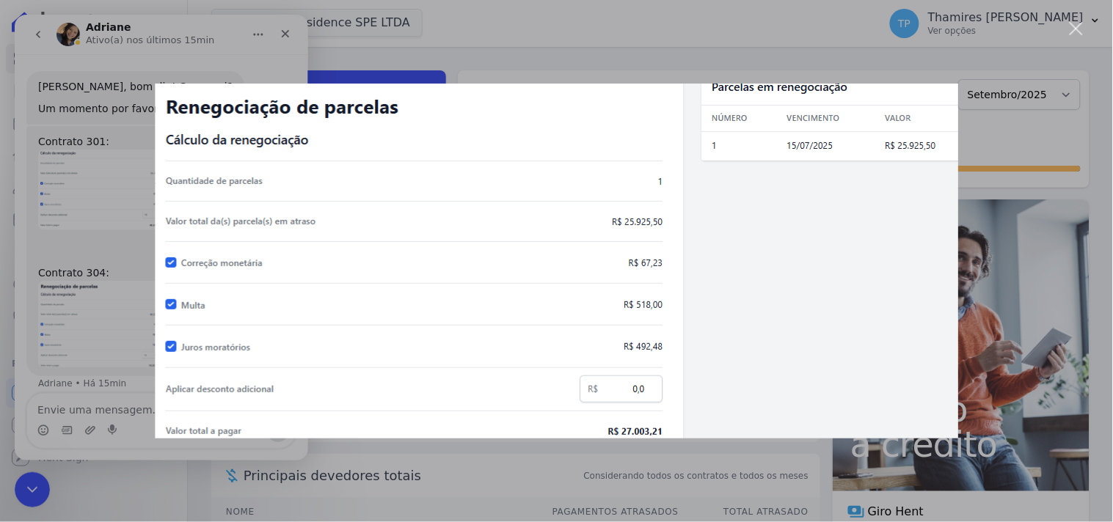
click at [1029, 281] on div "Messenger da Intercom" at bounding box center [556, 261] width 1113 height 522
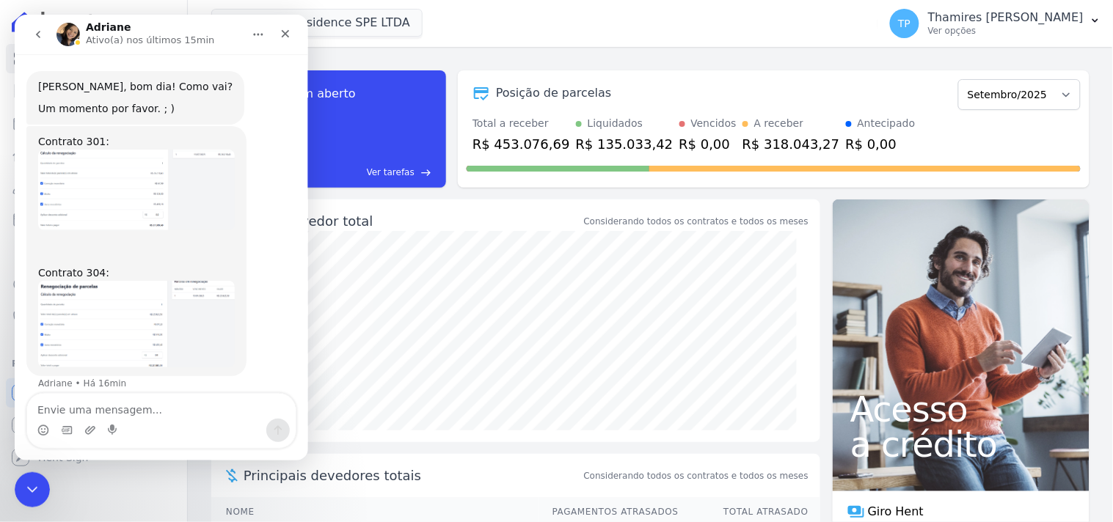
click at [105, 418] on div "Messenger da Intercom" at bounding box center [160, 429] width 269 height 23
click at [124, 400] on textarea "Envie uma mensagem..." at bounding box center [160, 405] width 269 height 25
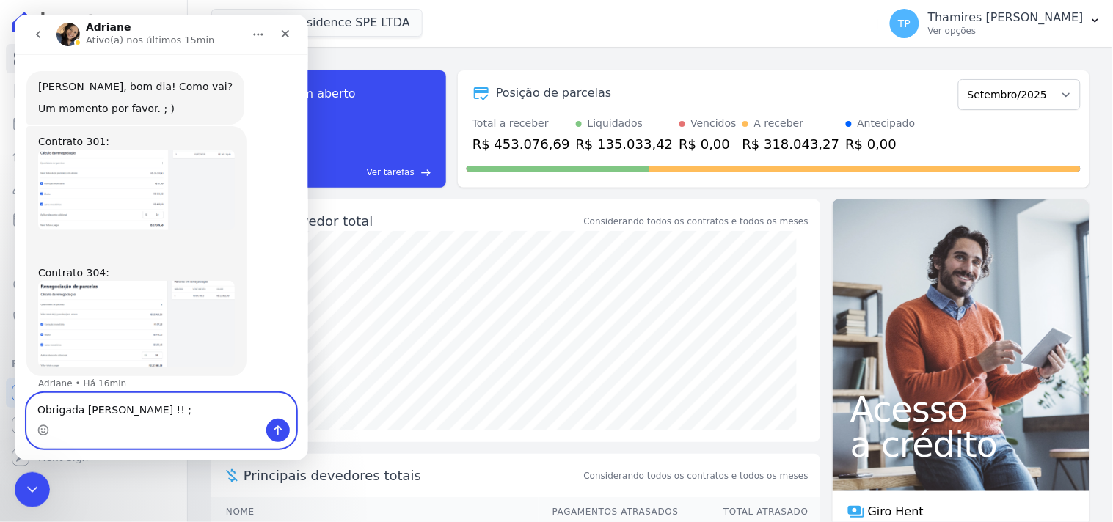
type textarea "Obrigada [PERSON_NAME] !! ;)"
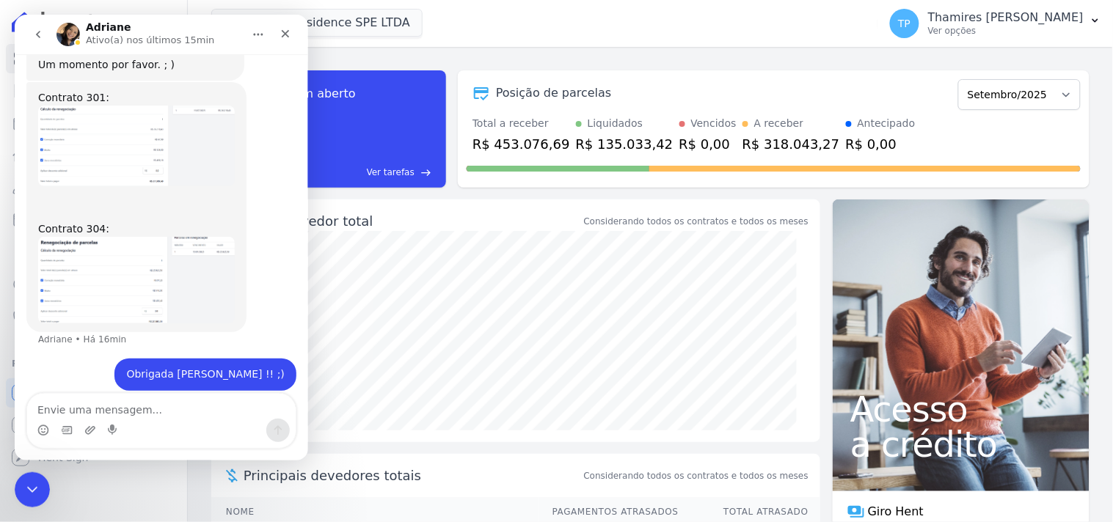
click at [136, 136] on img "Adriane diz…" at bounding box center [135, 145] width 197 height 81
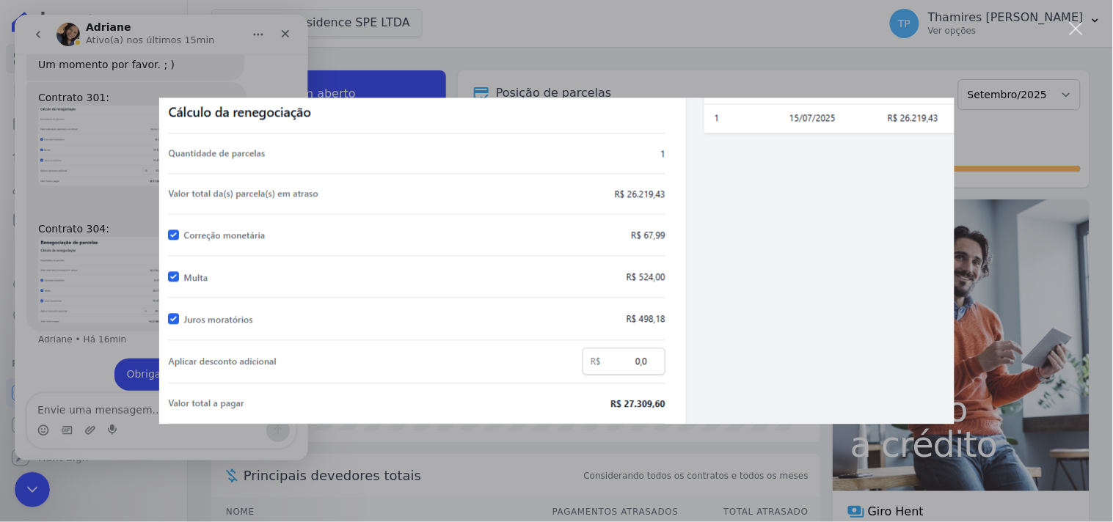
scroll to position [0, 0]
click at [129, 269] on div "Messenger da Intercom" at bounding box center [556, 261] width 1113 height 522
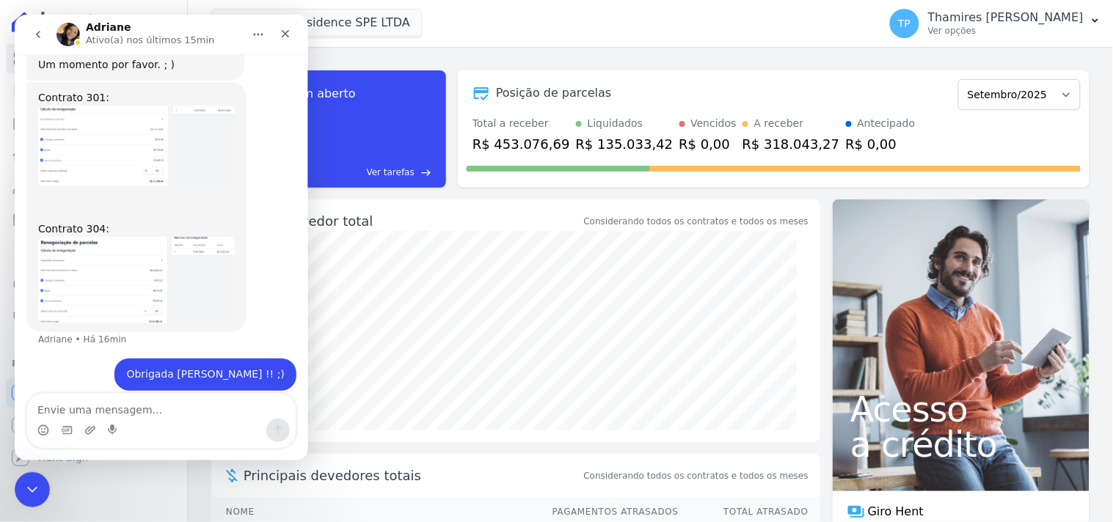
click at [128, 268] on img "Adriane diz…" at bounding box center [135, 279] width 197 height 87
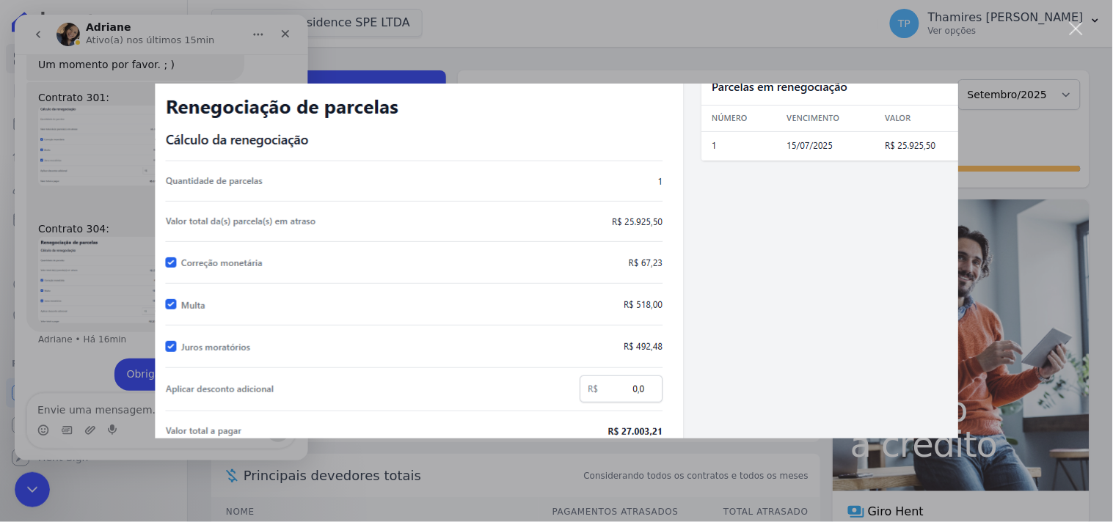
click at [106, 335] on div "Messenger da Intercom" at bounding box center [556, 261] width 1113 height 522
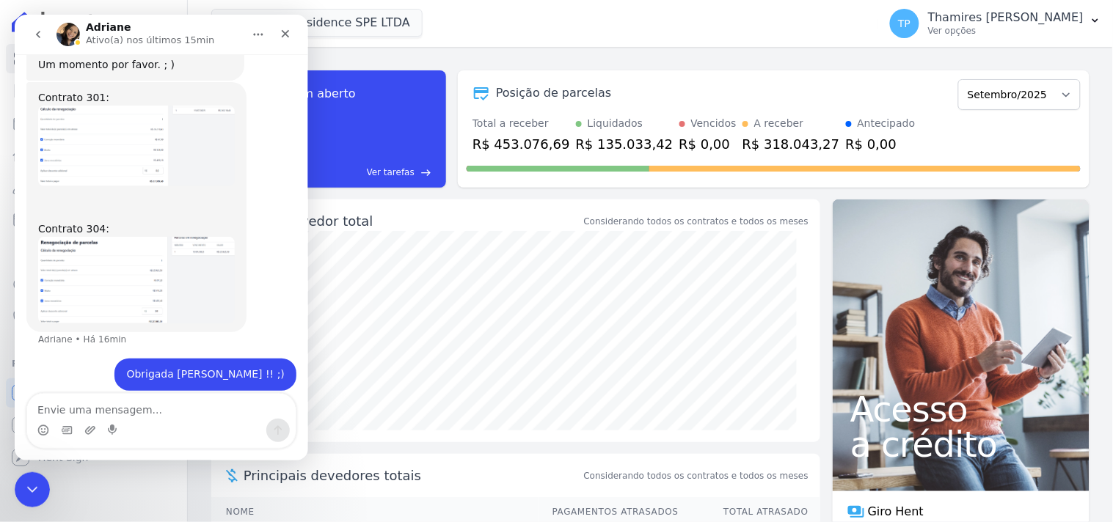
click at [117, 263] on img "Adriane diz…" at bounding box center [135, 279] width 197 height 87
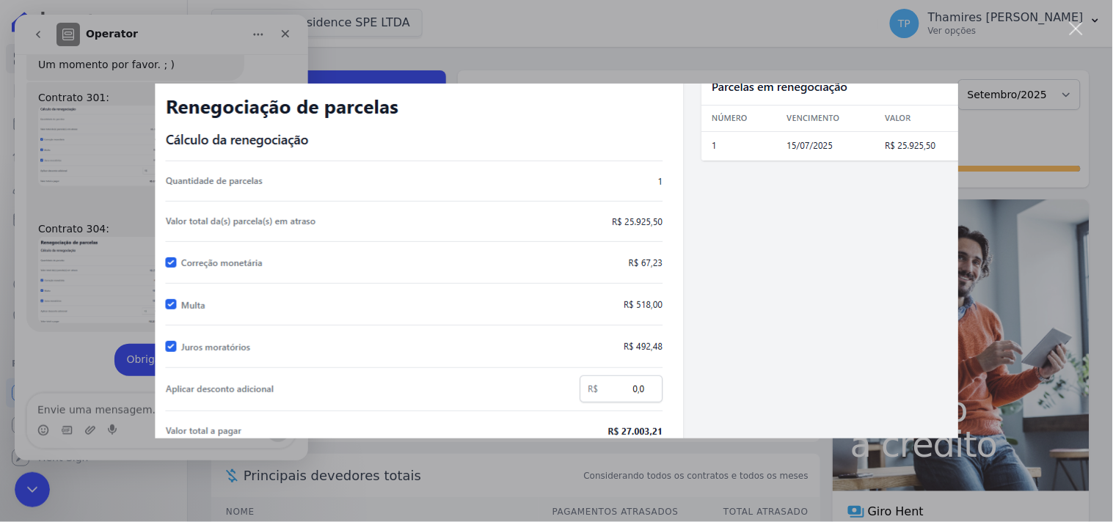
scroll to position [427, 0]
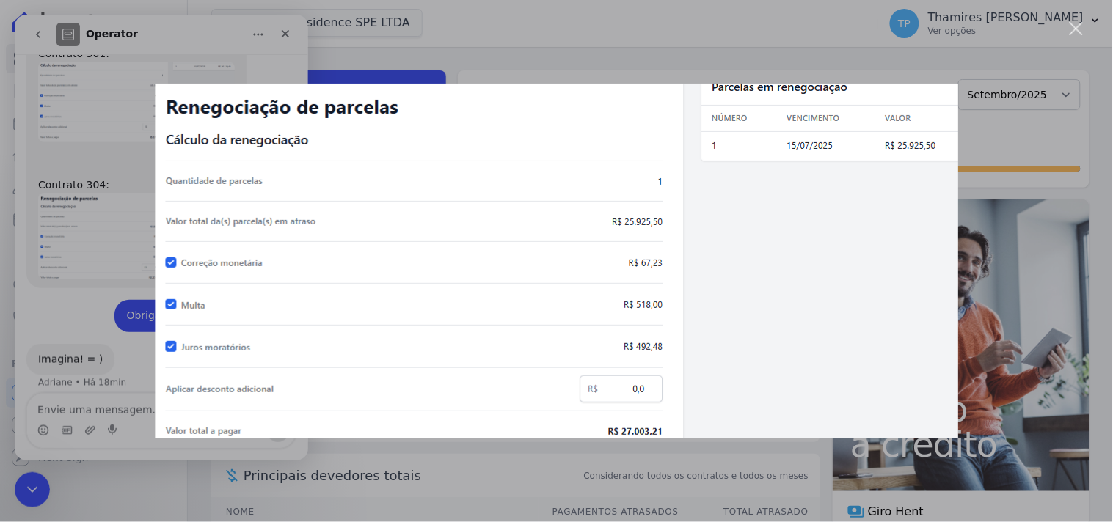
click at [1006, 76] on div "Messenger da Intercom" at bounding box center [556, 261] width 1113 height 522
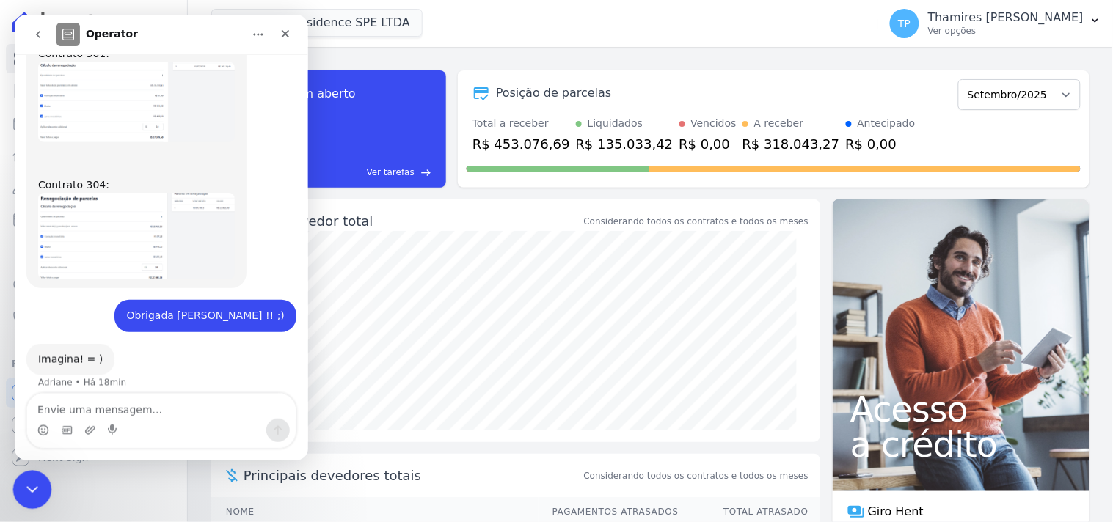
click at [19, 495] on div "Encerramento do Messenger da Intercom" at bounding box center [29, 487] width 35 height 35
